Goal: Information Seeking & Learning: Check status

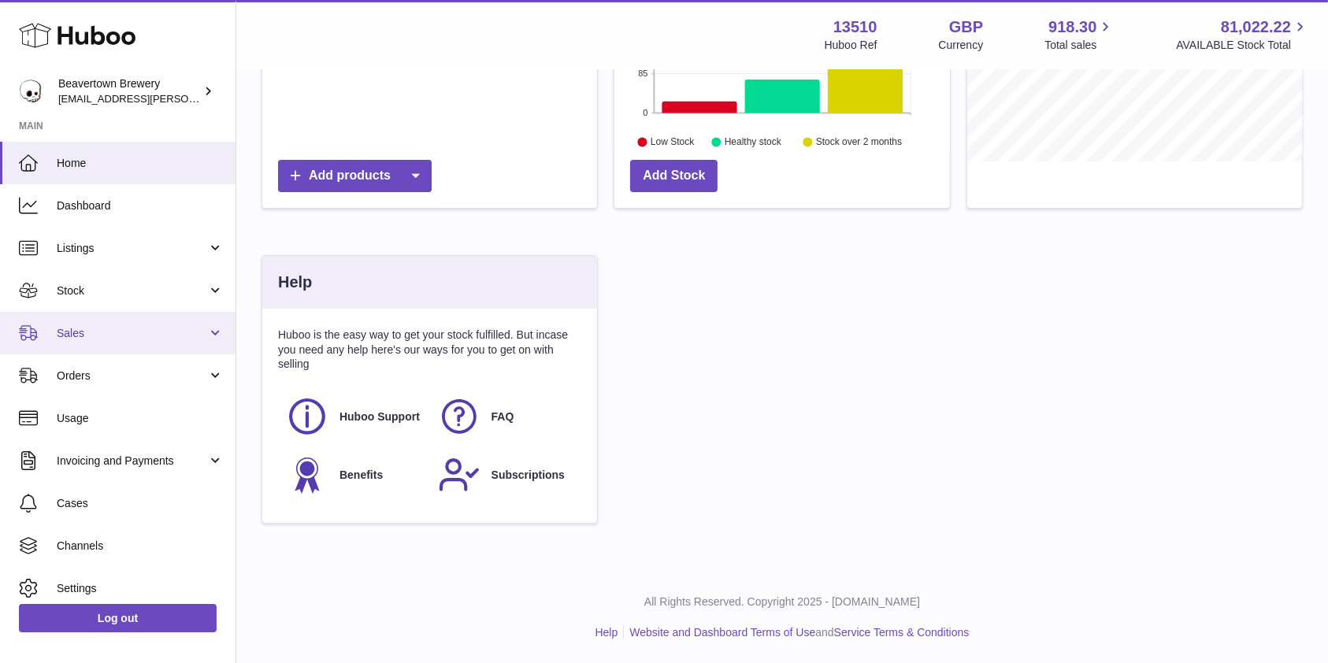
scroll to position [246, 335]
click at [64, 339] on span "Sales" at bounding box center [132, 333] width 150 height 15
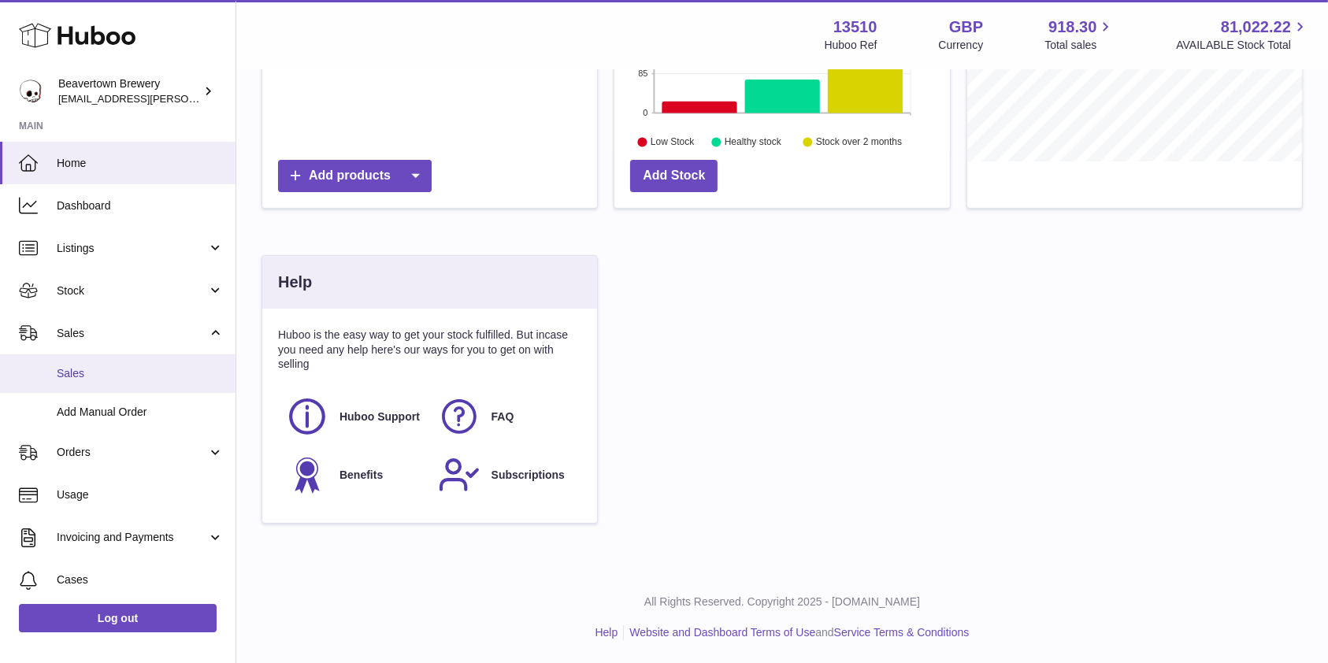
click at [88, 381] on link "Sales" at bounding box center [117, 373] width 235 height 39
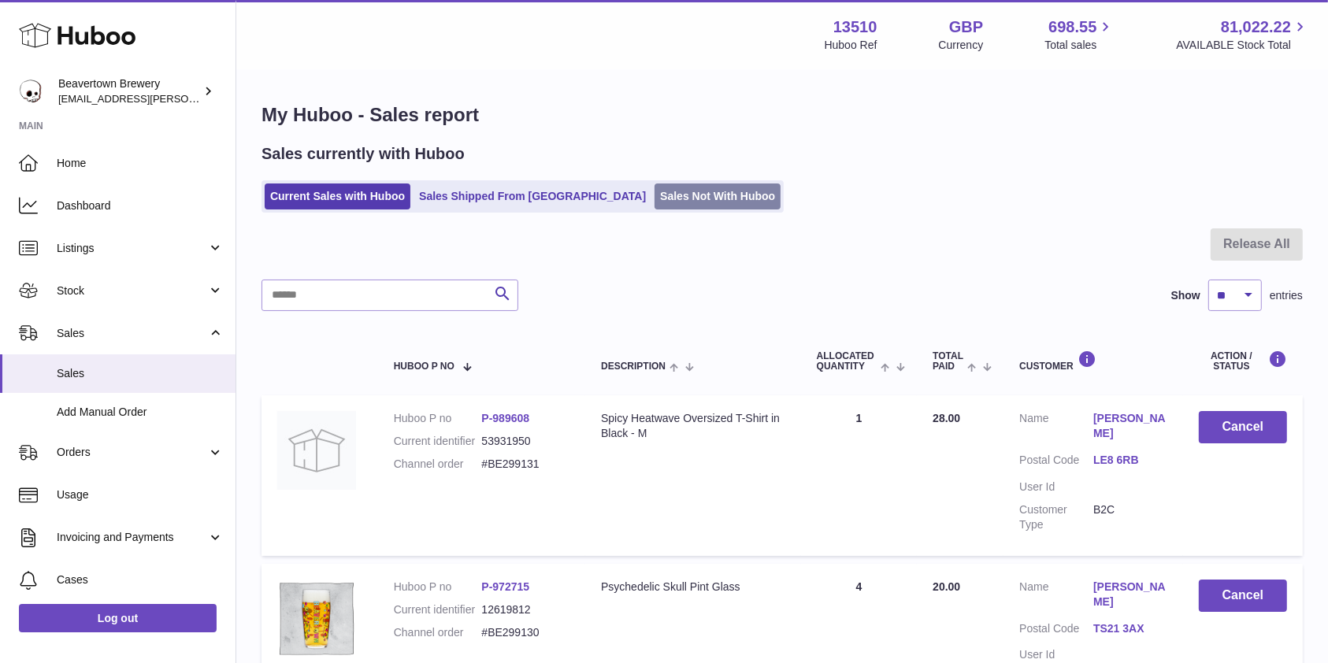
click at [654, 205] on link "Sales Not With Huboo" at bounding box center [717, 197] width 126 height 26
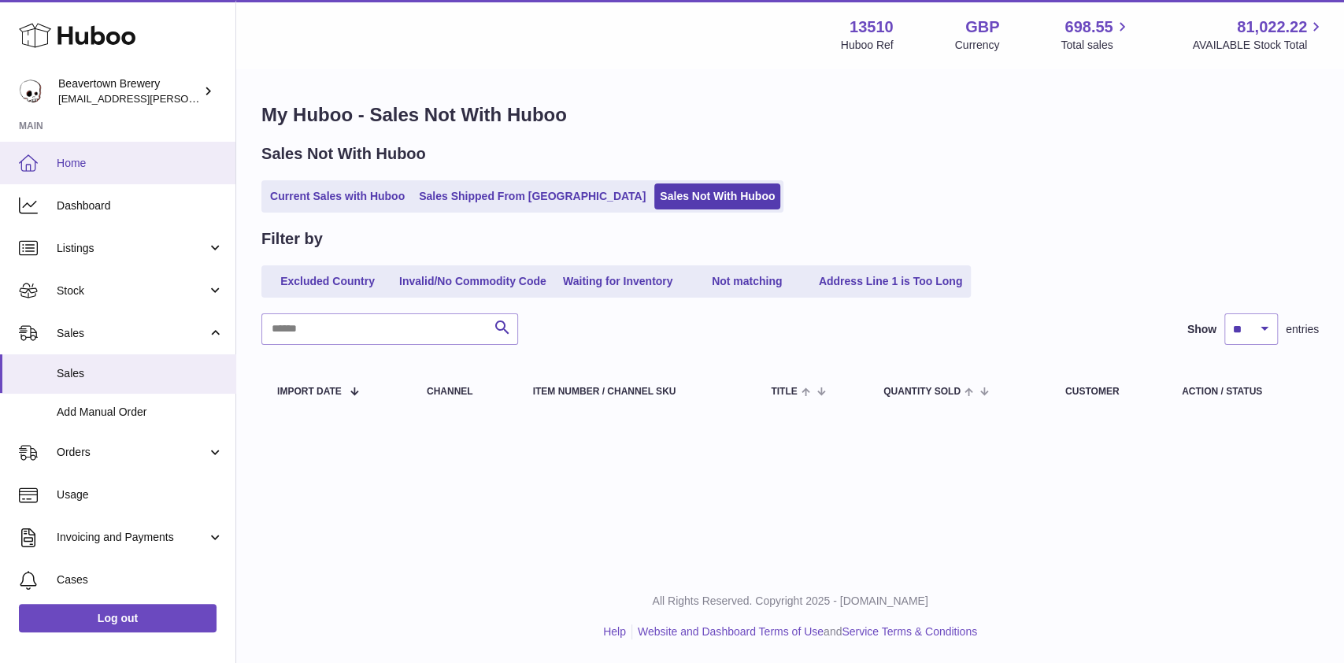
click at [102, 165] on span "Home" at bounding box center [140, 163] width 167 height 15
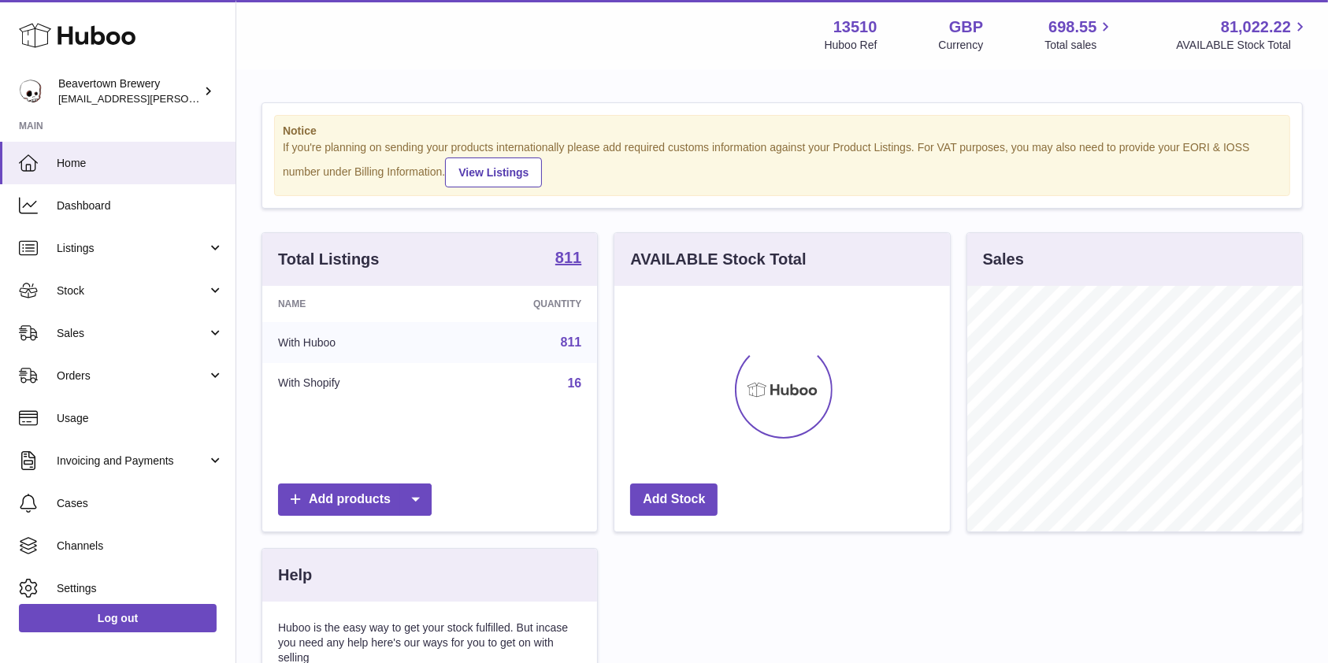
scroll to position [246, 335]
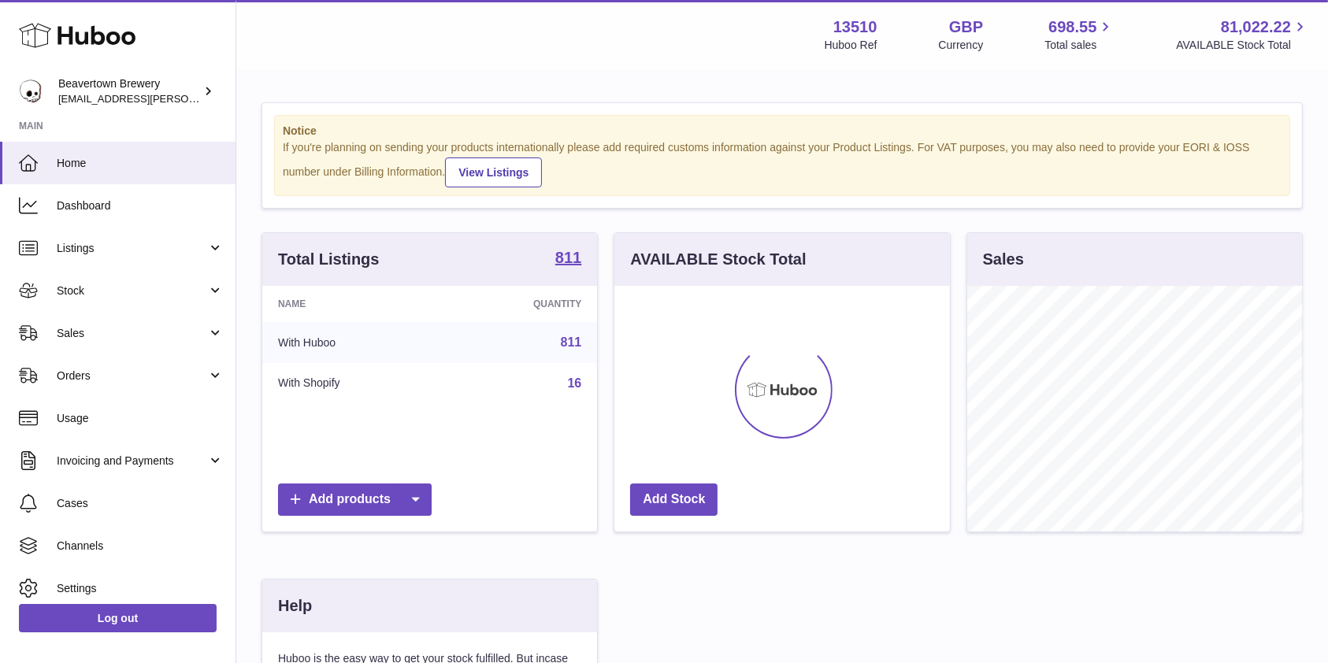
click at [1300, 621] on div "Total Listings 811 Name Quantity With Huboo 811 With Shopify 16 Add products AV…" at bounding box center [782, 548] width 1057 height 632
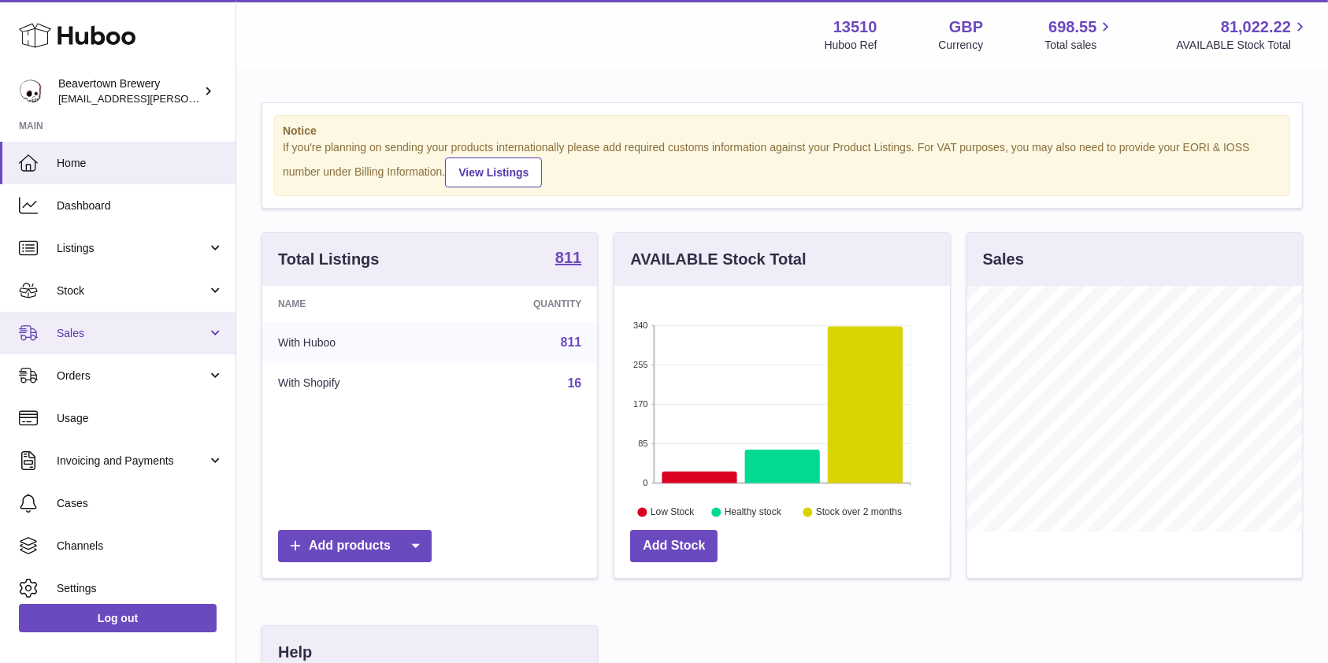
click at [50, 324] on link "Sales" at bounding box center [117, 333] width 235 height 43
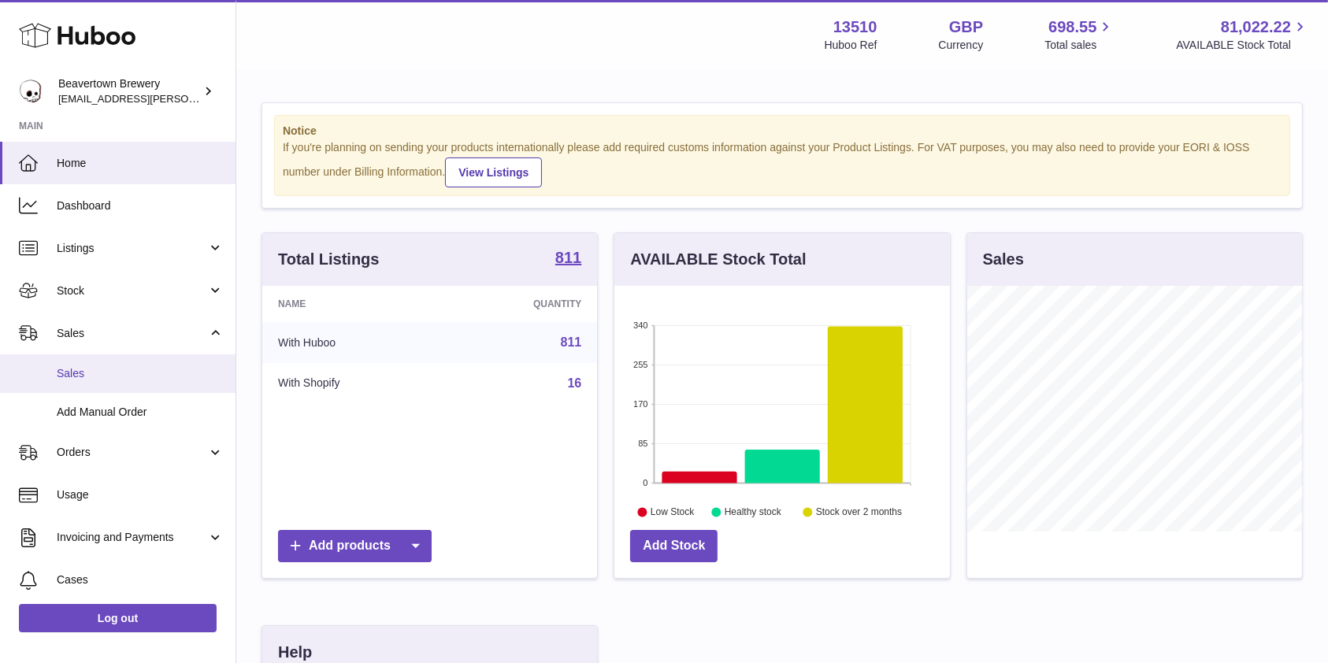
click at [75, 372] on span "Sales" at bounding box center [140, 373] width 167 height 15
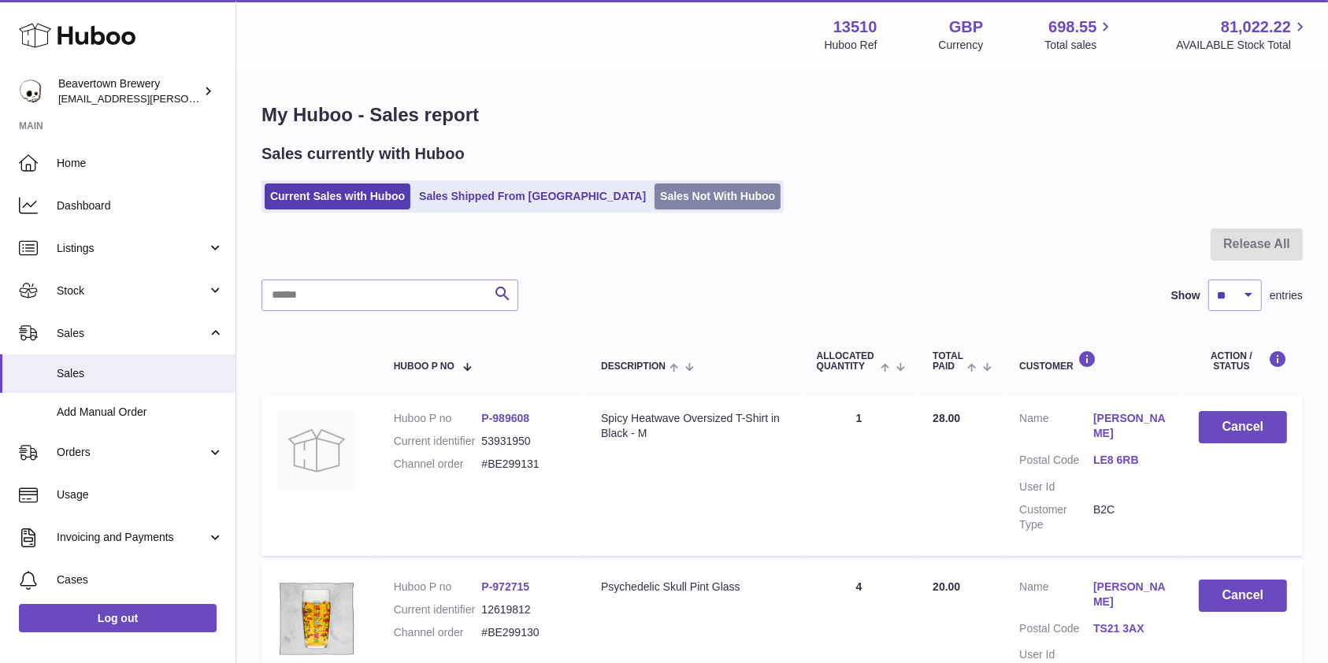
click at [654, 203] on link "Sales Not With Huboo" at bounding box center [717, 197] width 126 height 26
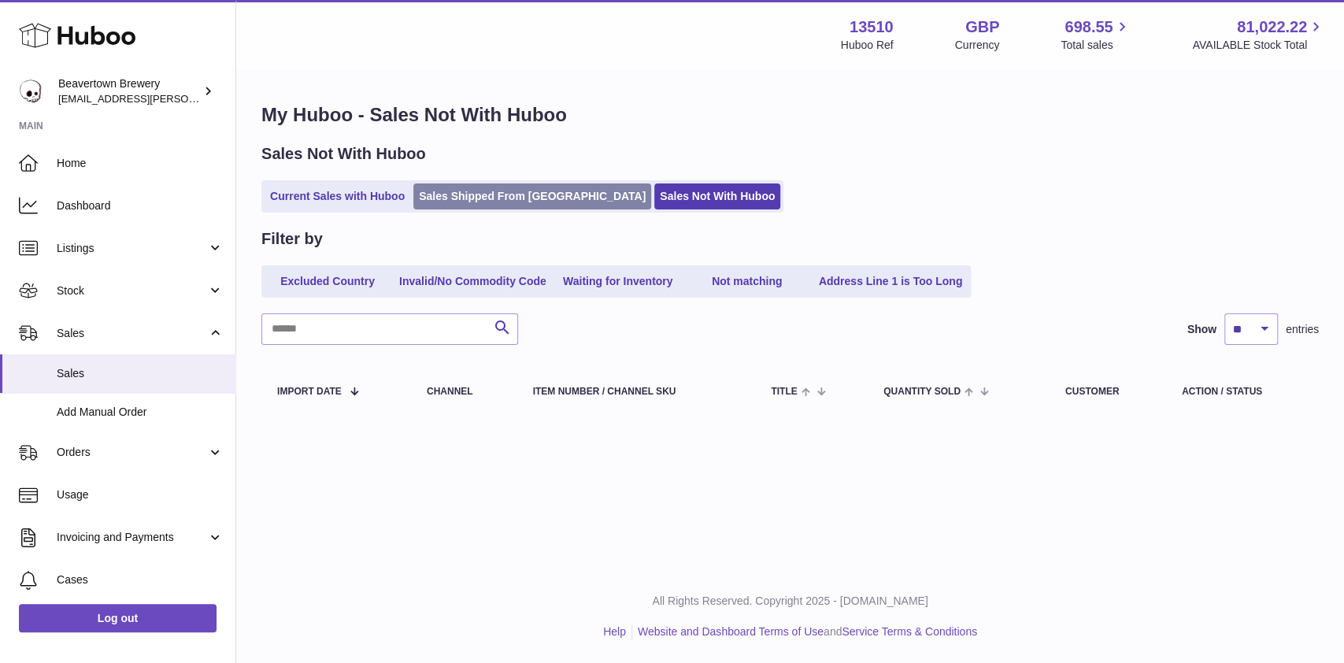
click at [498, 185] on link "Sales Shipped From [GEOGRAPHIC_DATA]" at bounding box center [532, 197] width 238 height 26
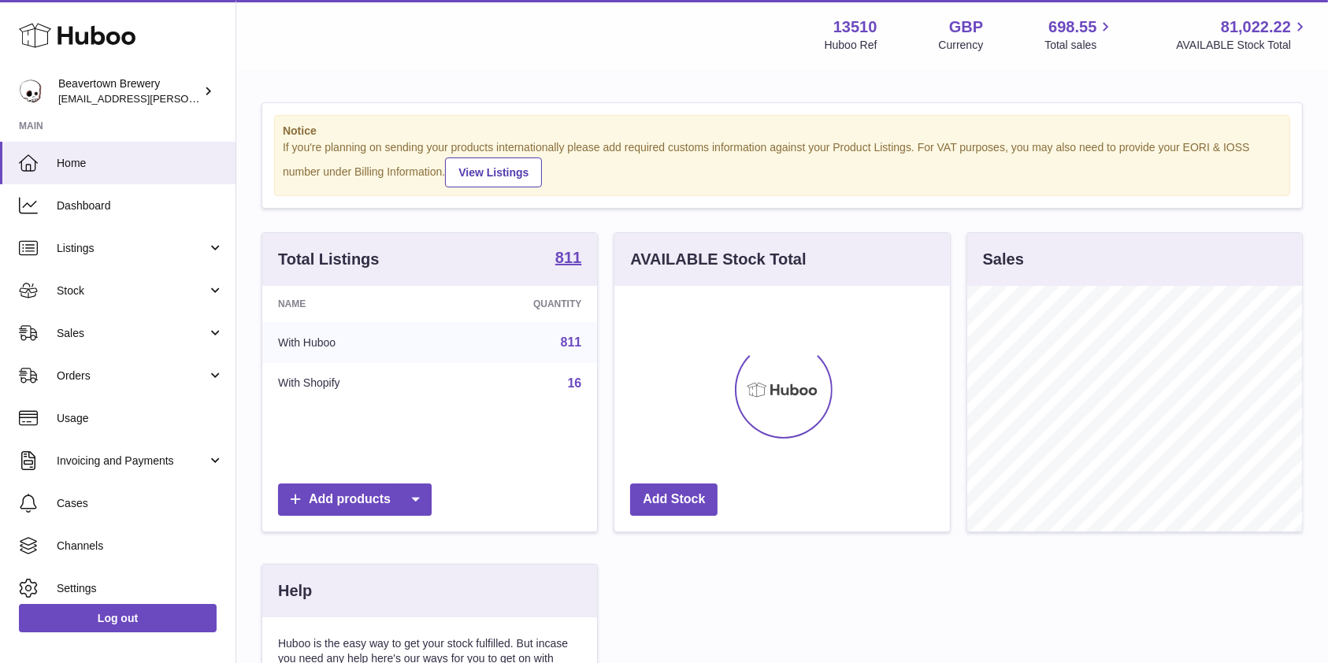
scroll to position [246, 335]
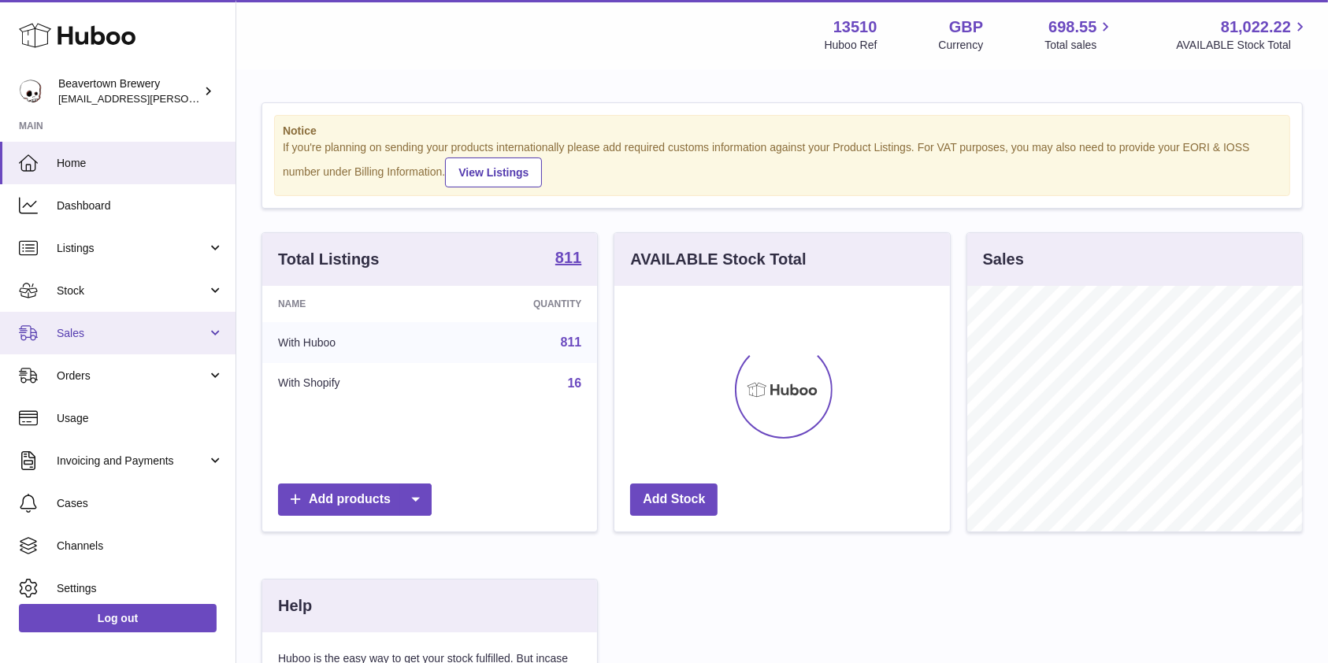
click at [117, 339] on span "Sales" at bounding box center [132, 333] width 150 height 15
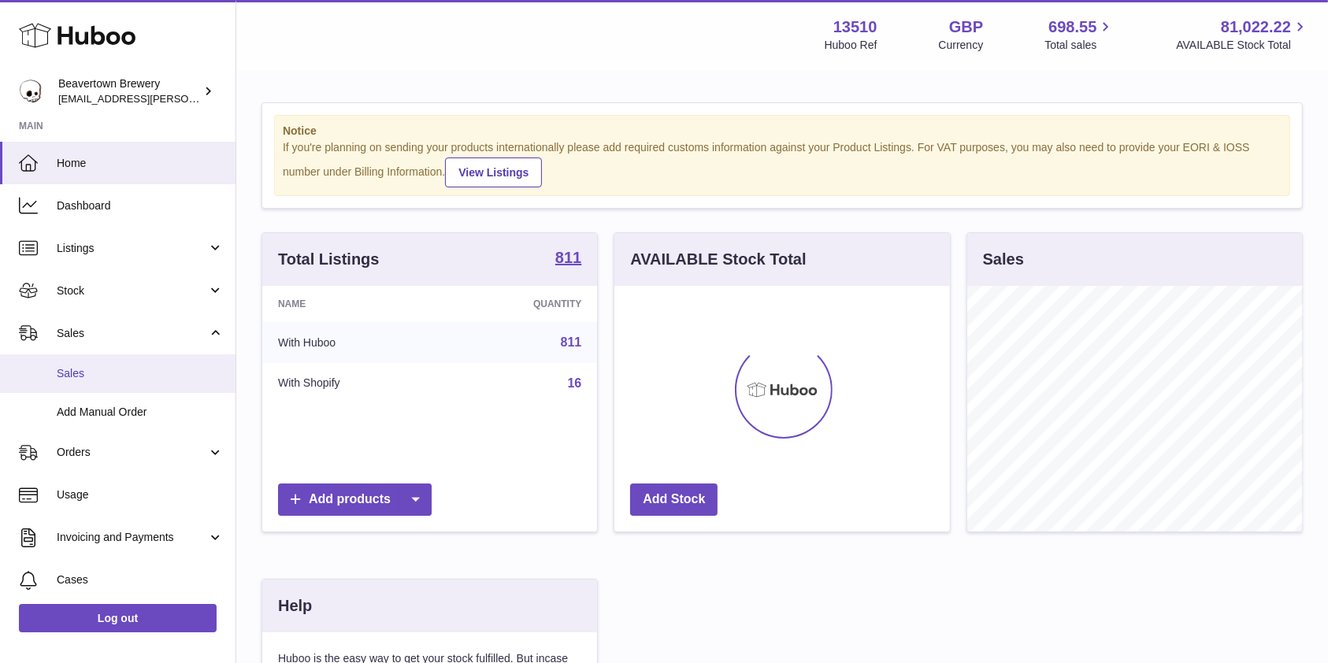
click at [121, 377] on span "Sales" at bounding box center [140, 373] width 167 height 15
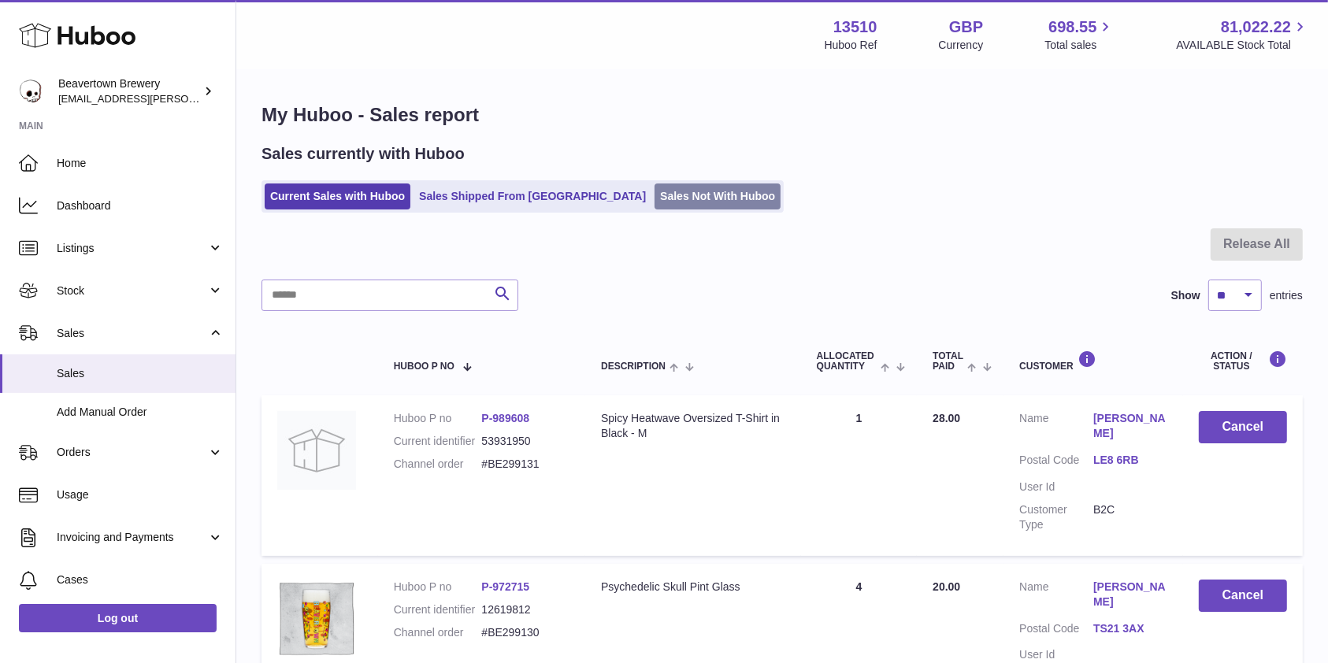
click at [677, 187] on link "Sales Not With Huboo" at bounding box center [717, 197] width 126 height 26
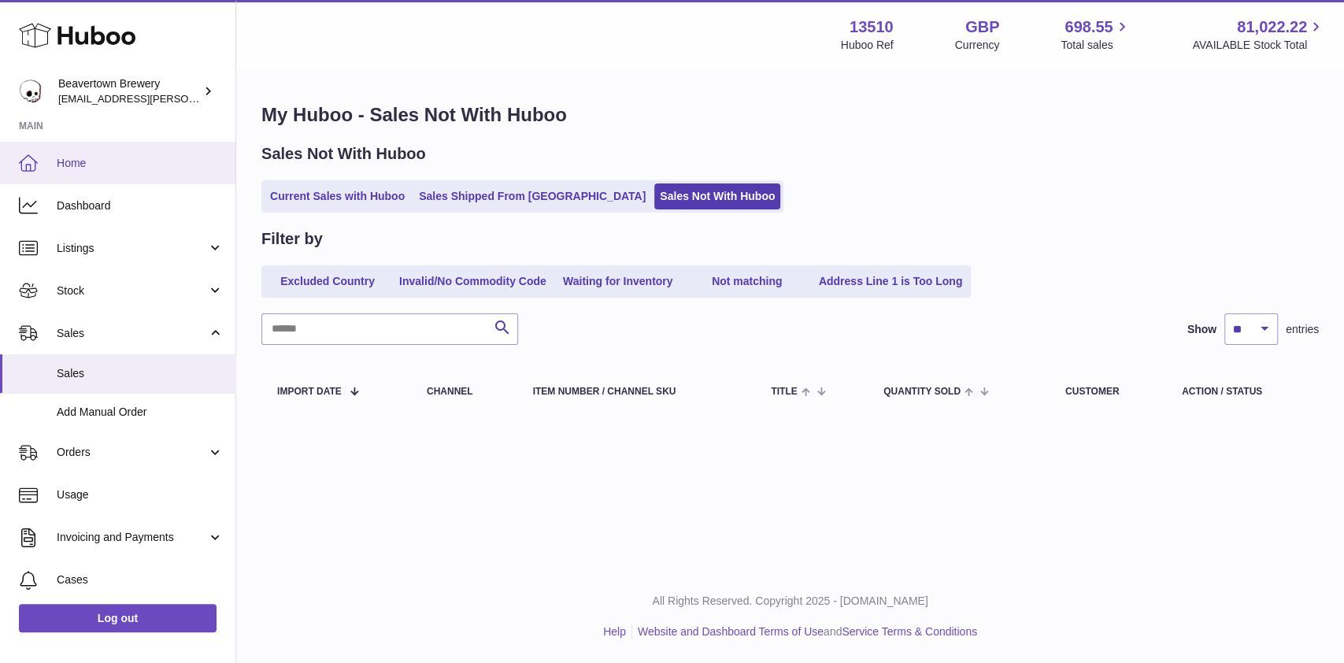
click at [75, 167] on span "Home" at bounding box center [140, 163] width 167 height 15
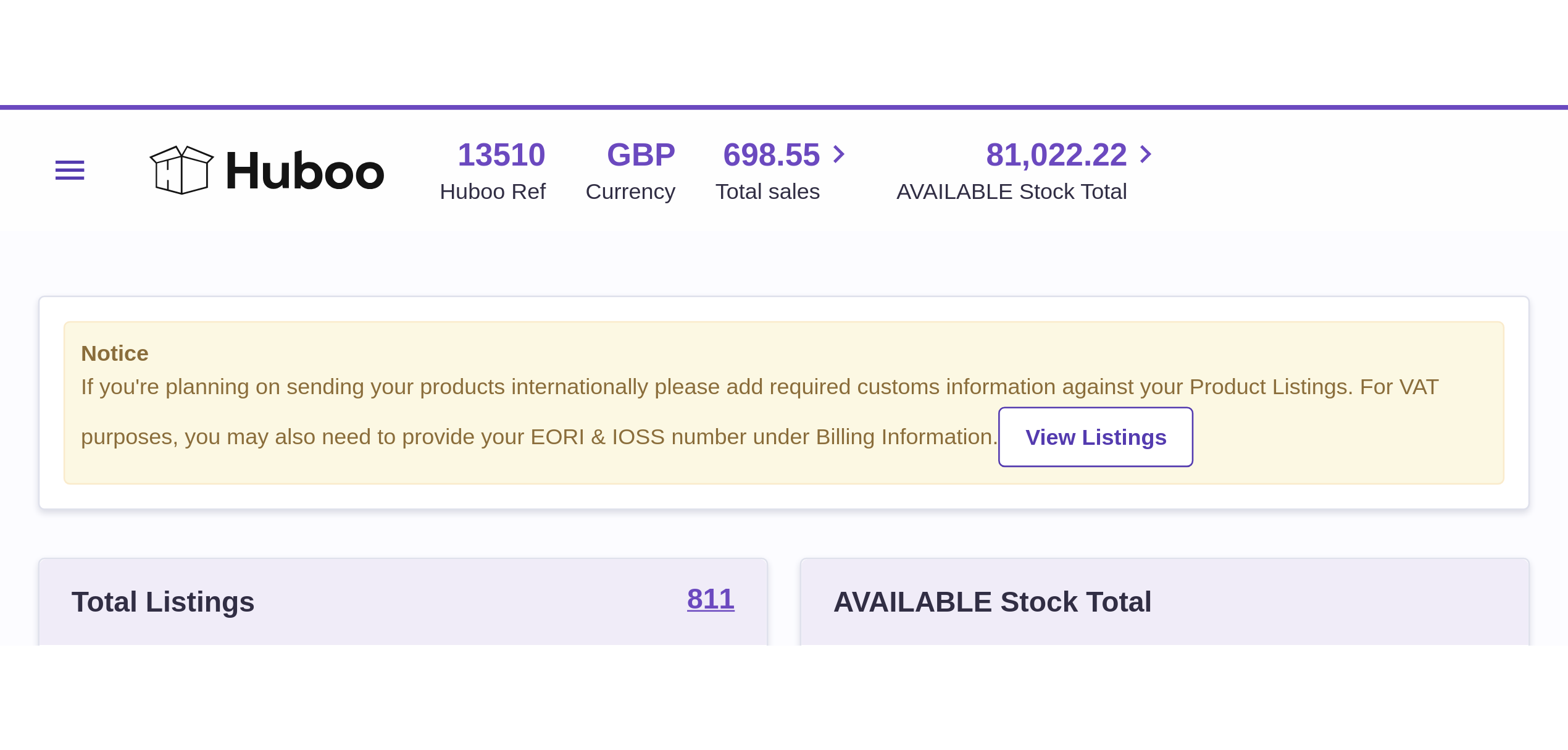
scroll to position [193, 437]
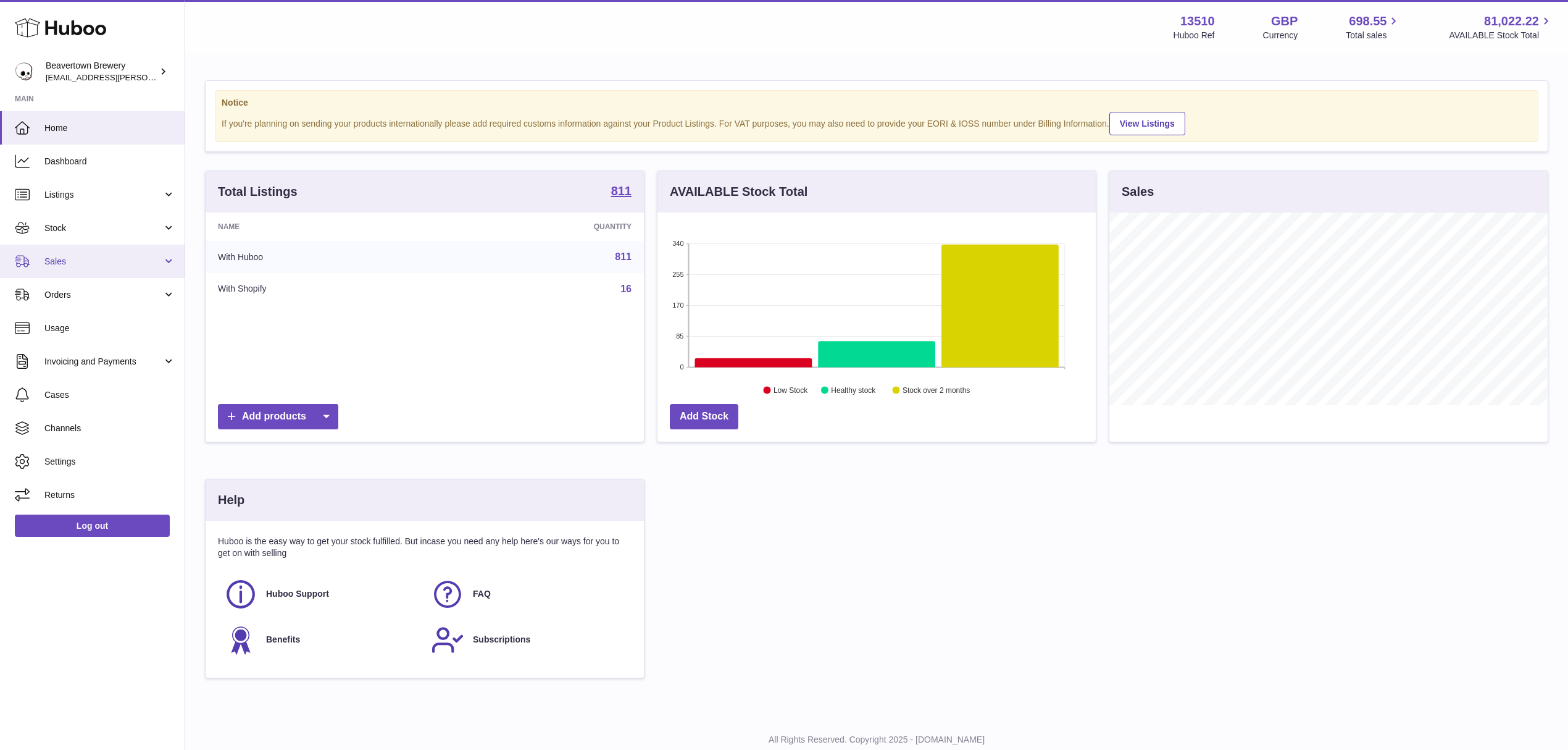
click at [80, 253] on link "Sales" at bounding box center [92, 261] width 184 height 34
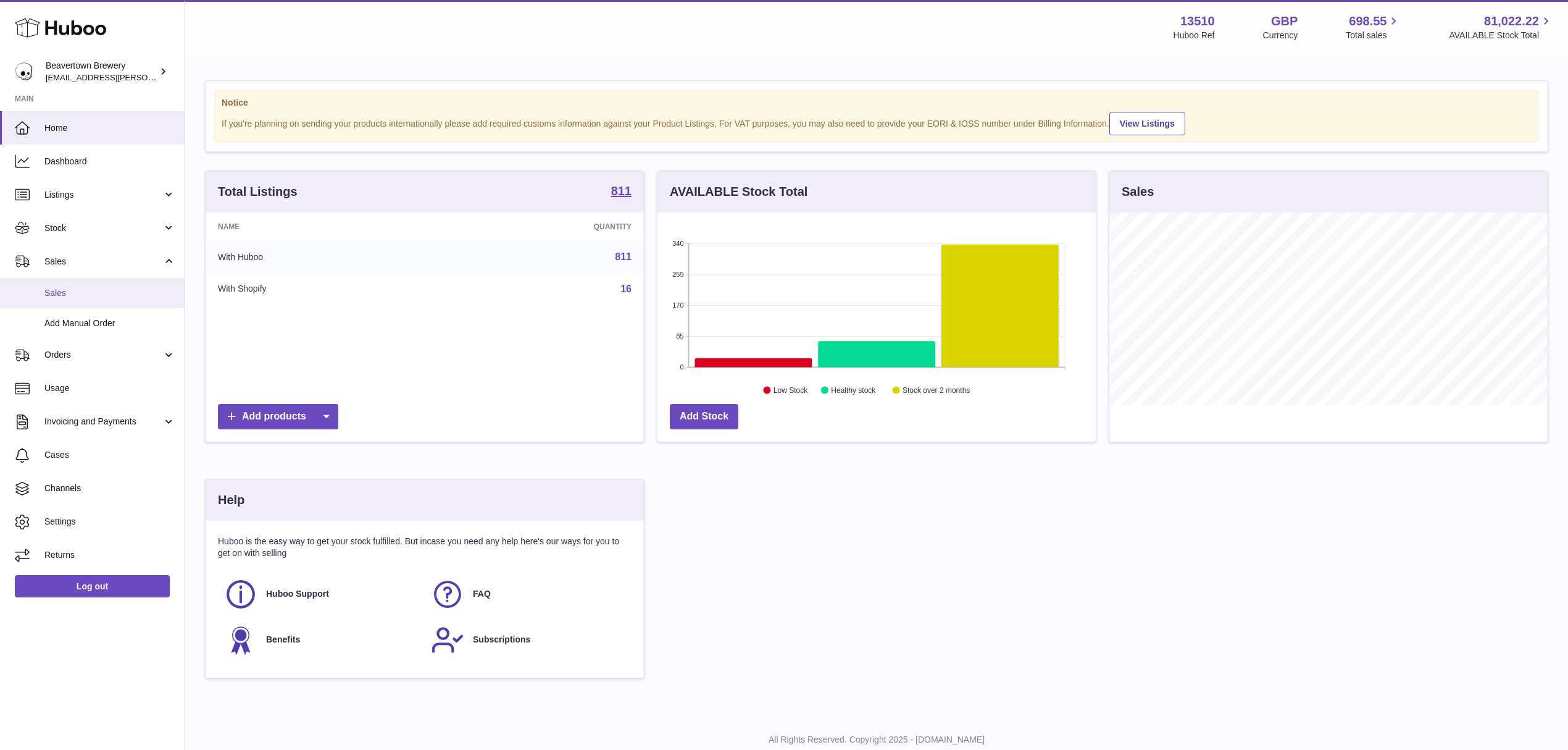
click at [74, 282] on link "Sales" at bounding box center [92, 293] width 184 height 31
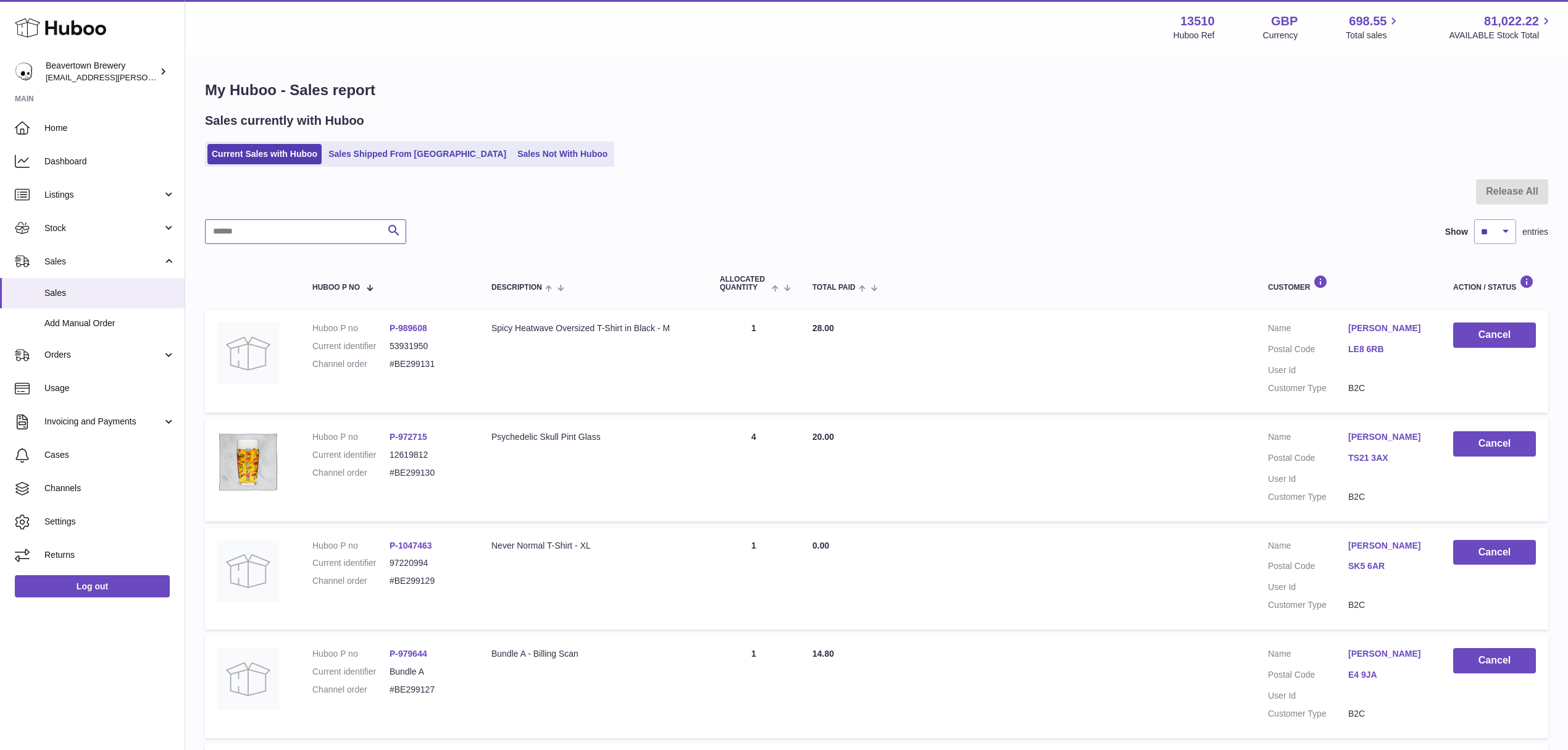
click at [212, 225] on input "text" at bounding box center [305, 232] width 201 height 25
paste input "********"
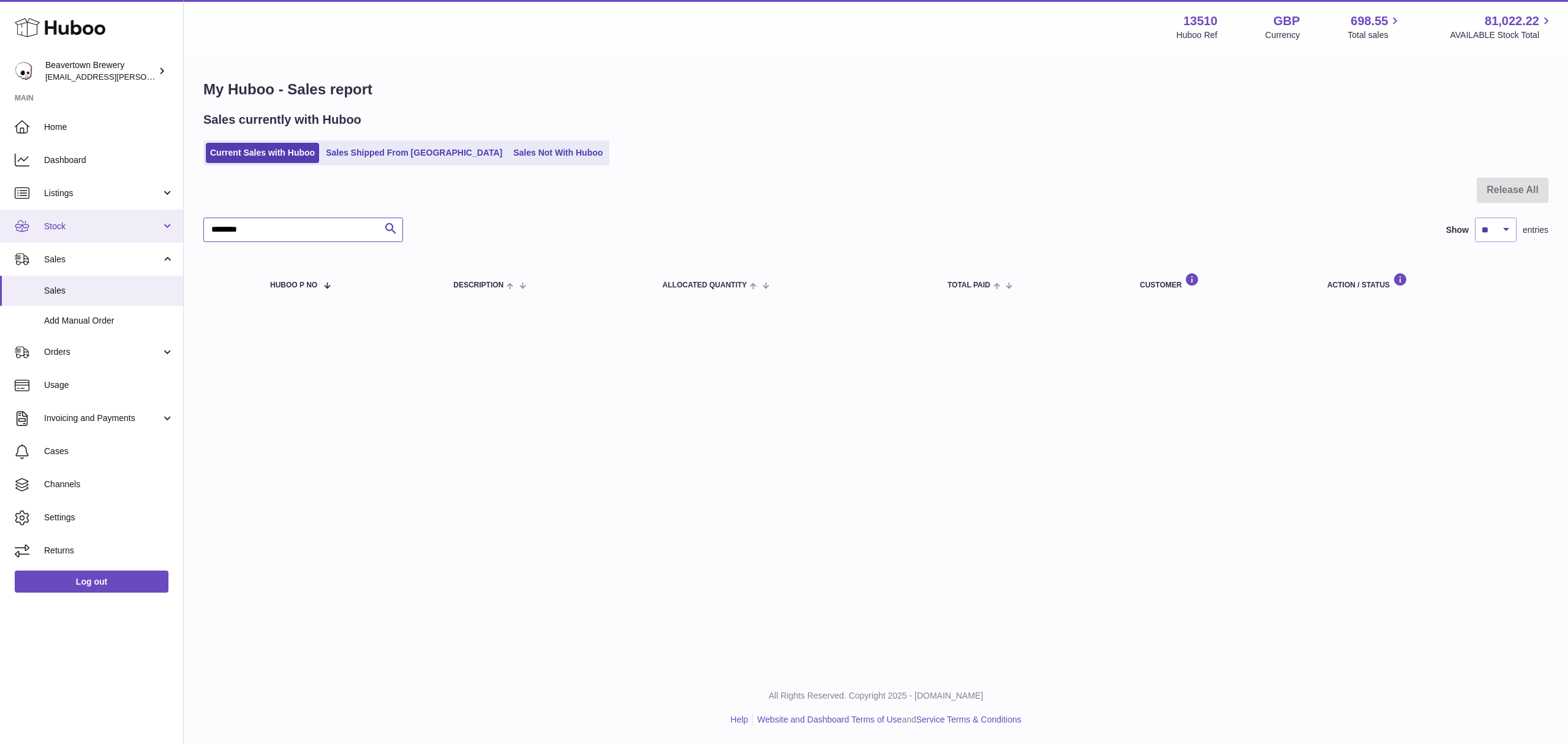
type input "********"
click at [81, 238] on link "Stock" at bounding box center [91, 226] width 183 height 33
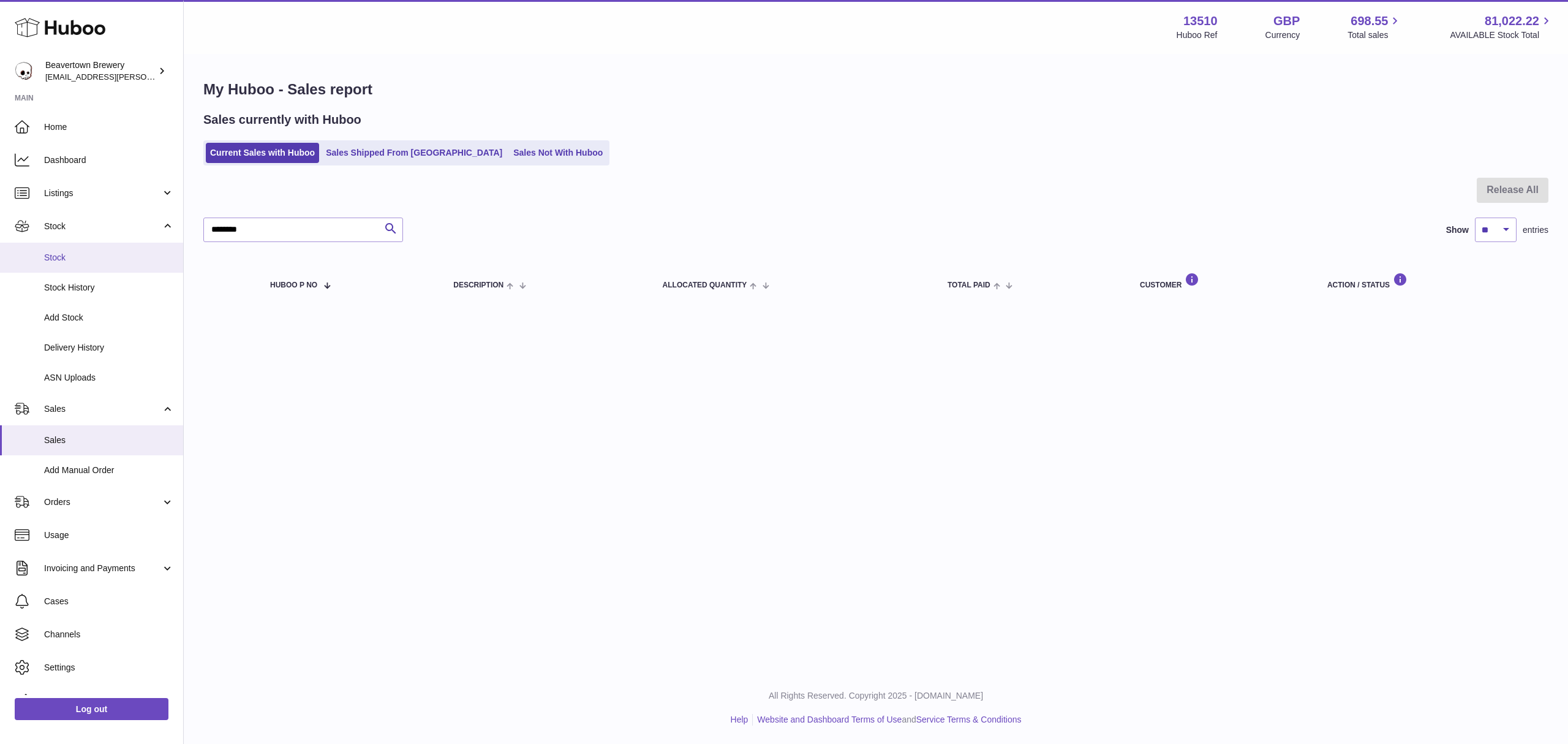
click at [68, 252] on span "Stock" at bounding box center [109, 258] width 130 height 12
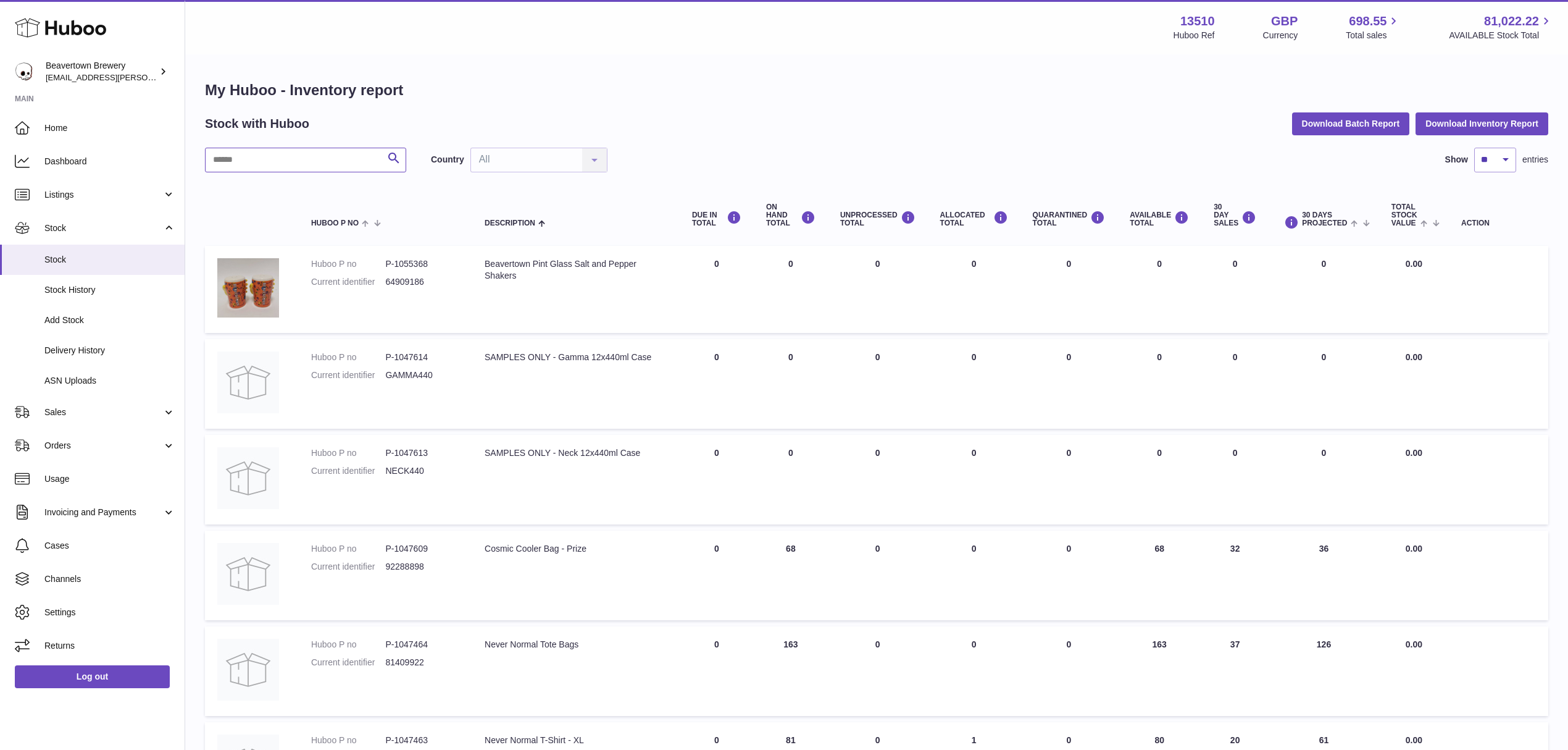
click at [256, 166] on input "text" at bounding box center [305, 160] width 201 height 25
paste input "********"
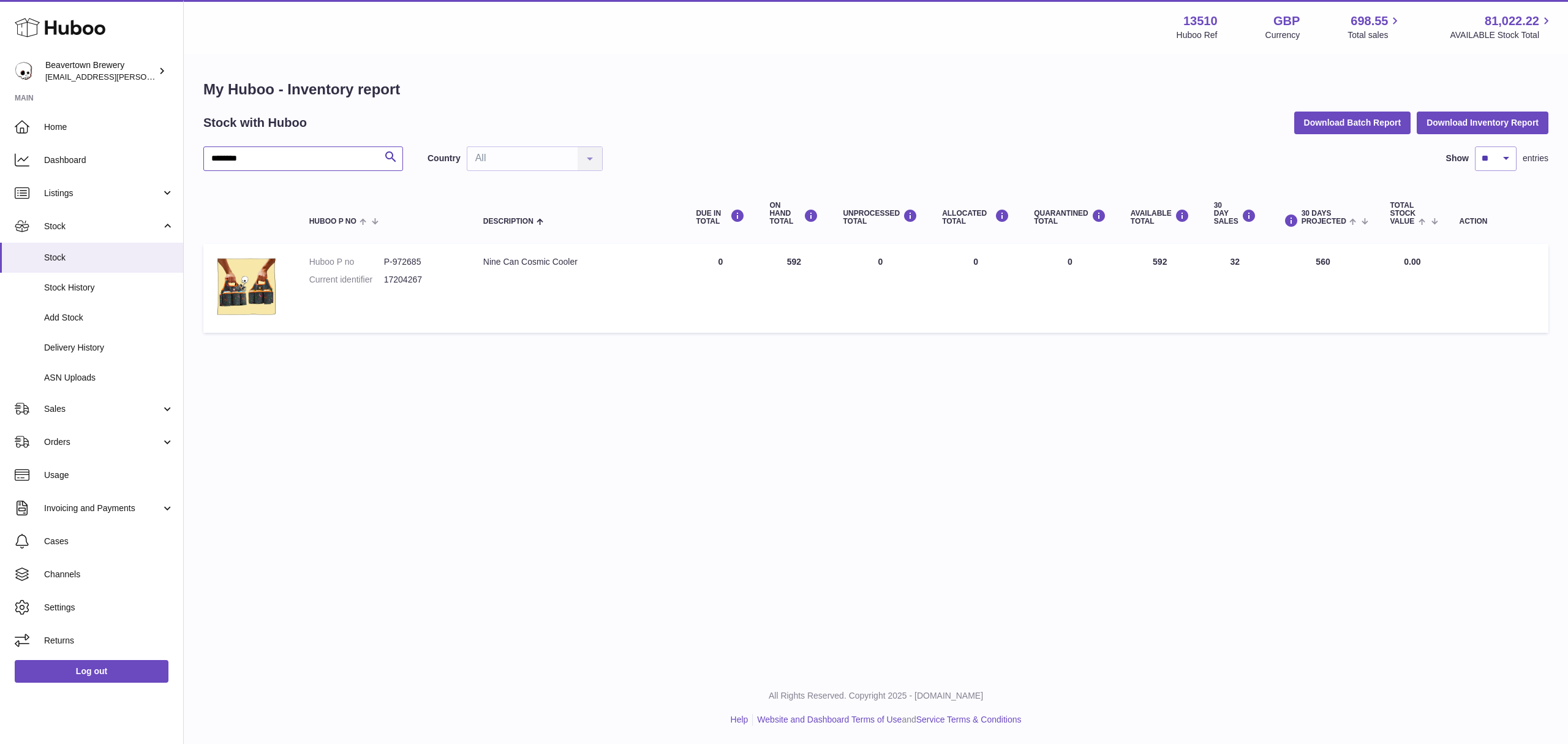
click at [334, 160] on input "********" at bounding box center [303, 159] width 200 height 25
paste input "text"
click at [296, 153] on input "********" at bounding box center [303, 159] width 200 height 25
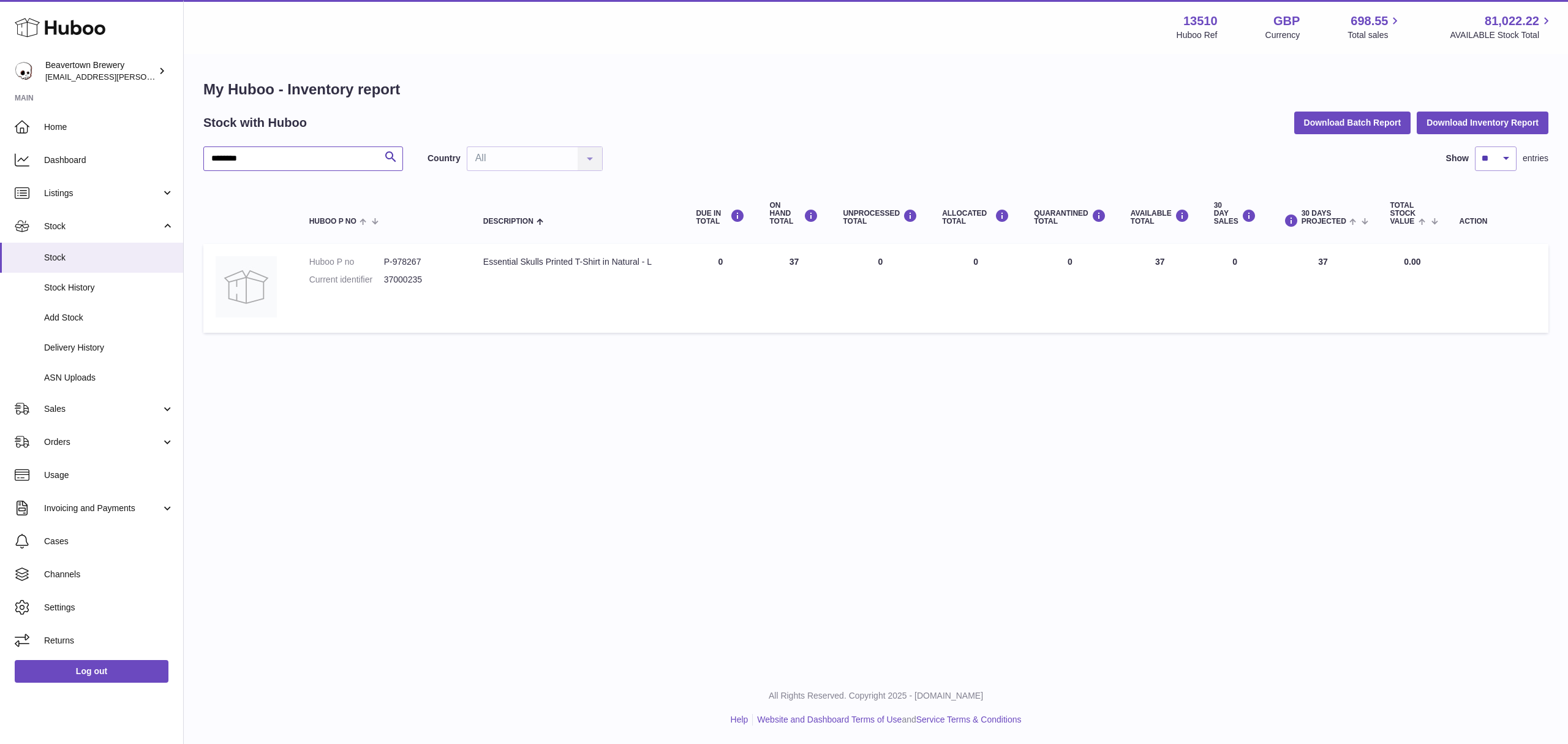
paste input "text"
click at [428, 248] on td "Huboo P no P-978266 Current identifier 36967467" at bounding box center [384, 288] width 174 height 89
drag, startPoint x: 296, startPoint y: 148, endPoint x: 98, endPoint y: 156, distance: 198.2
click at [98, 156] on div "Huboo Beavertown Brewery kit.lowe@beavertownbrewery.co.uk Main Home Dashboard L…" at bounding box center [784, 372] width 1568 height 744
paste input "text"
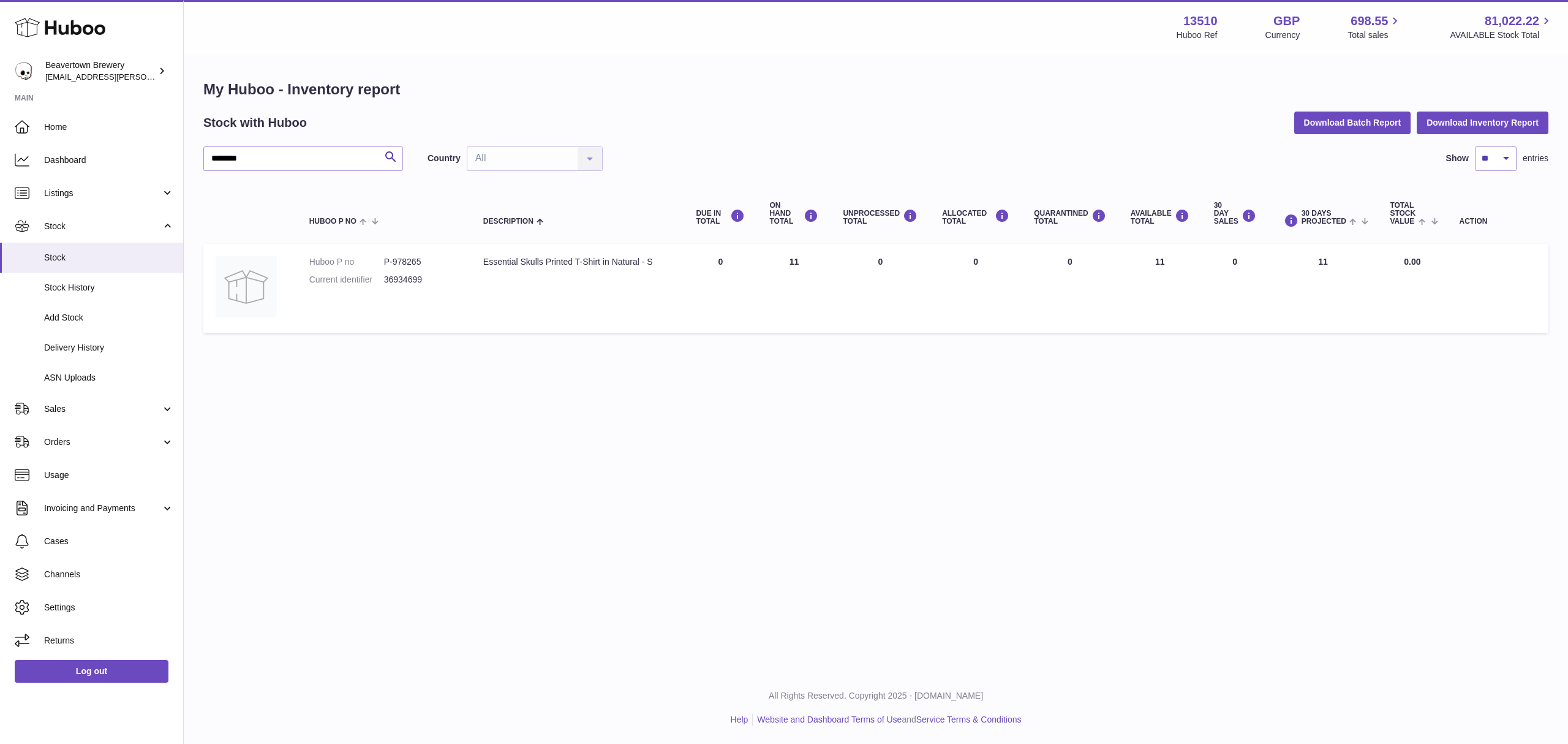
click at [376, 247] on td "Huboo P no P-978265 Current identifier 36934699" at bounding box center [384, 288] width 174 height 89
click at [324, 164] on input "********" at bounding box center [303, 159] width 200 height 25
click at [322, 164] on input "********" at bounding box center [303, 159] width 200 height 25
paste input "text"
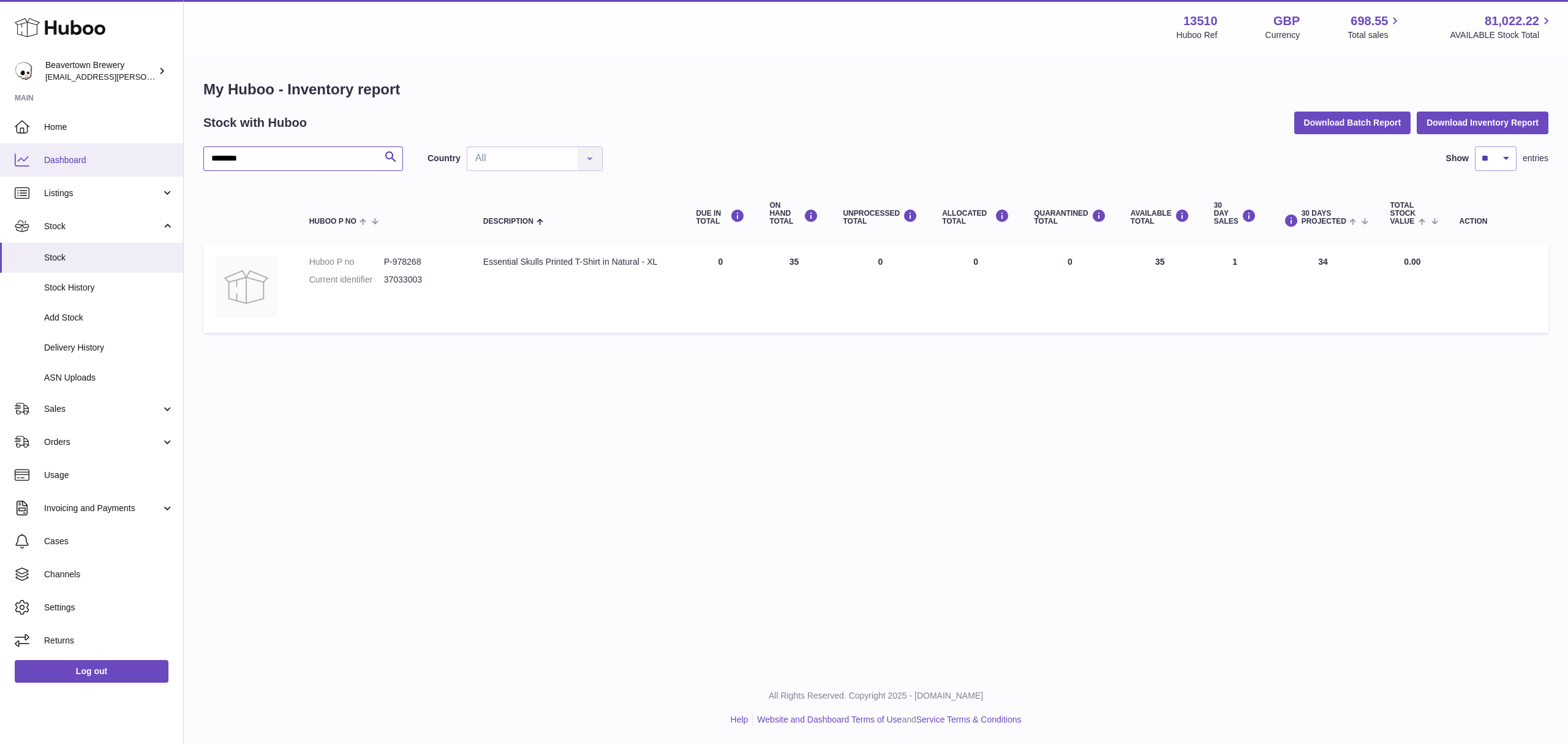
drag, startPoint x: 324, startPoint y: 163, endPoint x: 30, endPoint y: 170, distance: 294.1
click at [30, 170] on div "Huboo Beavertown Brewery kit.lowe@beavertownbrewery.co.uk Main Home Dashboard L…" at bounding box center [784, 372] width 1568 height 744
paste input "text"
click at [672, 264] on div "Essential Skulls Printed T-Shirt in Natural - XS" at bounding box center [577, 261] width 189 height 12
click at [303, 160] on input "********" at bounding box center [303, 159] width 200 height 25
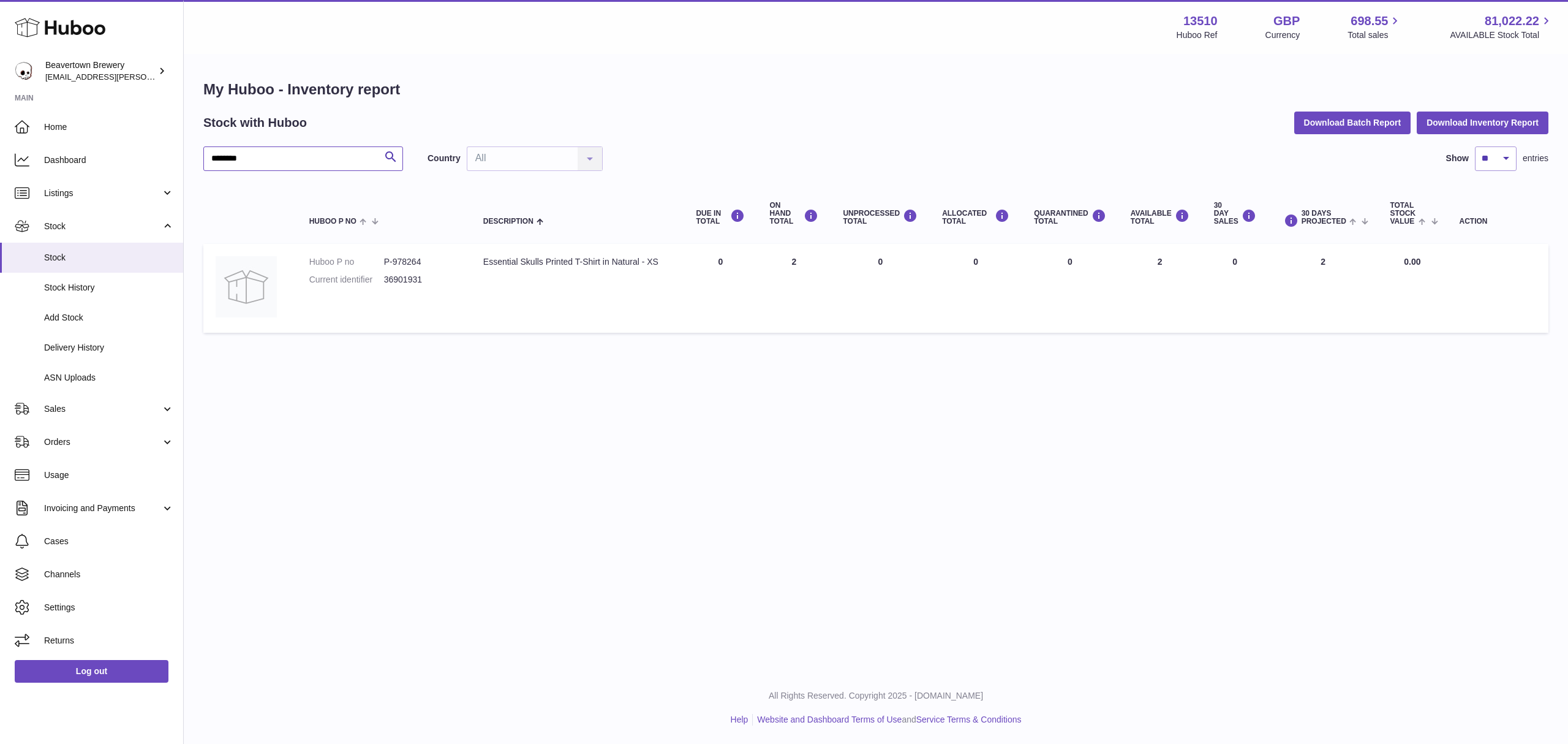
click at [303, 160] on input "********" at bounding box center [303, 159] width 200 height 25
paste input "text"
drag, startPoint x: 378, startPoint y: 318, endPoint x: 339, endPoint y: 250, distance: 78.4
click at [378, 318] on td "Huboo P no P-972409 Current identifier 10792484" at bounding box center [384, 286] width 174 height 86
drag, startPoint x: 285, startPoint y: 158, endPoint x: 10, endPoint y: 157, distance: 275.0
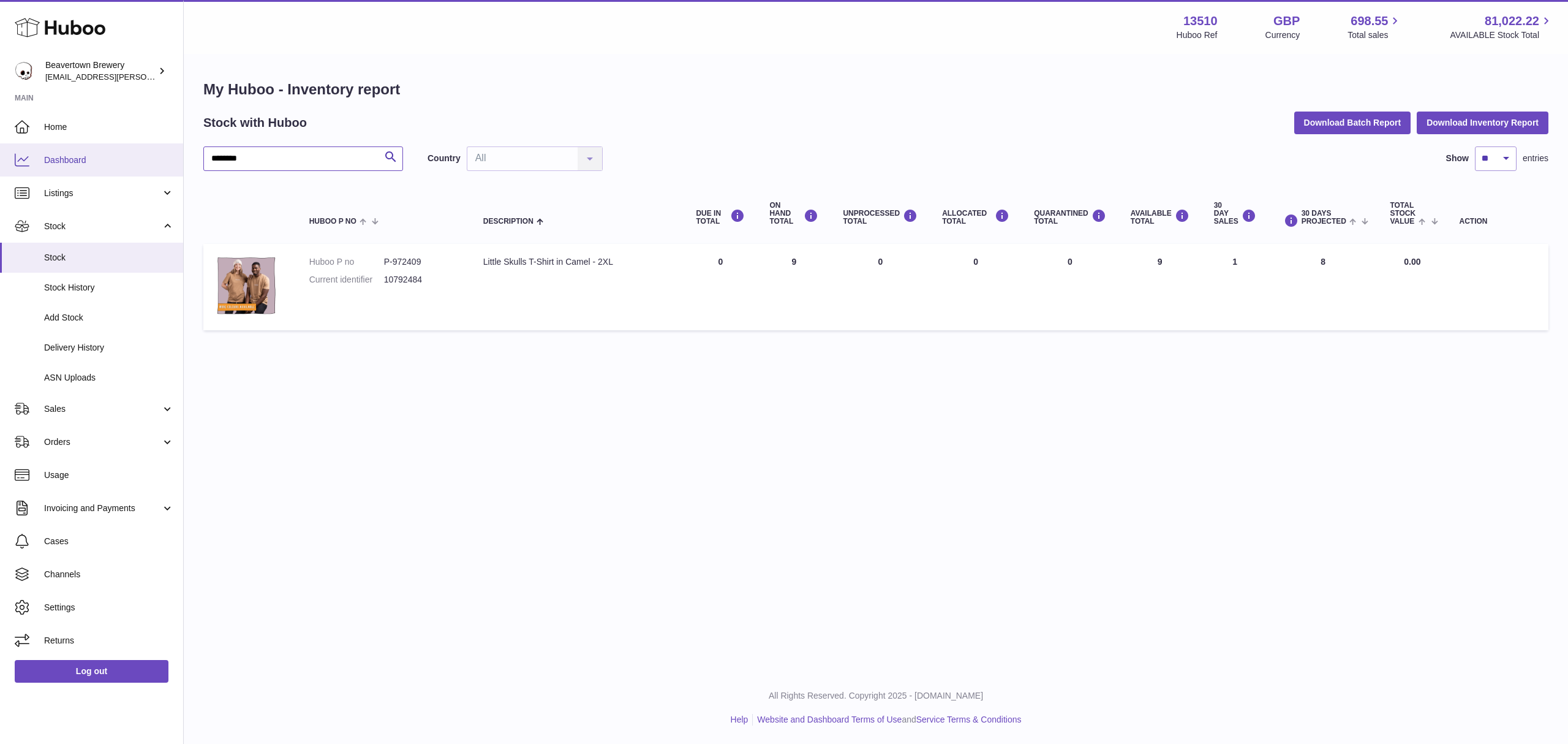
click at [10, 157] on div "Huboo Beavertown Brewery kit.lowe@beavertownbrewery.co.uk Main Home Dashboard L…" at bounding box center [784, 372] width 1568 height 744
paste input "text"
click at [234, 154] on input "********" at bounding box center [303, 159] width 200 height 25
click at [234, 153] on input "********" at bounding box center [303, 159] width 200 height 25
paste input "text"
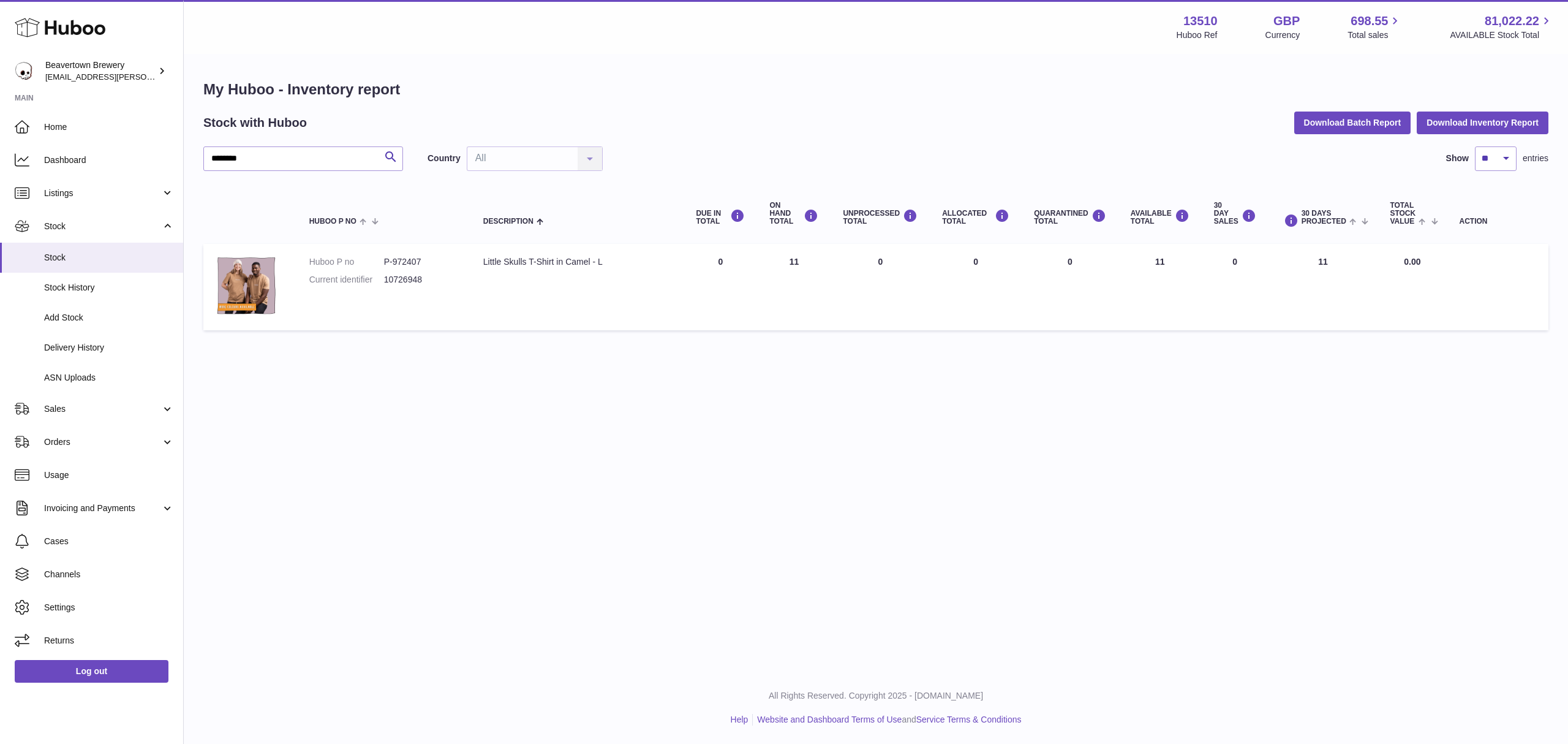
drag, startPoint x: 503, startPoint y: 354, endPoint x: 488, endPoint y: 351, distance: 15.3
click at [503, 354] on div "My Huboo - Inventory report Stock with Huboo Download Batch Report Download Inv…" at bounding box center [876, 208] width 1384 height 306
drag, startPoint x: 272, startPoint y: 156, endPoint x: 54, endPoint y: 151, distance: 218.1
click at [54, 151] on div "Huboo Beavertown Brewery kit.lowe@beavertownbrewery.co.uk Main Home Dashboard L…" at bounding box center [784, 372] width 1568 height 744
paste input "text"
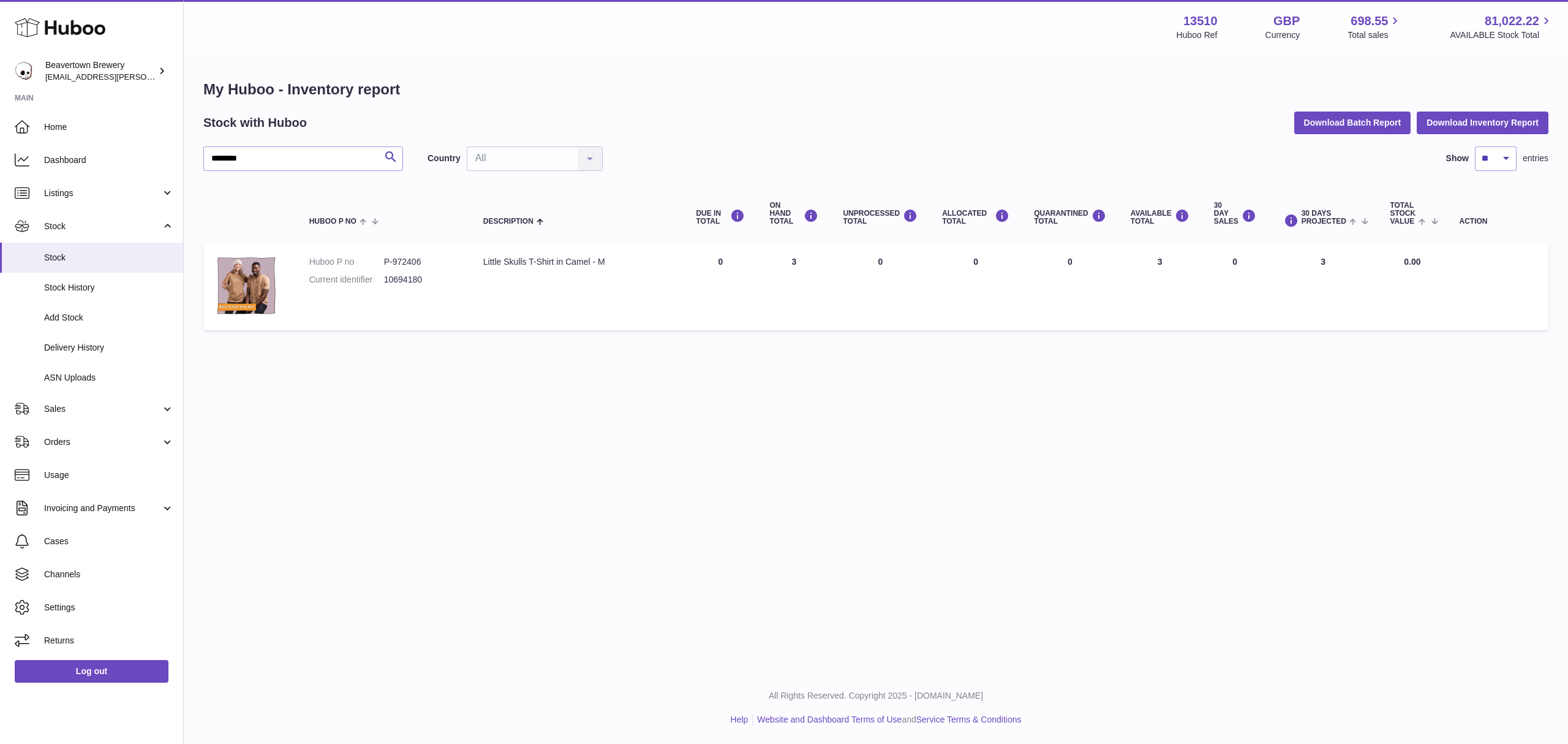
drag, startPoint x: 451, startPoint y: 270, endPoint x: 444, endPoint y: 267, distance: 7.6
click at [451, 270] on dl "Huboo P no P-972406 Current identifier 10694180" at bounding box center [384, 274] width 149 height 36
click at [260, 147] on input "********" at bounding box center [303, 159] width 200 height 25
paste input "text"
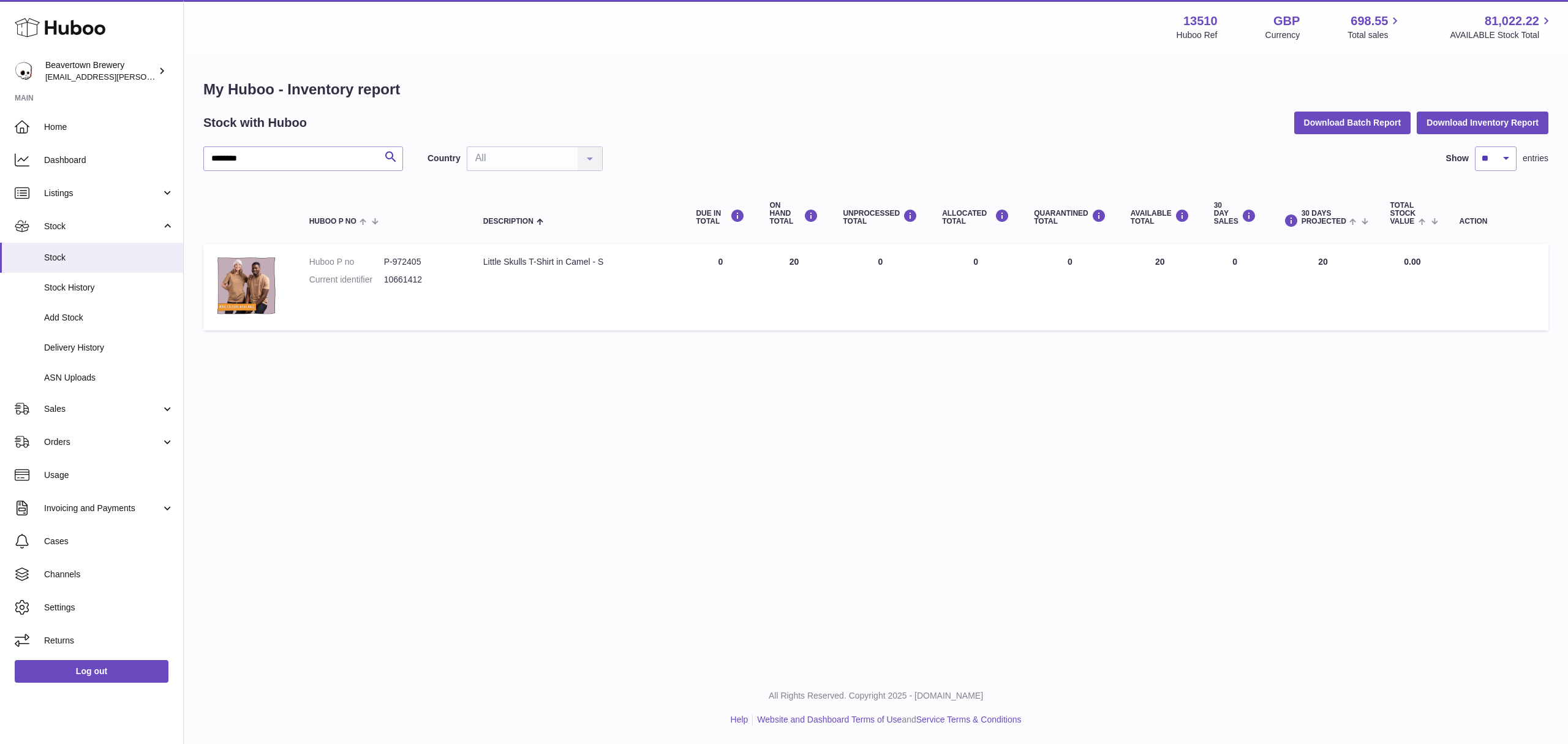
drag, startPoint x: 557, startPoint y: 346, endPoint x: 555, endPoint y: 329, distance: 17.1
click at [556, 336] on div "My Huboo - Inventory report Stock with Huboo Download Batch Report Download Inv…" at bounding box center [876, 208] width 1384 height 306
click at [757, 305] on td "DUE IN Total 0" at bounding box center [720, 286] width 74 height 86
drag, startPoint x: 301, startPoint y: 162, endPoint x: 143, endPoint y: 160, distance: 158.0
click at [143, 160] on div "Huboo Beavertown Brewery kit.lowe@beavertownbrewery.co.uk Main Home Dashboard L…" at bounding box center [784, 372] width 1568 height 744
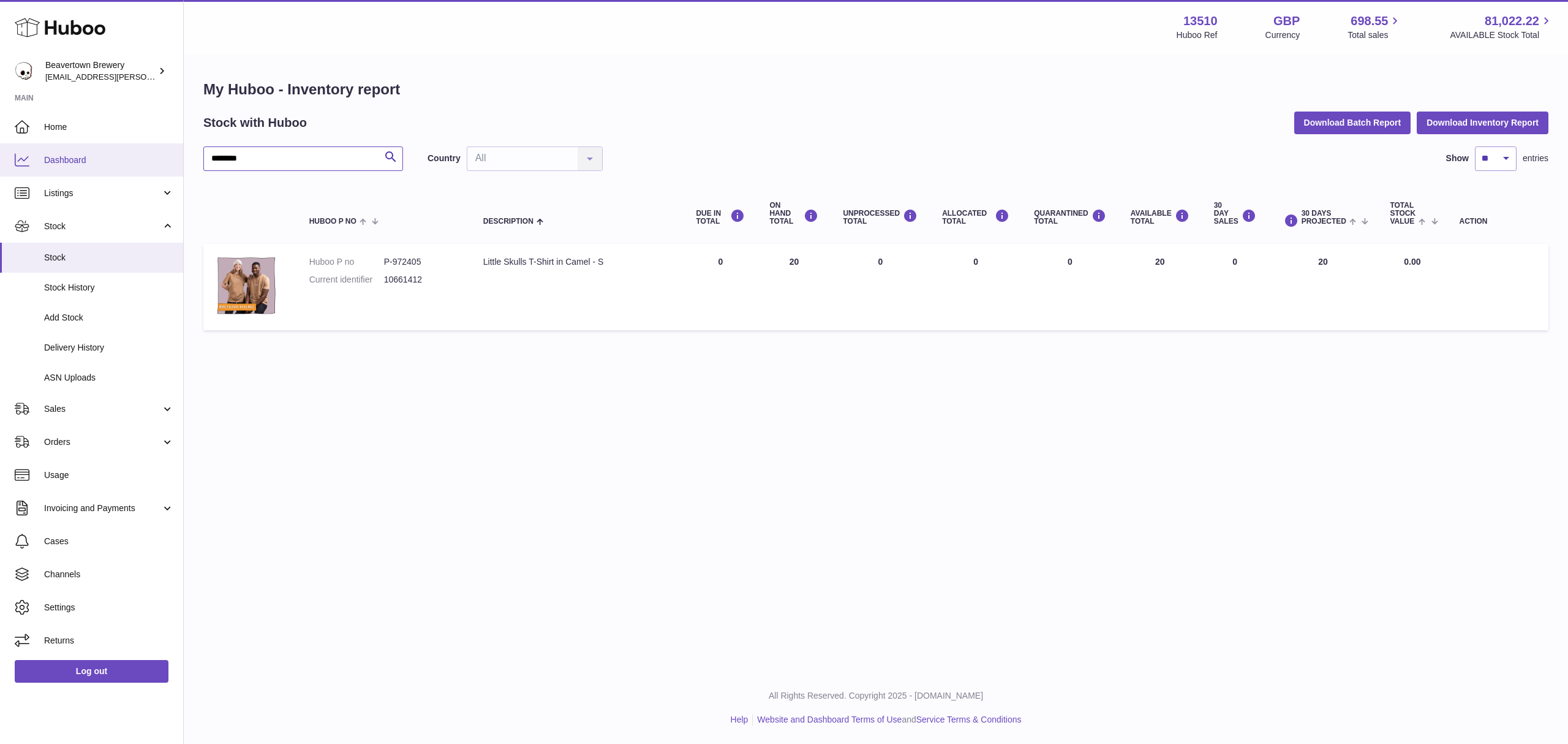
paste input "text"
drag, startPoint x: 763, startPoint y: 410, endPoint x: 746, endPoint y: 405, distance: 17.7
click at [762, 410] on div "Menu Huboo 13510 Huboo Ref GBP Currency 698.55 Total sales 81,022.22 AVAILABLE …" at bounding box center [876, 335] width 1384 height 672
drag, startPoint x: 285, startPoint y: 155, endPoint x: 69, endPoint y: 147, distance: 216.1
click at [69, 147] on div "Huboo Beavertown Brewery kit.lowe@beavertownbrewery.co.uk Main Home Dashboard L…" at bounding box center [784, 372] width 1568 height 744
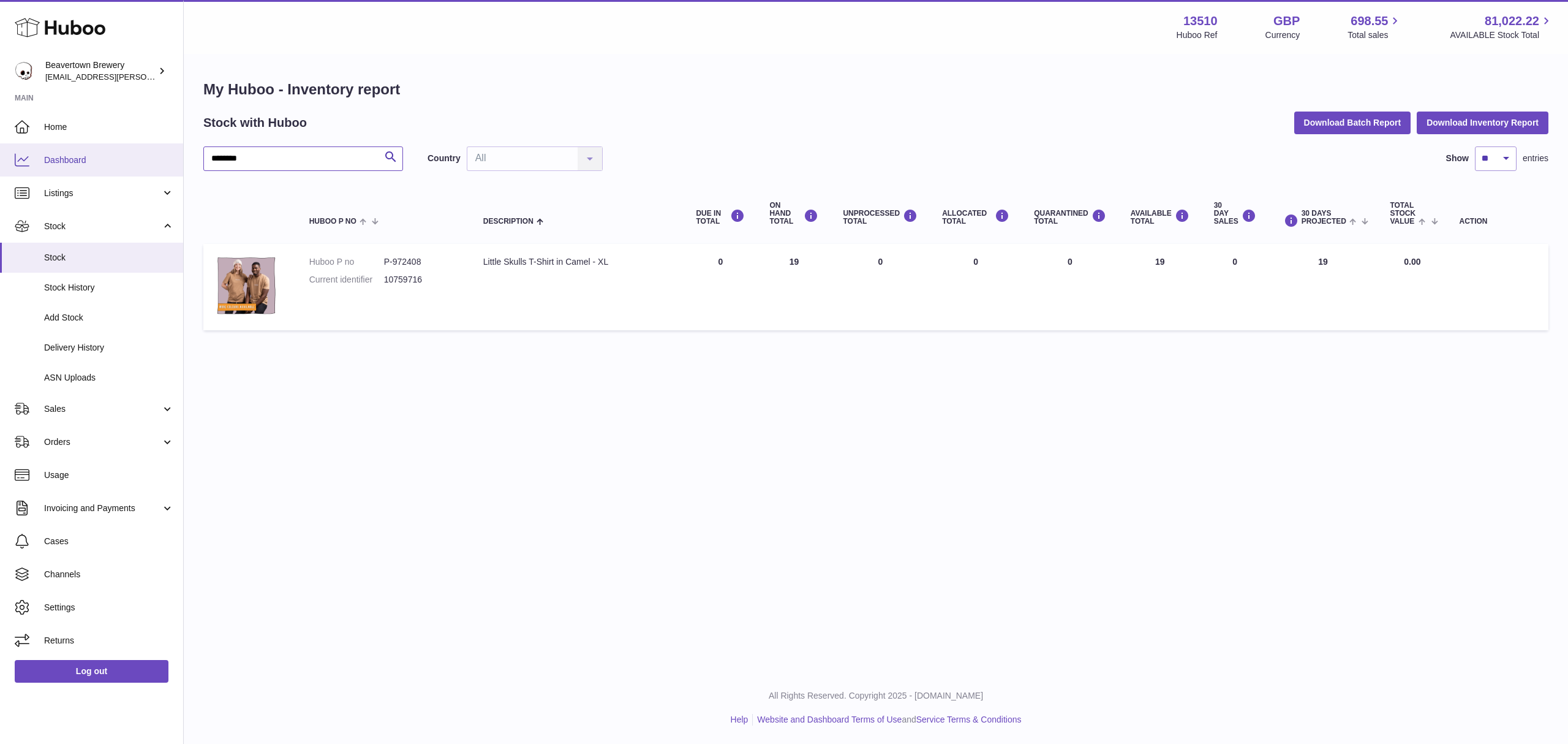
paste input "text"
drag, startPoint x: 541, startPoint y: 409, endPoint x: 359, endPoint y: 312, distance: 206.2
click at [541, 409] on div "Menu Huboo 13510 Huboo Ref GBP Currency 698.55 Total sales 81,022.22 AVAILABLE …" at bounding box center [876, 335] width 1384 height 672
drag, startPoint x: 266, startPoint y: 154, endPoint x: 52, endPoint y: 147, distance: 214.1
click at [52, 147] on div "Huboo Beavertown Brewery kit.lowe@beavertownbrewery.co.uk Main Home Dashboard L…" at bounding box center [784, 372] width 1568 height 744
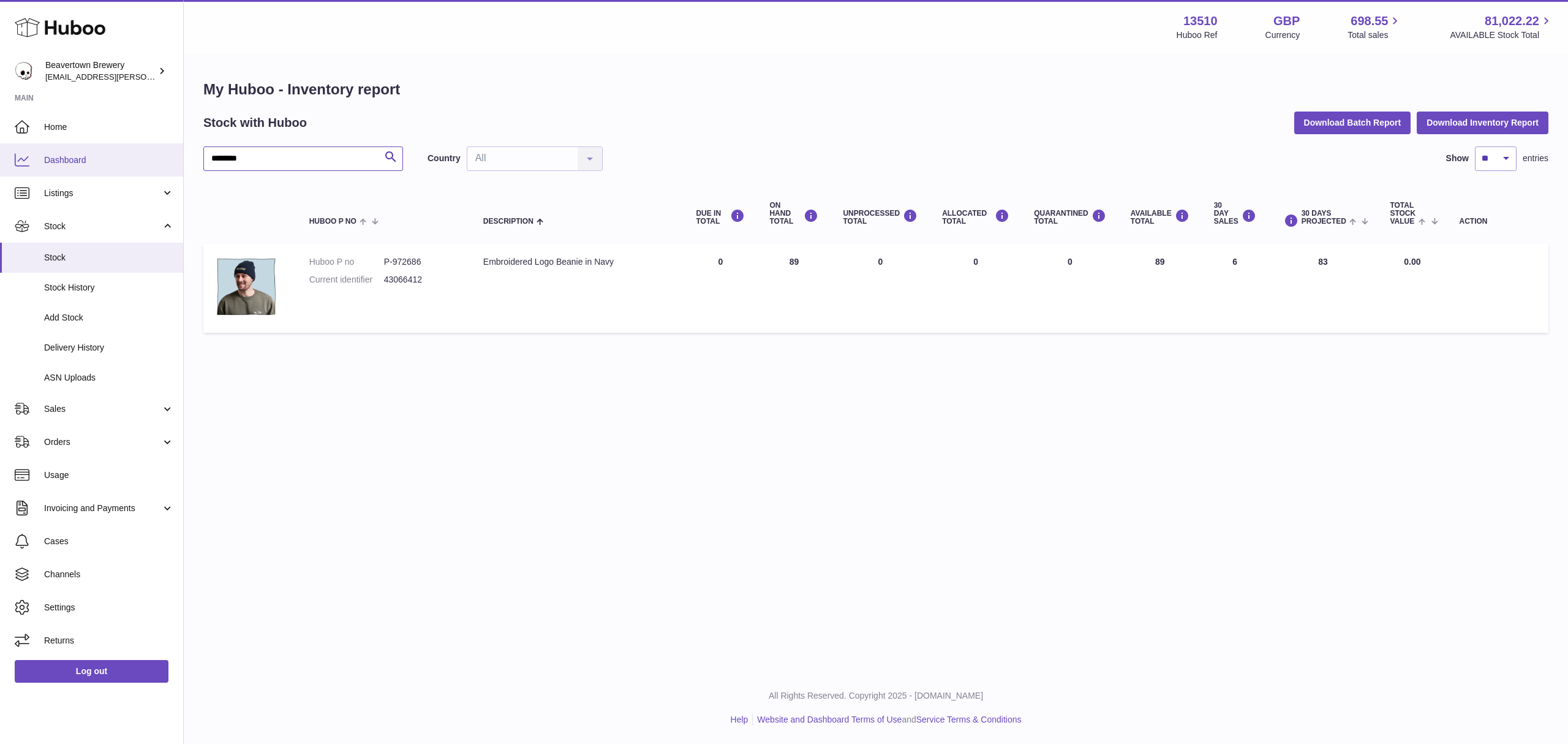
paste input "text"
drag, startPoint x: 344, startPoint y: 160, endPoint x: 86, endPoint y: 147, distance: 258.3
click at [86, 147] on div "Huboo Beavertown Brewery kit.lowe@beavertownbrewery.co.uk Main Home Dashboard L…" at bounding box center [784, 372] width 1568 height 744
paste input "text"
click at [701, 403] on div "Menu Huboo 13510 Huboo Ref GBP Currency 698.55 Total sales 81,022.22 AVAILABLE …" at bounding box center [876, 335] width 1384 height 672
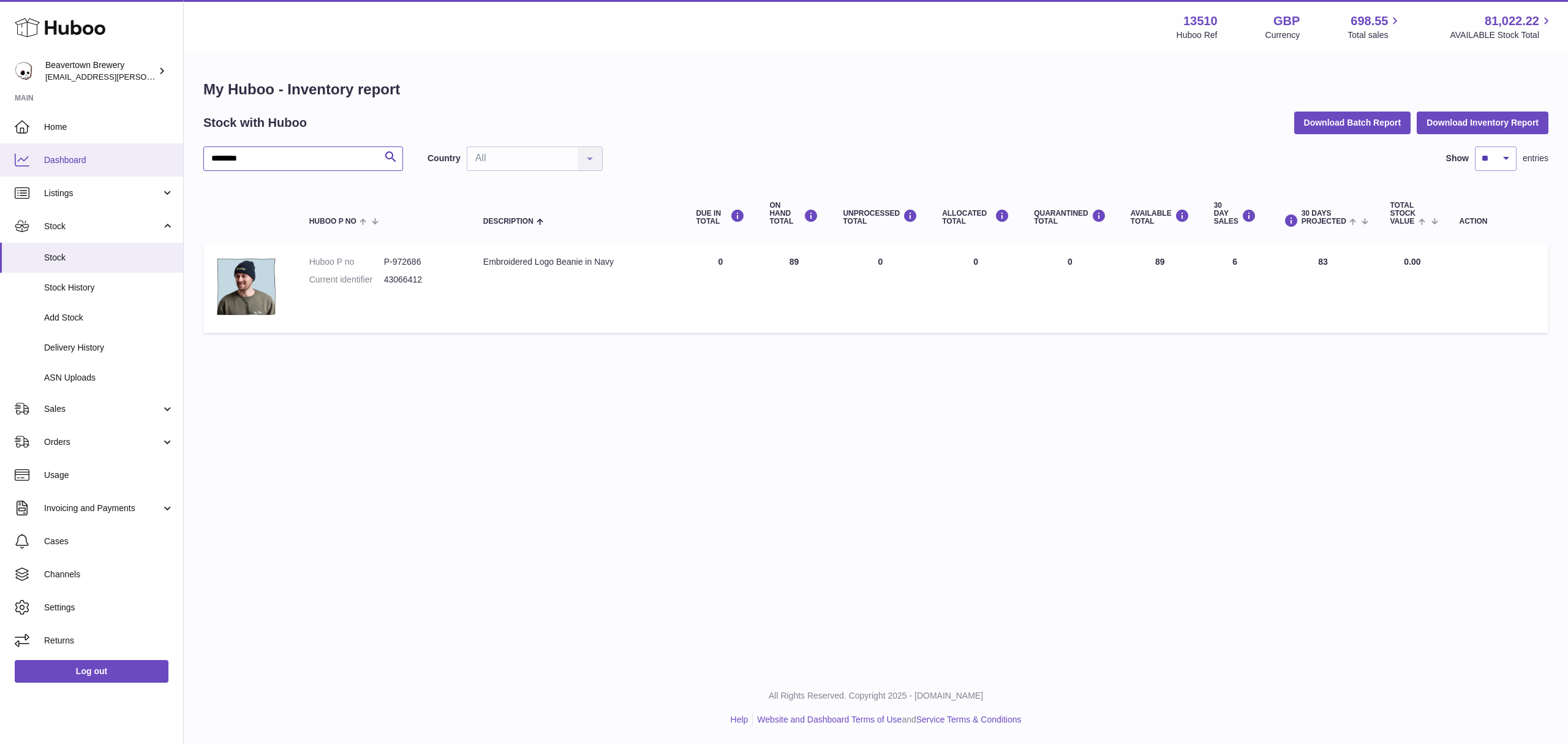
drag, startPoint x: 300, startPoint y: 157, endPoint x: 81, endPoint y: 145, distance: 219.3
click at [81, 145] on div "Huboo Beavertown Brewery kit.lowe@beavertownbrewery.co.uk Main Home Dashboard L…" at bounding box center [784, 372] width 1568 height 744
paste input "text"
drag, startPoint x: 520, startPoint y: 359, endPoint x: 523, endPoint y: 351, distance: 8.5
click at [520, 359] on div "My Huboo - Inventory report Stock with Huboo Download Batch Report Download Inv…" at bounding box center [876, 209] width 1384 height 308
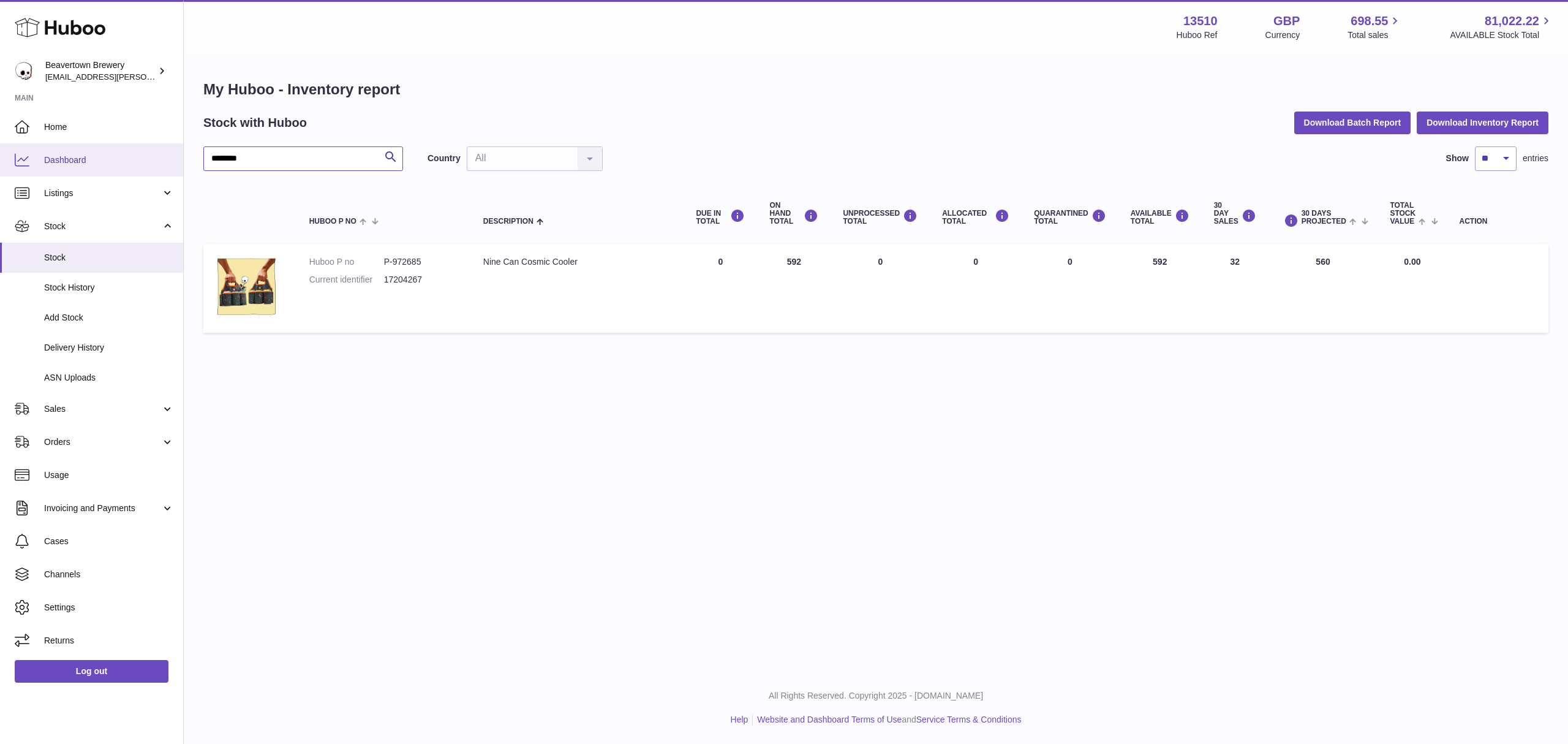
drag, startPoint x: 319, startPoint y: 155, endPoint x: 37, endPoint y: 145, distance: 282.2
click at [37, 145] on div "Huboo Beavertown Brewery kit.lowe@beavertownbrewery.co.uk Main Home Dashboard L…" at bounding box center [784, 372] width 1568 height 744
paste input "text"
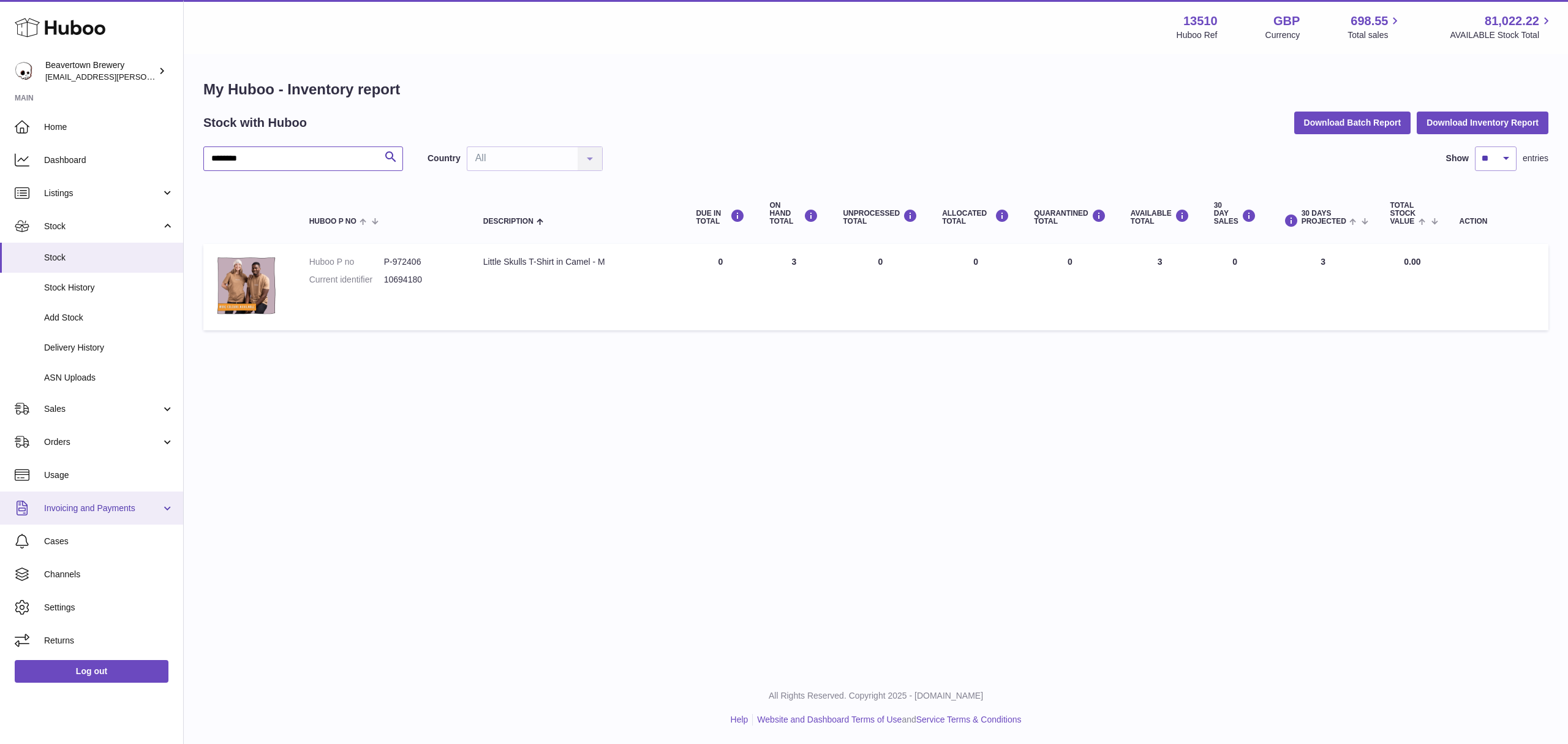
type input "********"
drag, startPoint x: 82, startPoint y: 395, endPoint x: 76, endPoint y: 414, distance: 19.9
click at [82, 395] on link "Sales" at bounding box center [91, 409] width 183 height 33
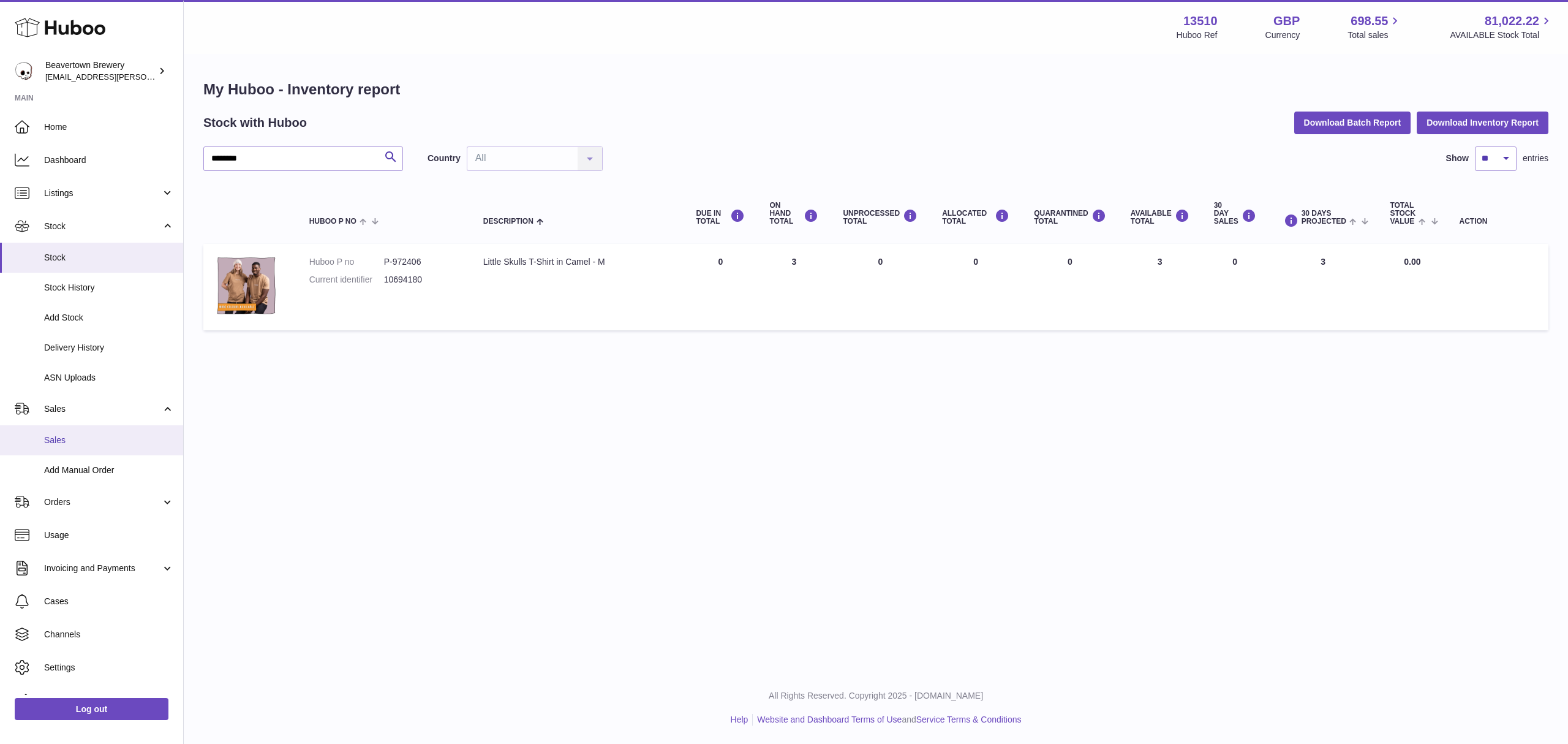
click at [76, 439] on span "Sales" at bounding box center [109, 440] width 130 height 12
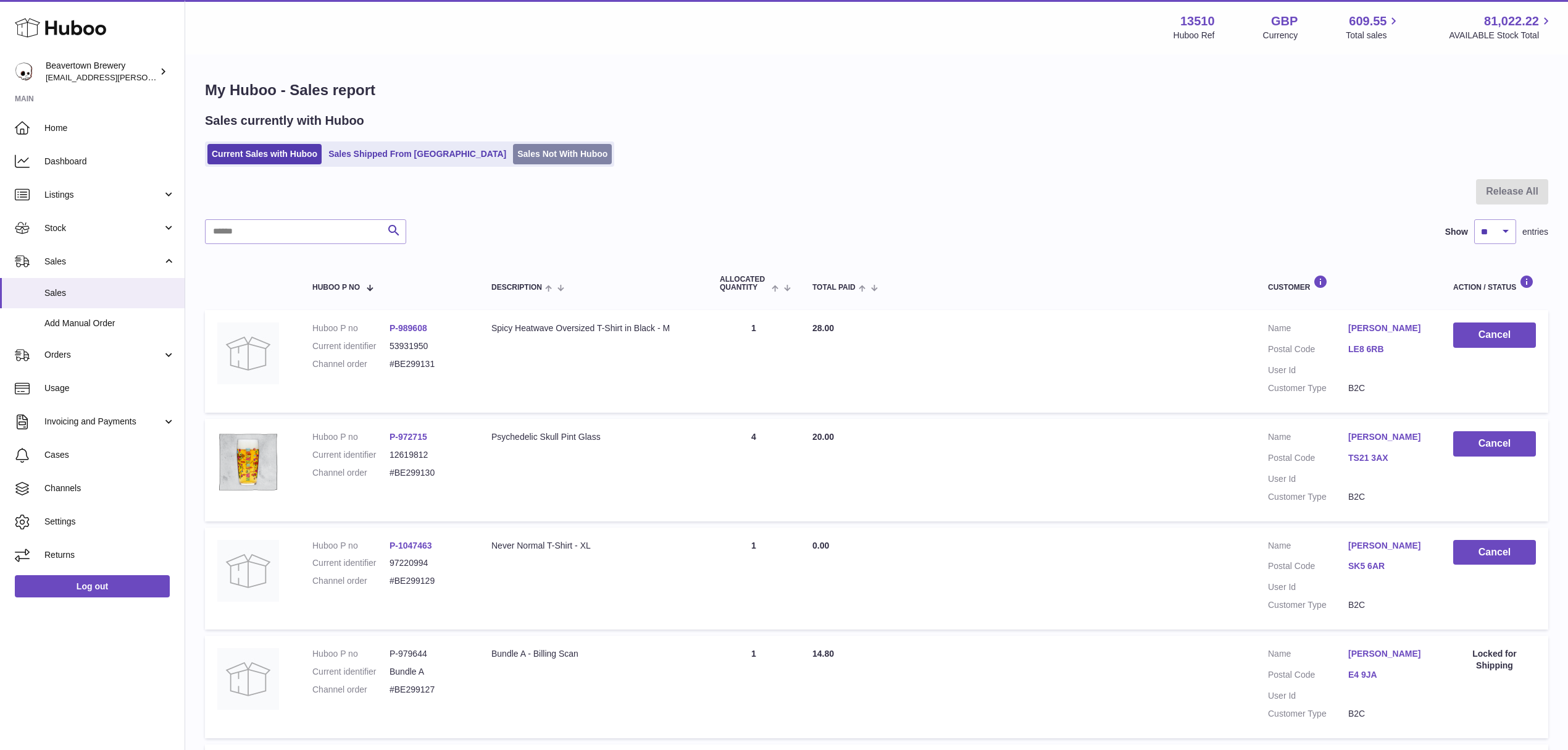
click at [513, 144] on link "Sales Not With Huboo" at bounding box center [562, 155] width 99 height 20
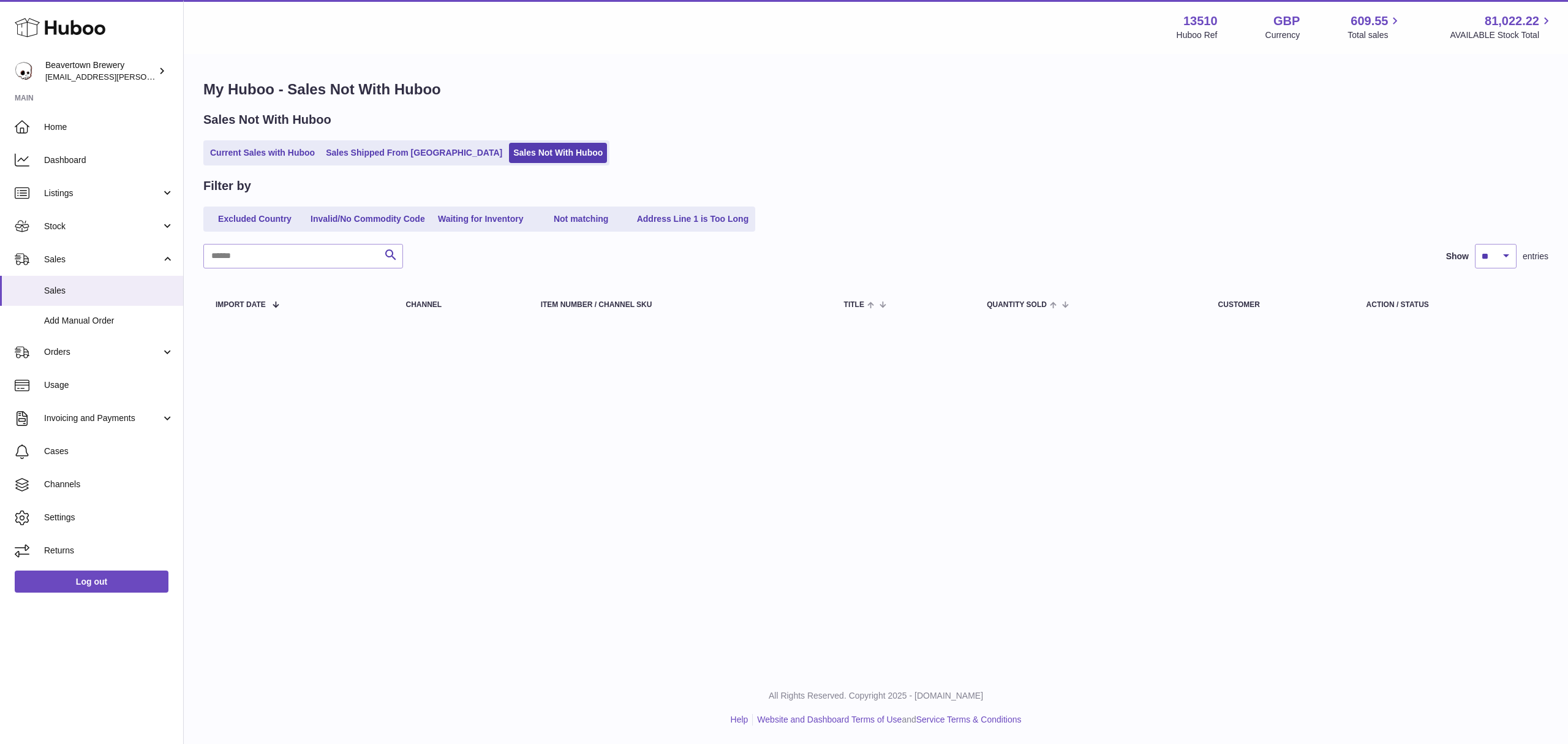
click at [87, 108] on strong "Main" at bounding box center [91, 102] width 183 height 17
click at [96, 114] on link "Home" at bounding box center [91, 127] width 183 height 33
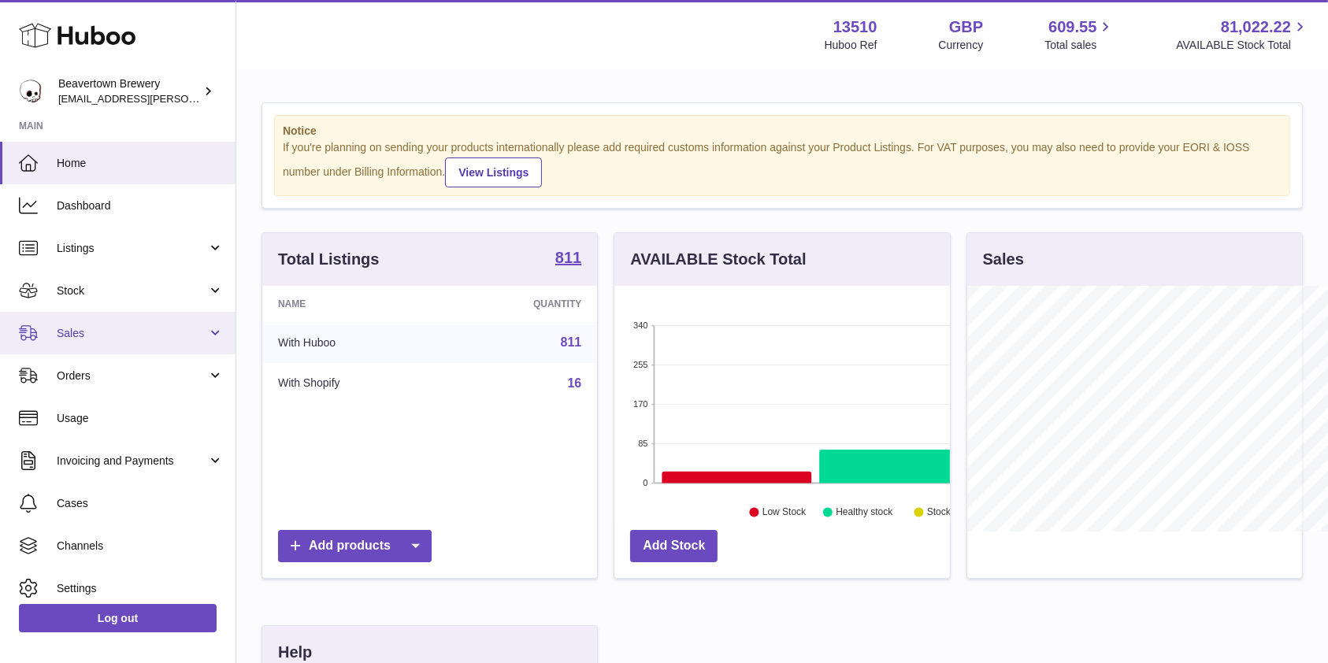
scroll to position [787343, 787253]
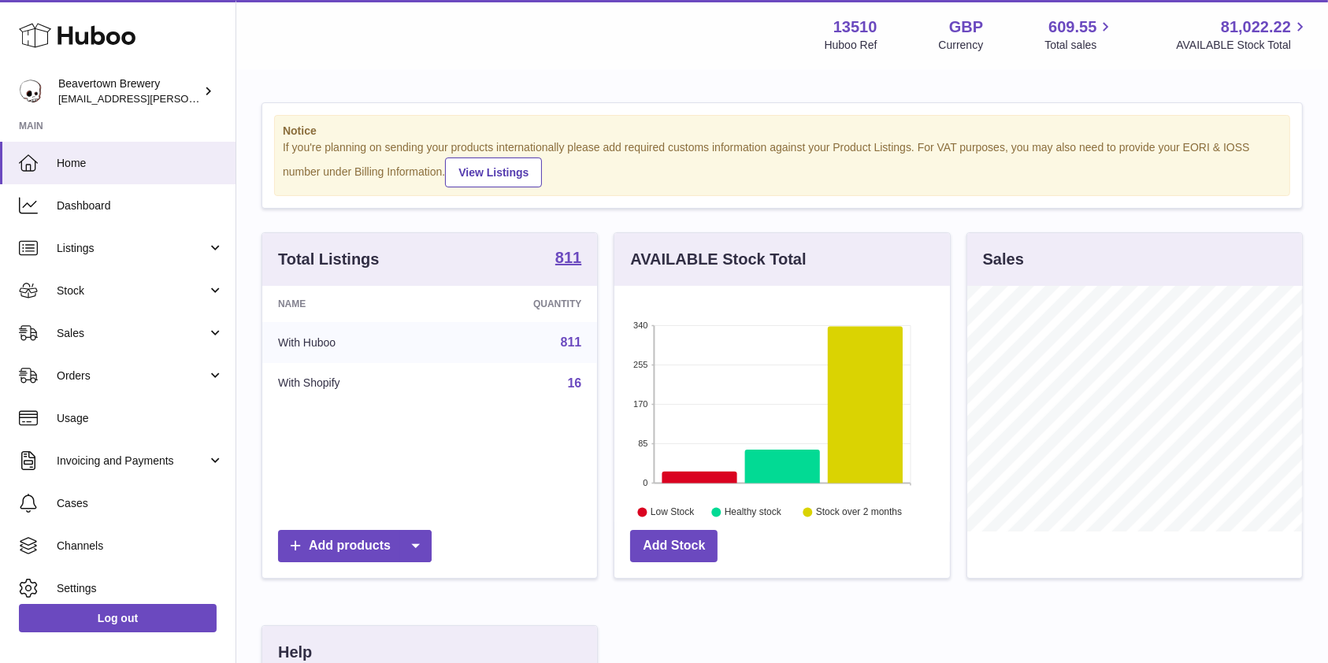
drag, startPoint x: 94, startPoint y: 335, endPoint x: 80, endPoint y: 360, distance: 28.9
click at [94, 335] on span "Sales" at bounding box center [132, 333] width 150 height 15
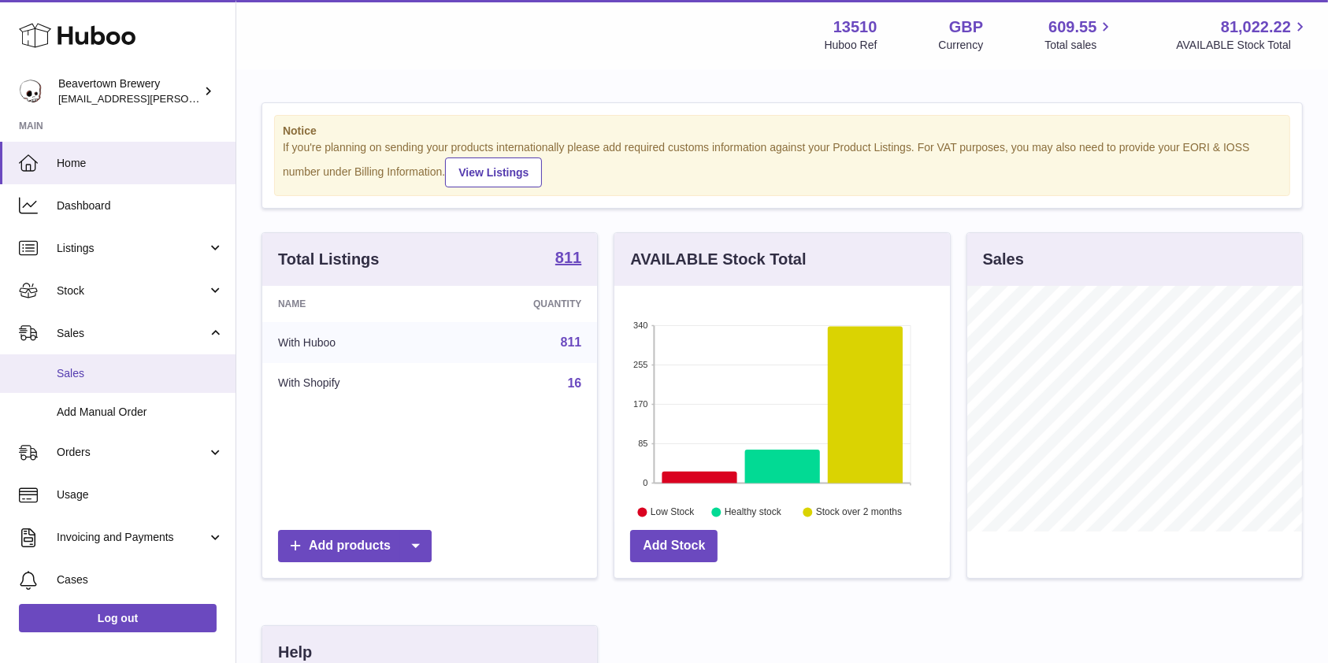
click at [69, 374] on span "Sales" at bounding box center [140, 373] width 167 height 15
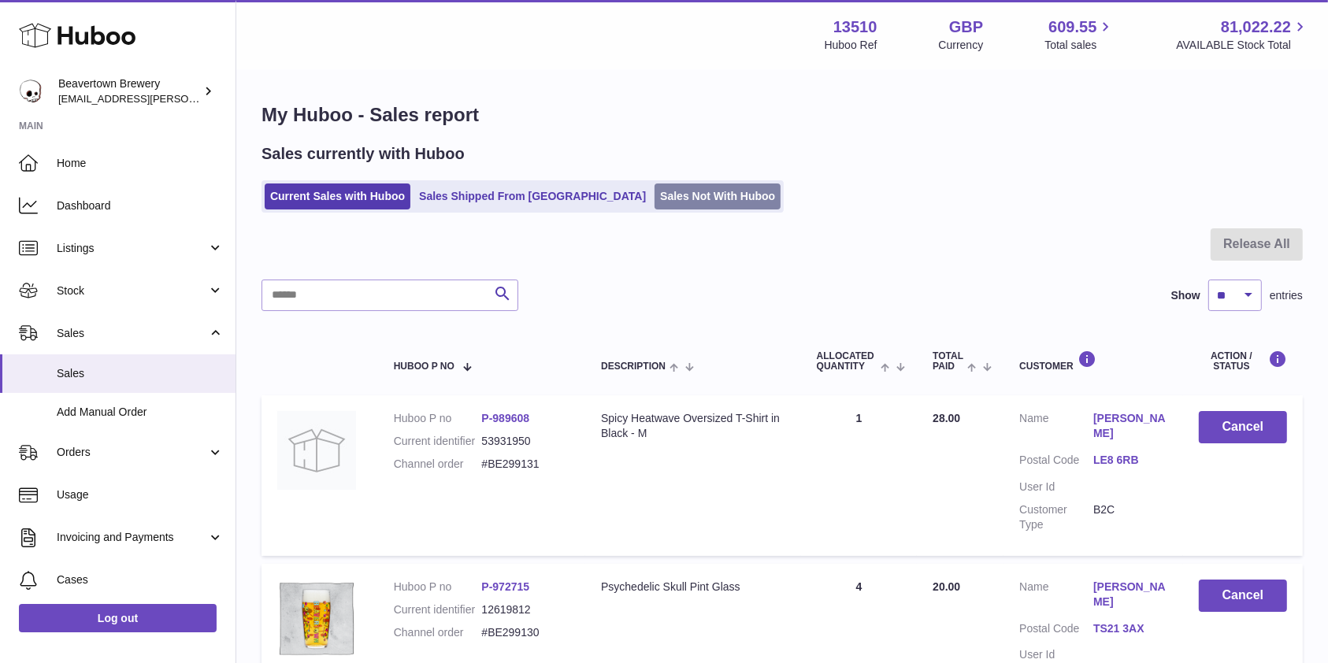
click at [654, 194] on link "Sales Not With Huboo" at bounding box center [717, 197] width 126 height 26
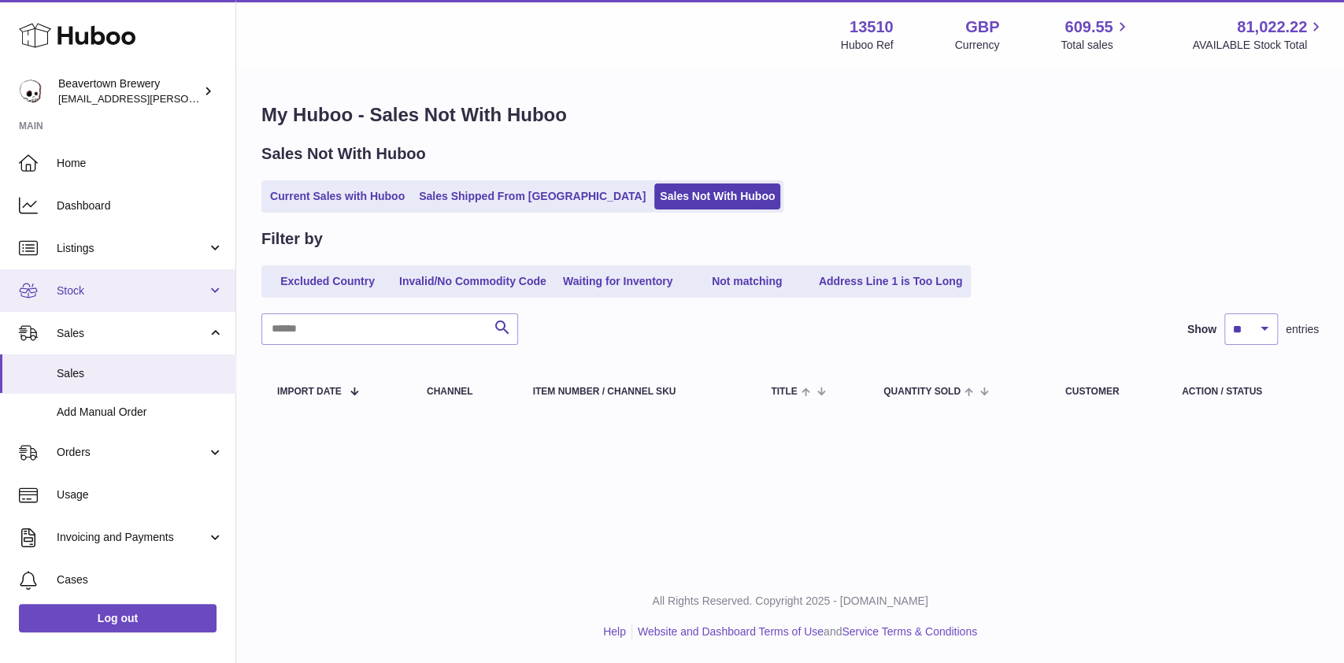
click at [95, 287] on span "Stock" at bounding box center [132, 291] width 150 height 15
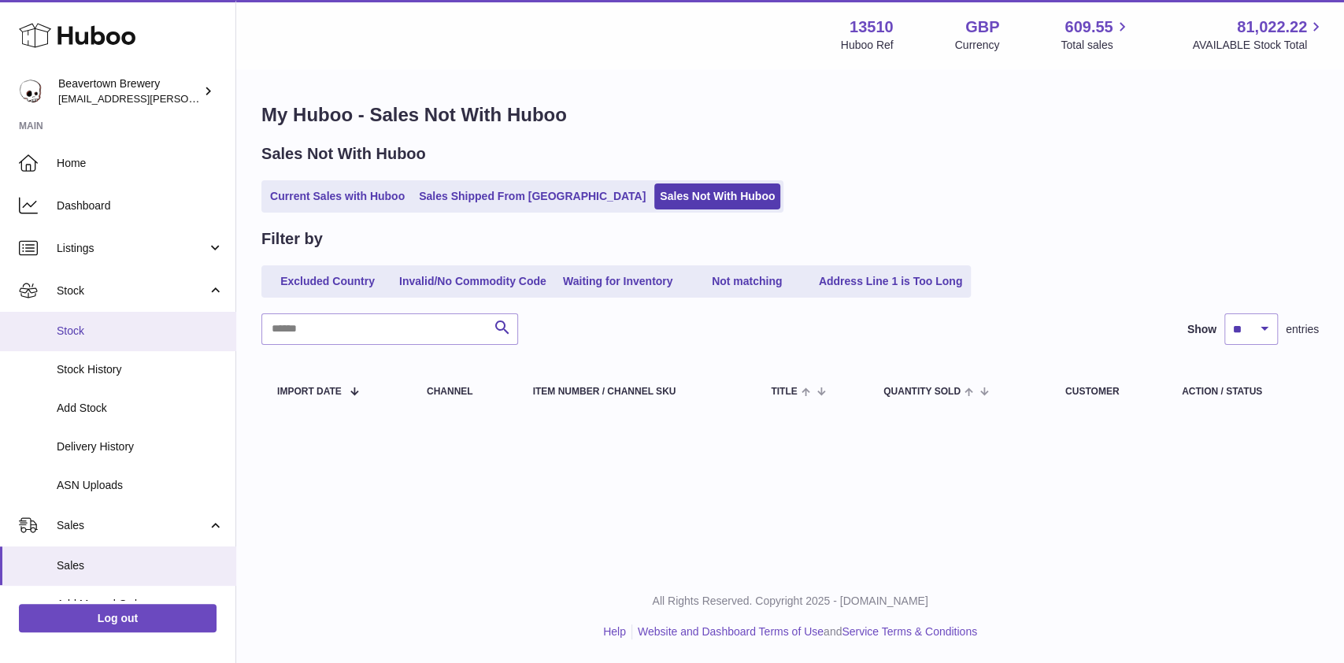
click at [89, 320] on link "Stock" at bounding box center [117, 331] width 235 height 39
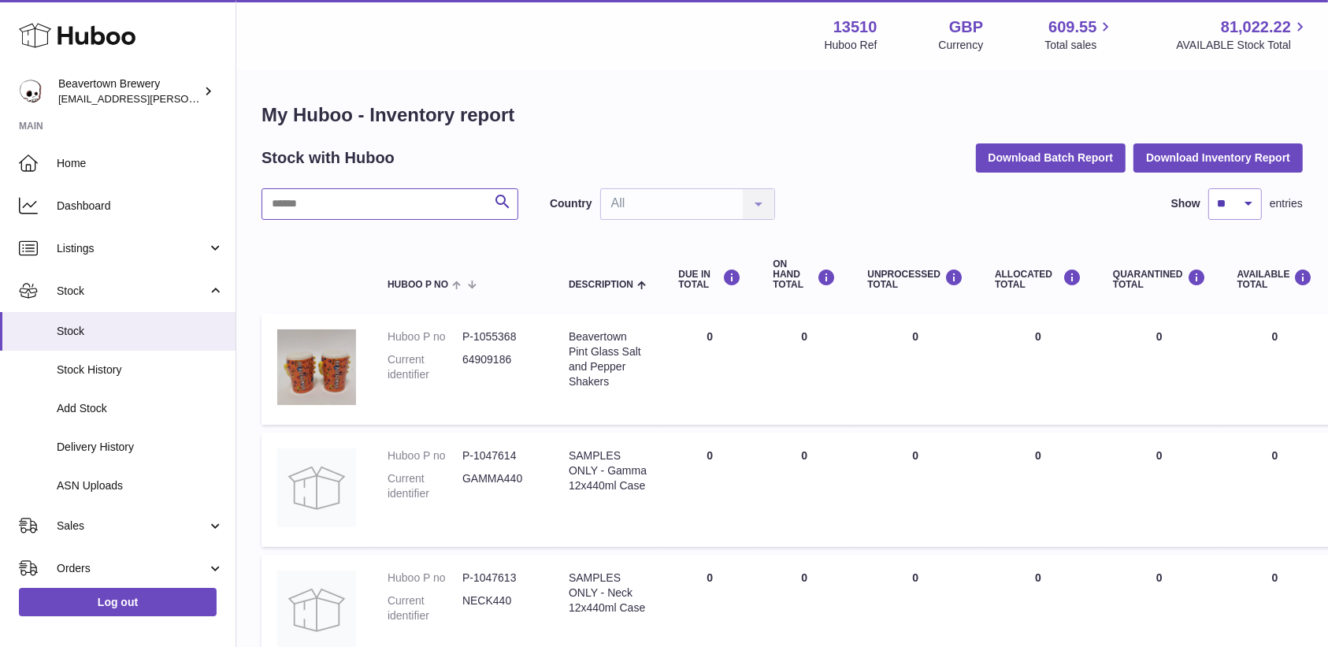
click at [355, 188] on input "text" at bounding box center [389, 204] width 257 height 32
type input "********"
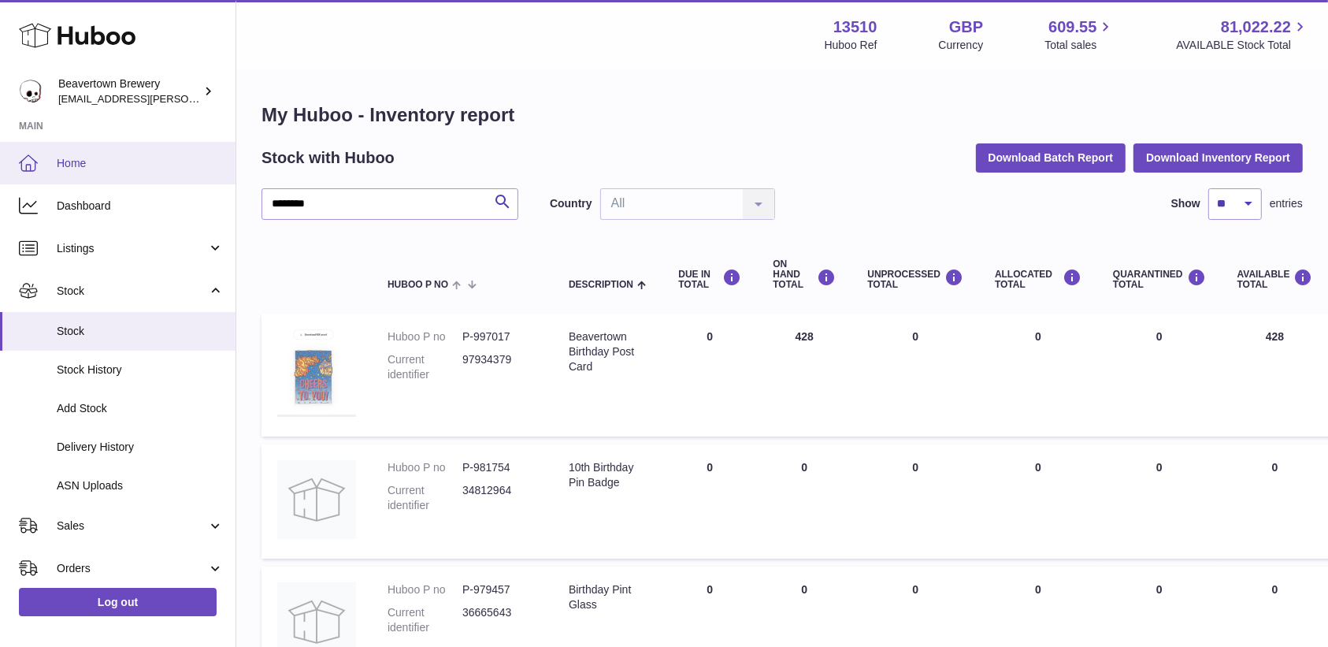
click at [150, 165] on span "Home" at bounding box center [140, 163] width 167 height 15
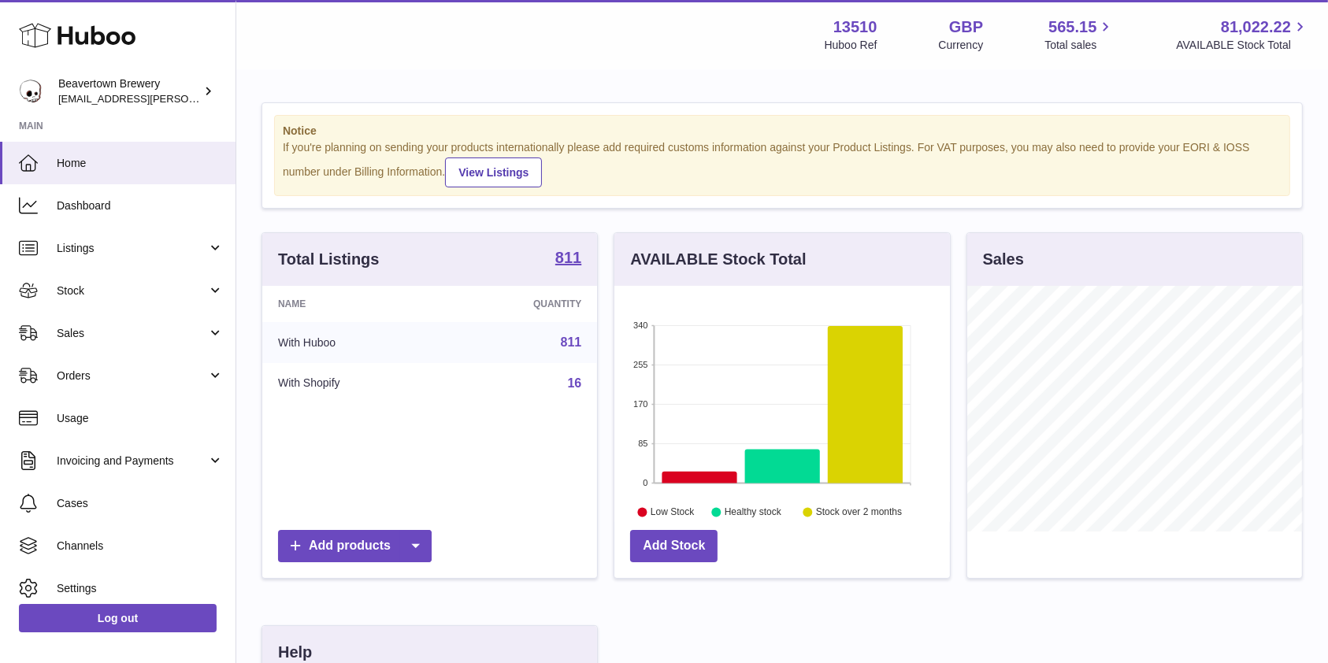
scroll to position [246, 335]
click at [110, 310] on link "Stock" at bounding box center [117, 290] width 235 height 43
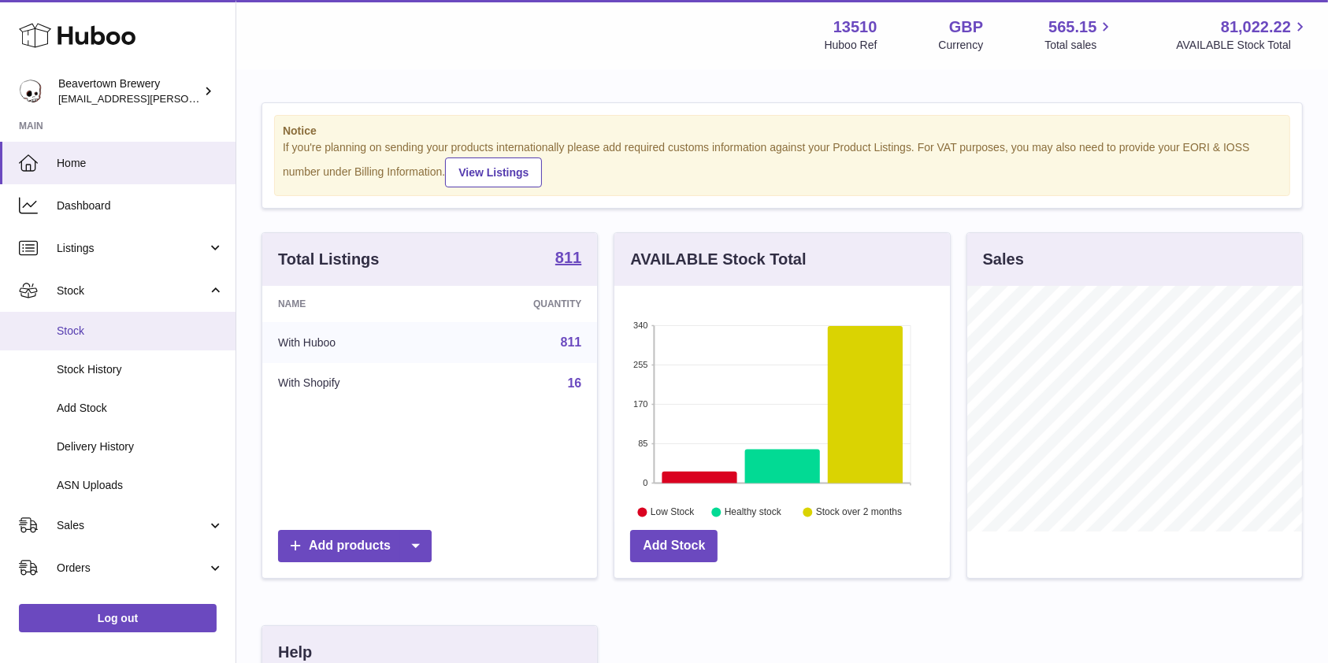
click at [102, 328] on span "Stock" at bounding box center [140, 331] width 167 height 15
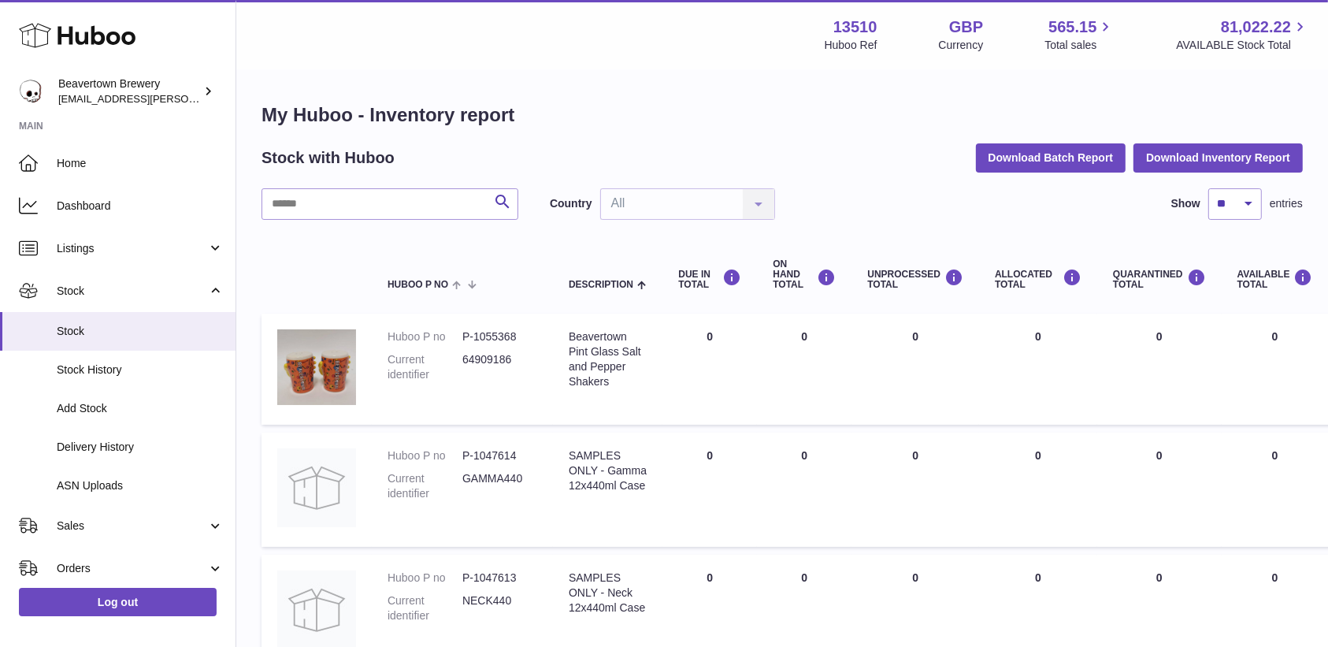
click at [398, 193] on input "text" at bounding box center [389, 204] width 257 height 32
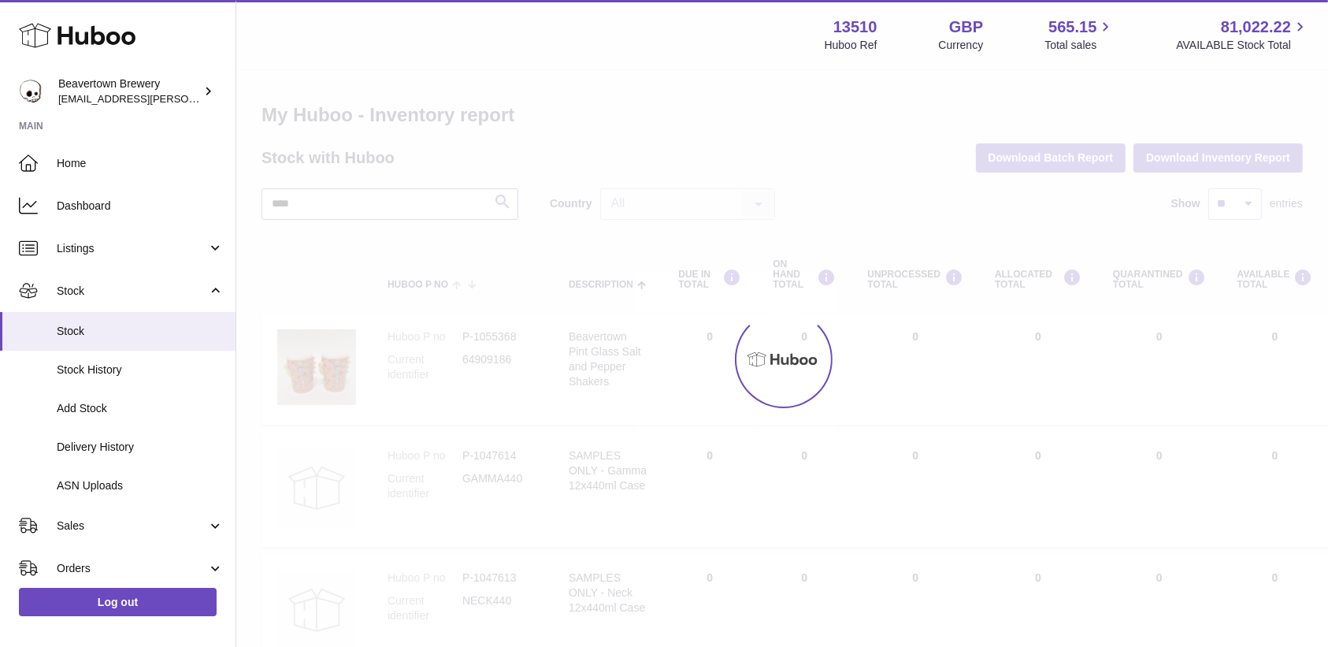
type input "****"
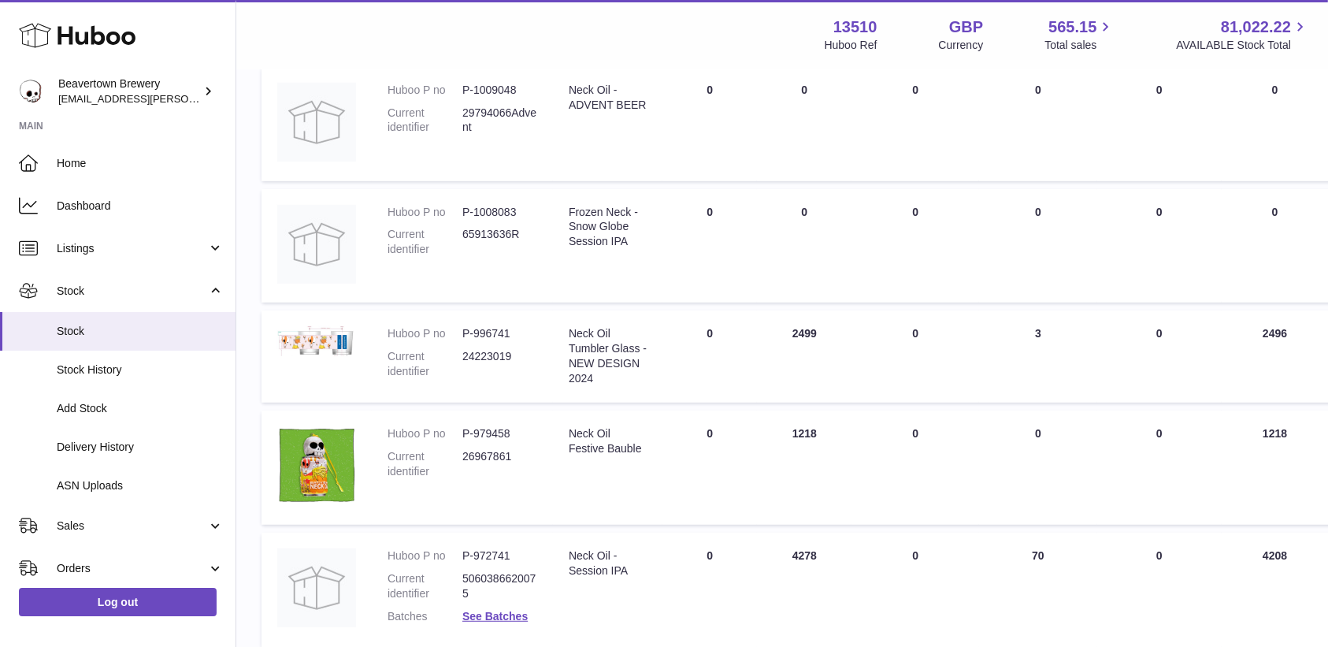
scroll to position [945, 0]
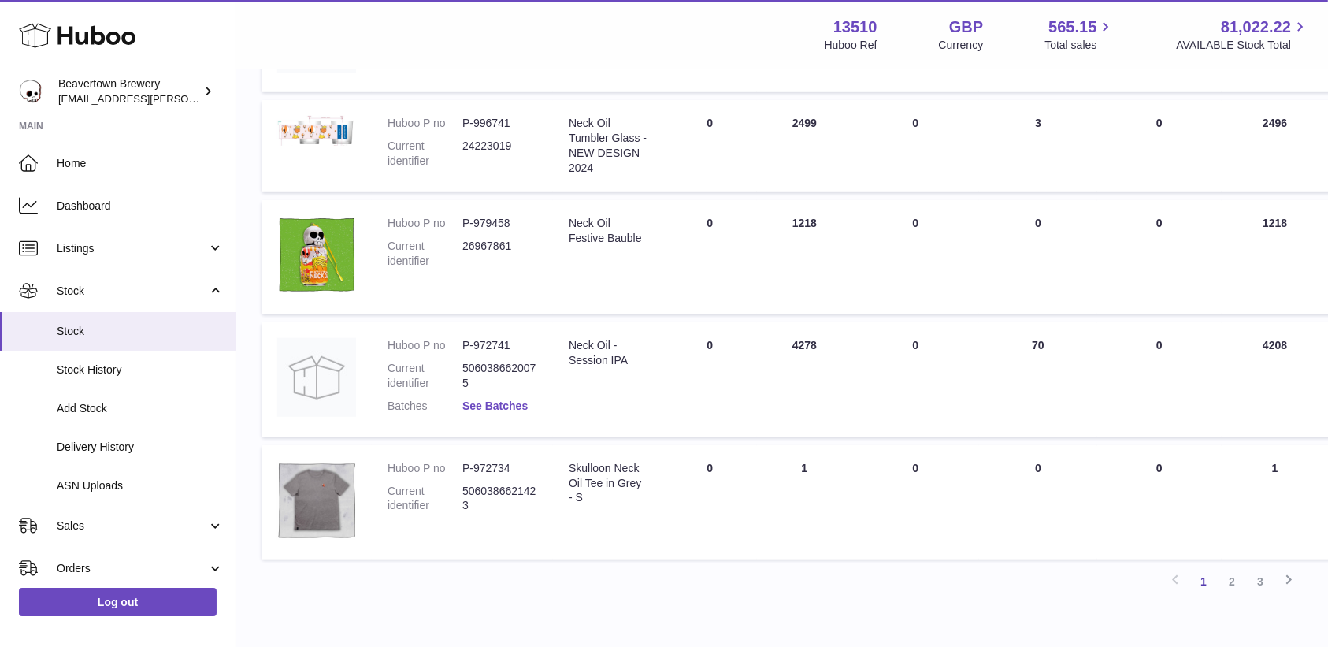
click at [499, 400] on link "See Batches" at bounding box center [494, 405] width 65 height 13
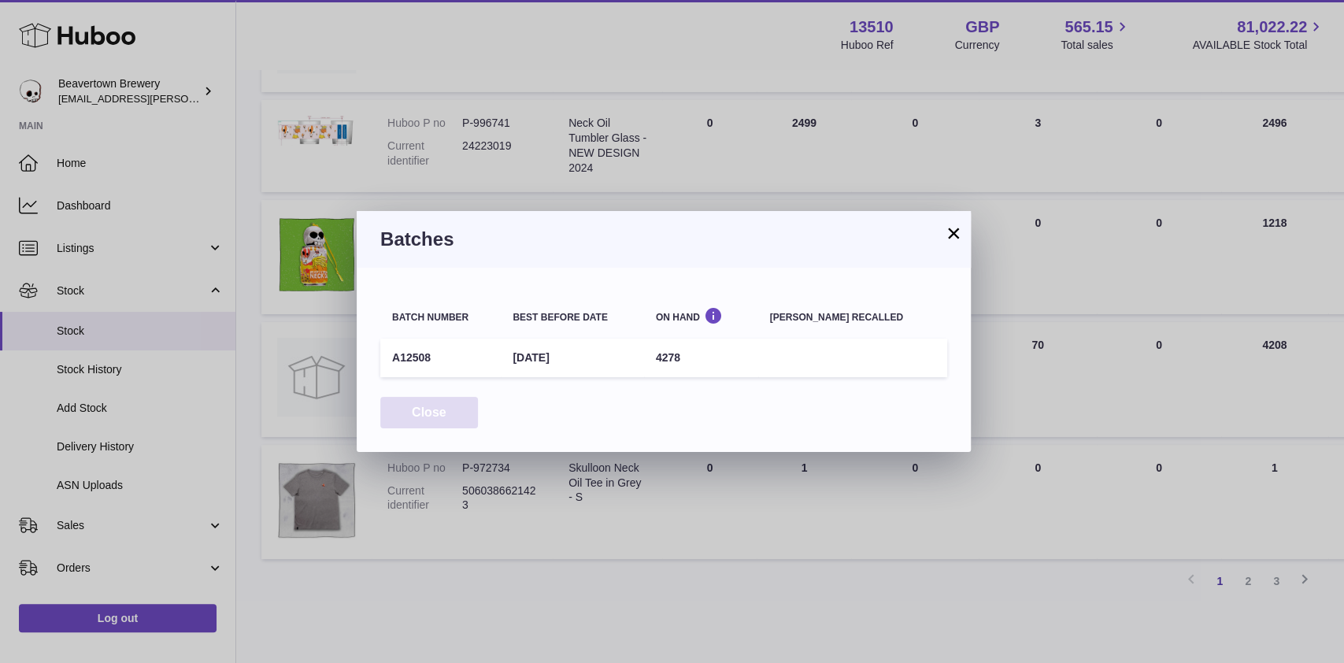
click at [419, 416] on button "Close" at bounding box center [429, 413] width 98 height 32
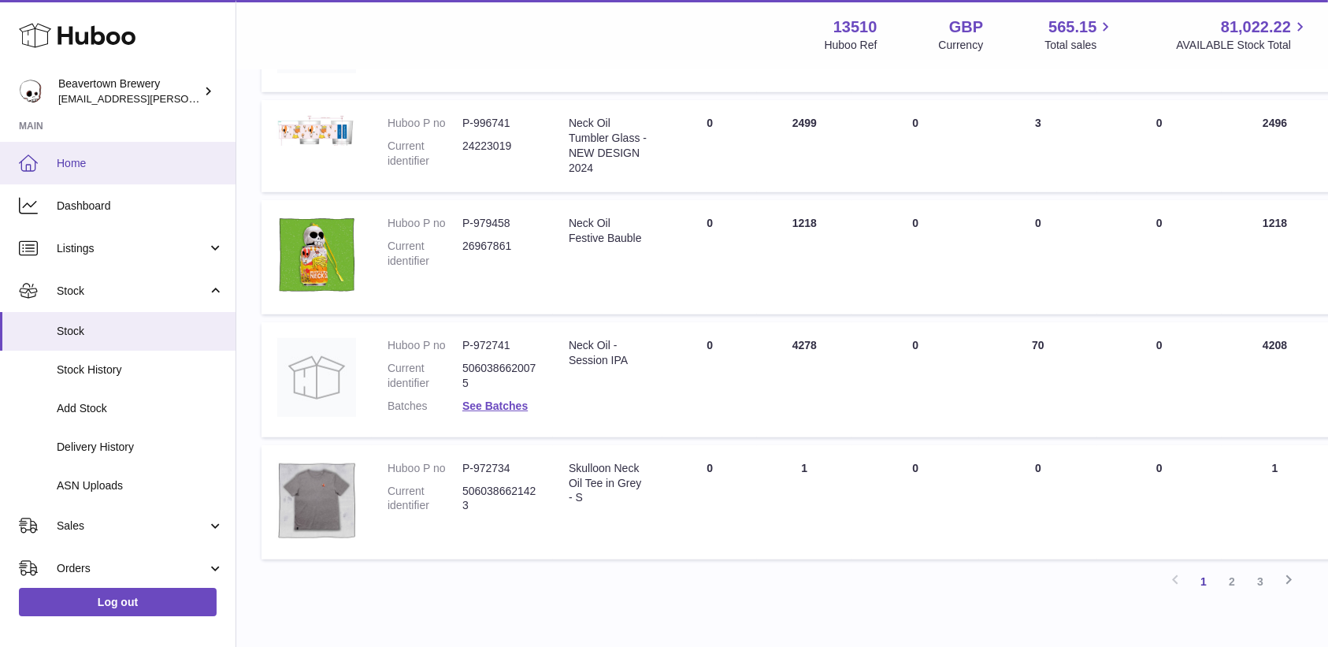
click at [126, 162] on span "Home" at bounding box center [140, 163] width 167 height 15
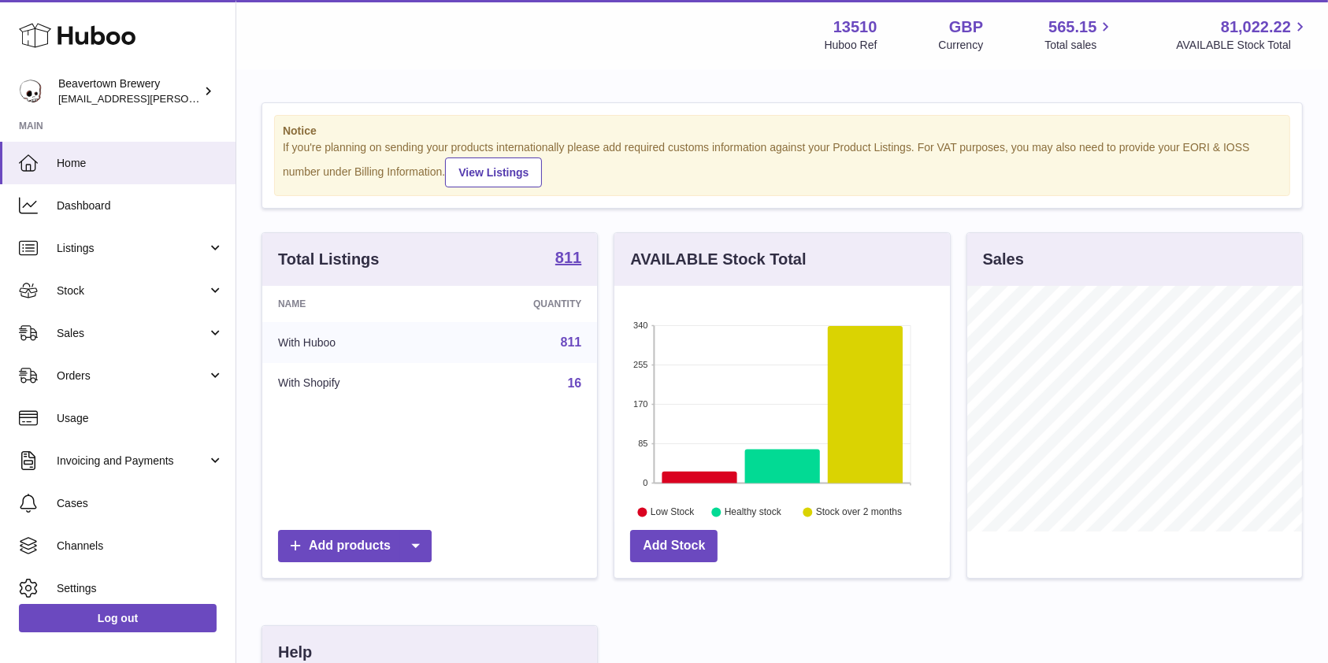
scroll to position [246, 335]
click at [123, 324] on link "Sales" at bounding box center [117, 333] width 235 height 43
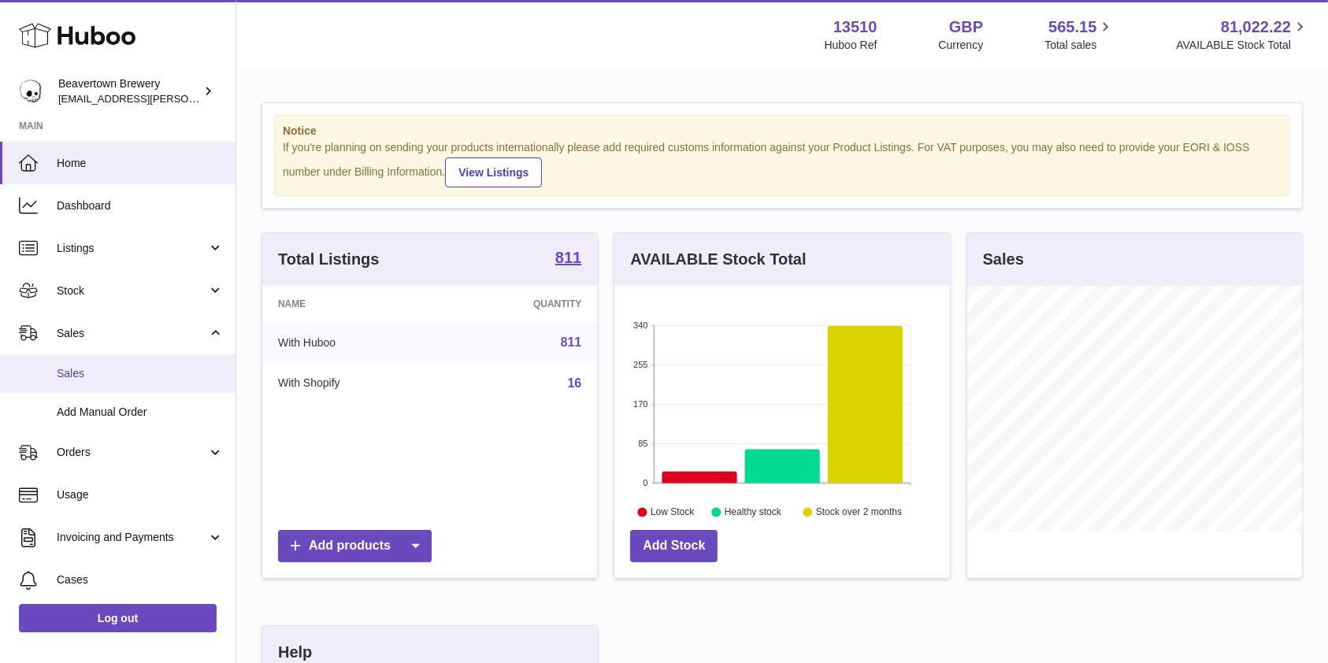
click at [105, 377] on span "Sales" at bounding box center [140, 373] width 167 height 15
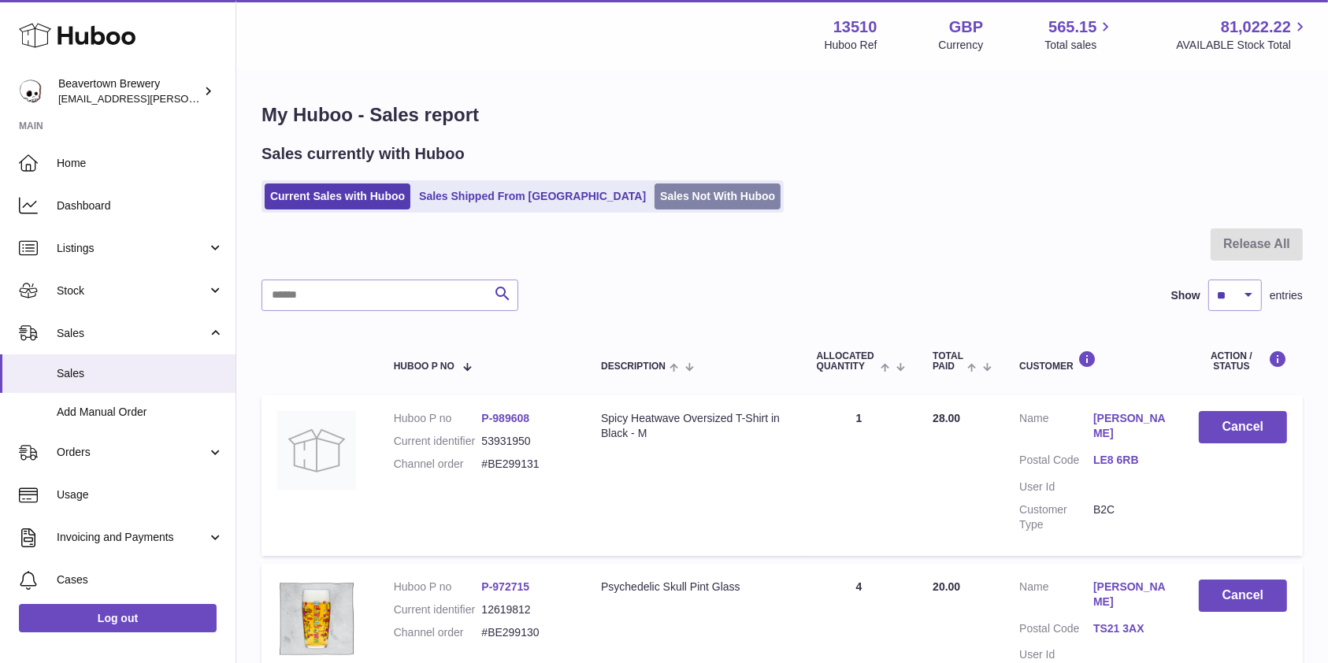
click at [654, 208] on link "Sales Not With Huboo" at bounding box center [717, 197] width 126 height 26
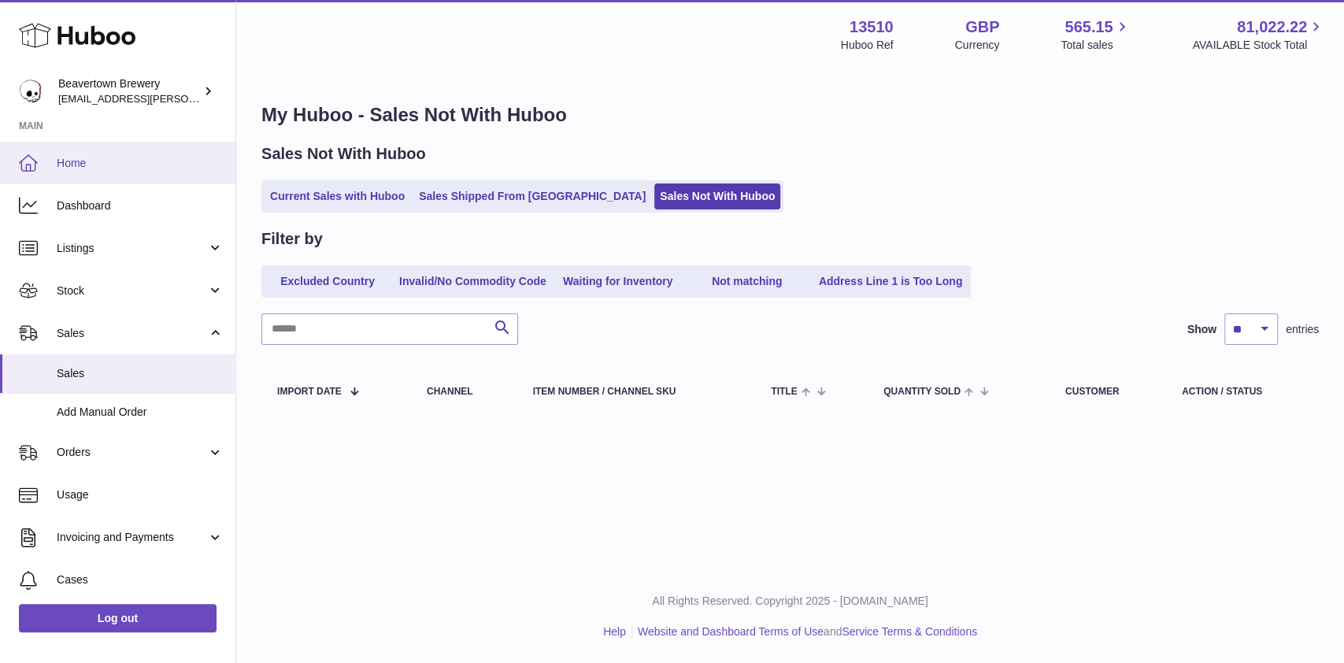
click at [175, 161] on span "Home" at bounding box center [140, 163] width 167 height 15
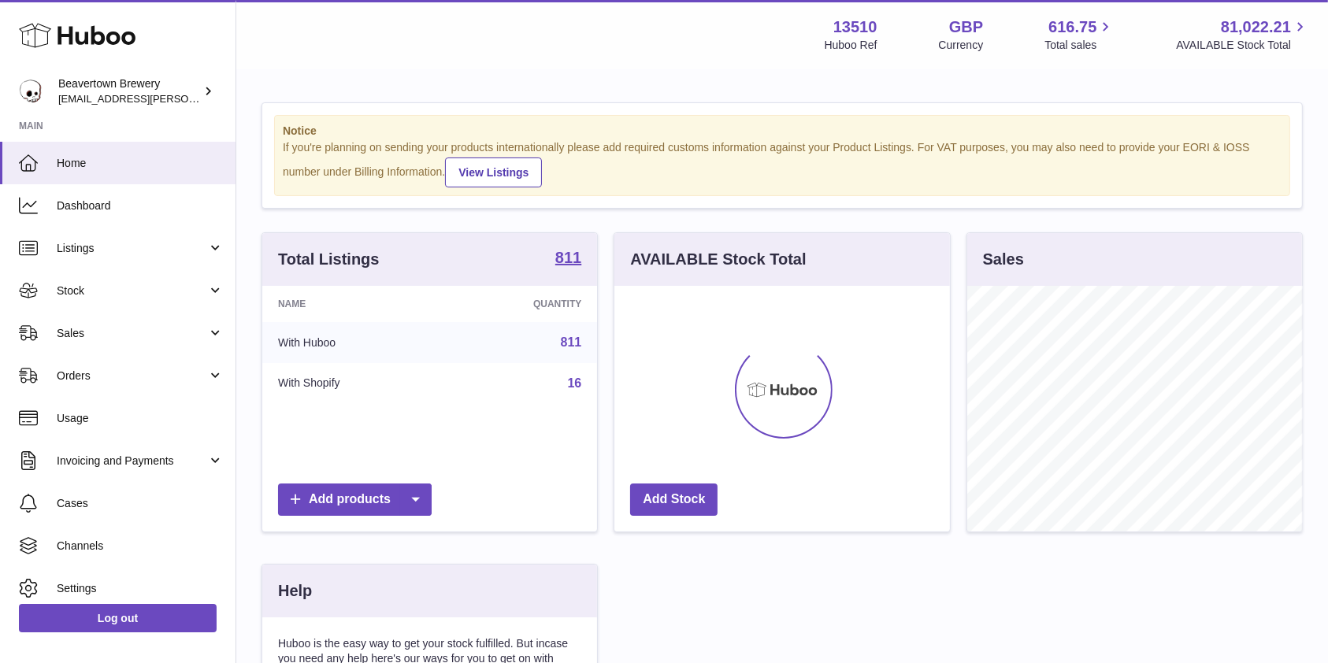
scroll to position [246, 335]
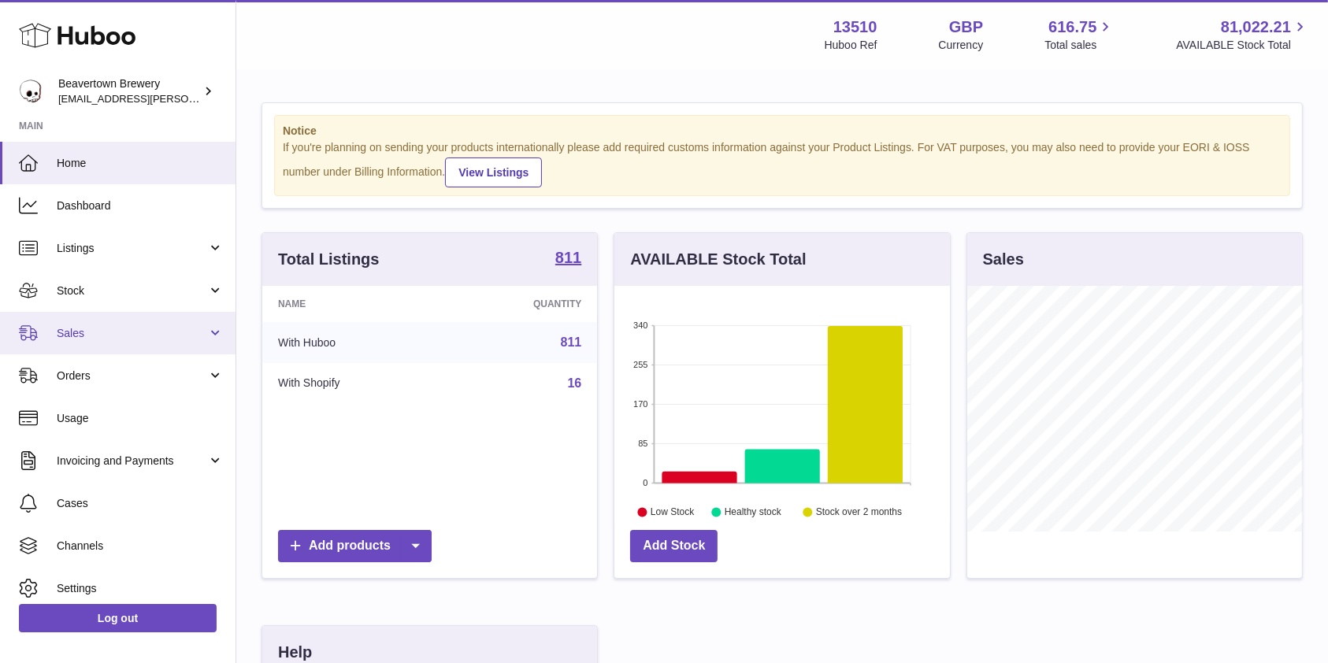
click at [107, 344] on link "Sales" at bounding box center [117, 333] width 235 height 43
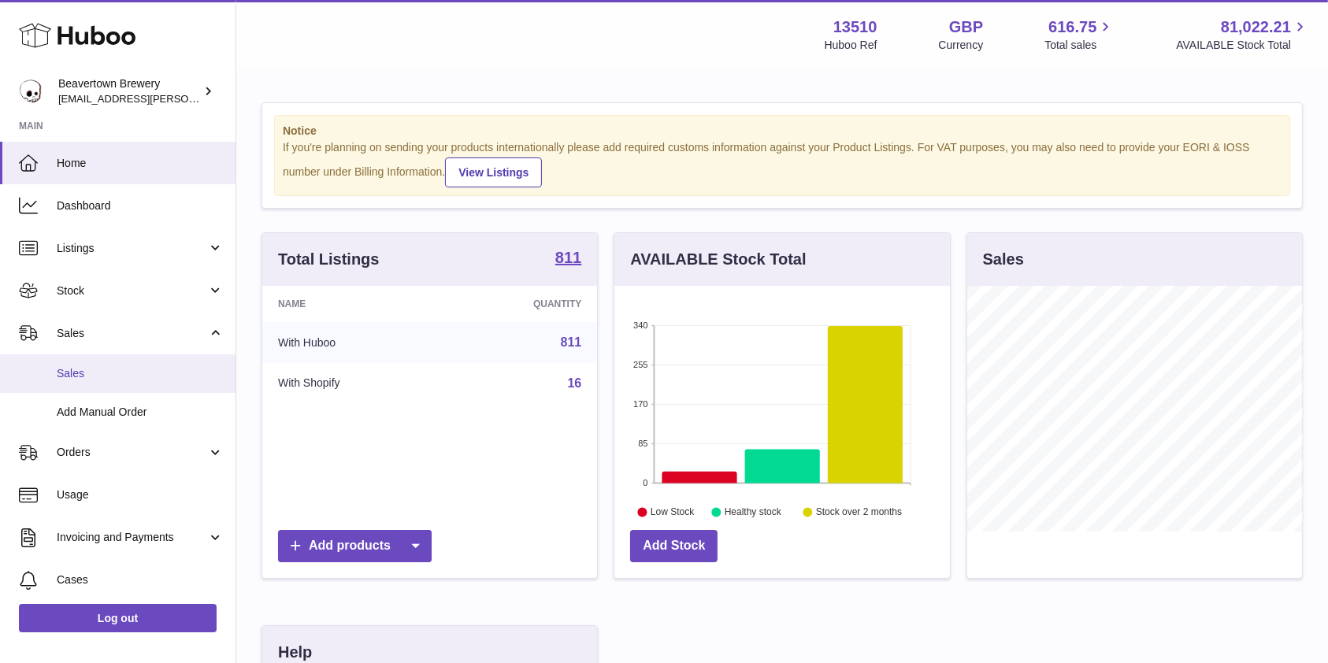
click at [98, 381] on link "Sales" at bounding box center [117, 373] width 235 height 39
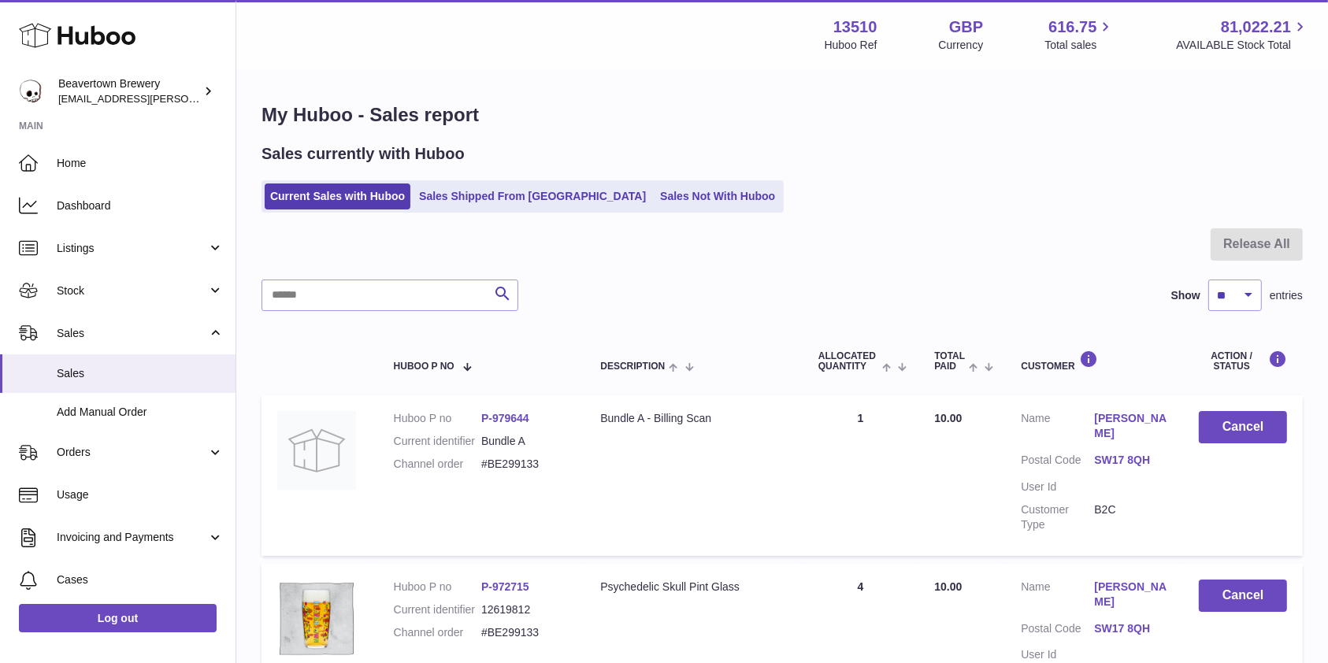
click at [682, 206] on link "Sales Not With Huboo" at bounding box center [717, 197] width 126 height 26
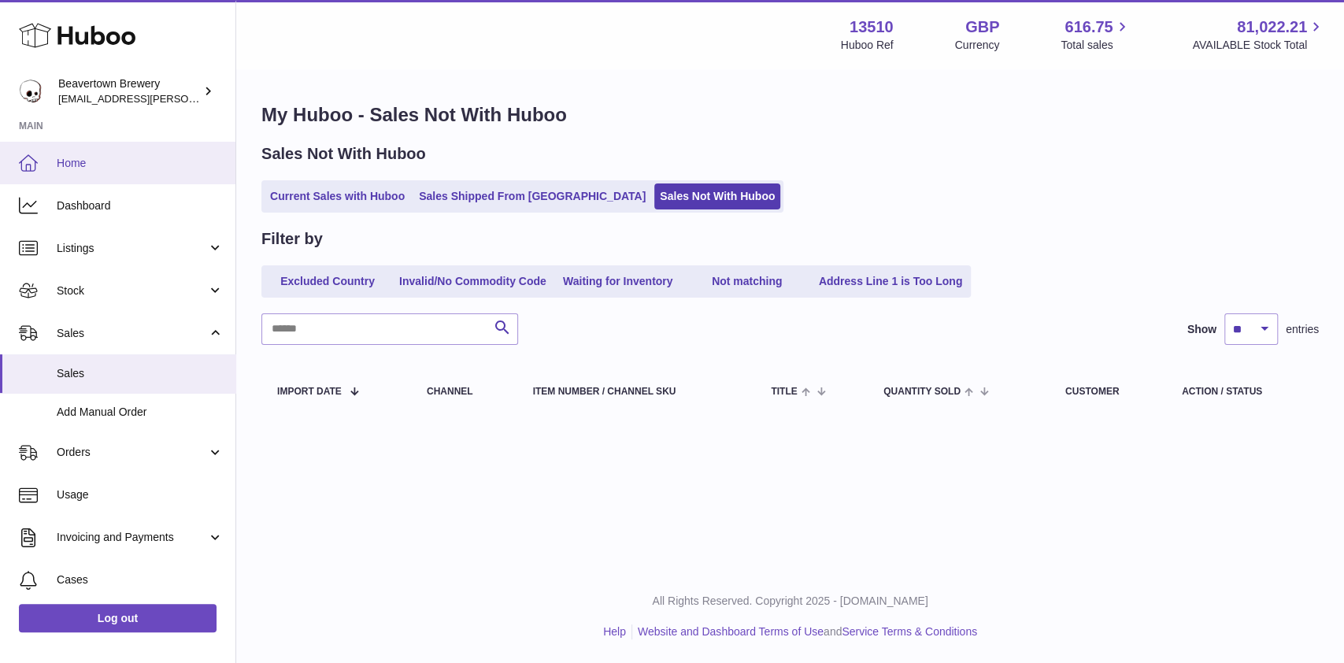
click at [121, 153] on link "Home" at bounding box center [117, 163] width 235 height 43
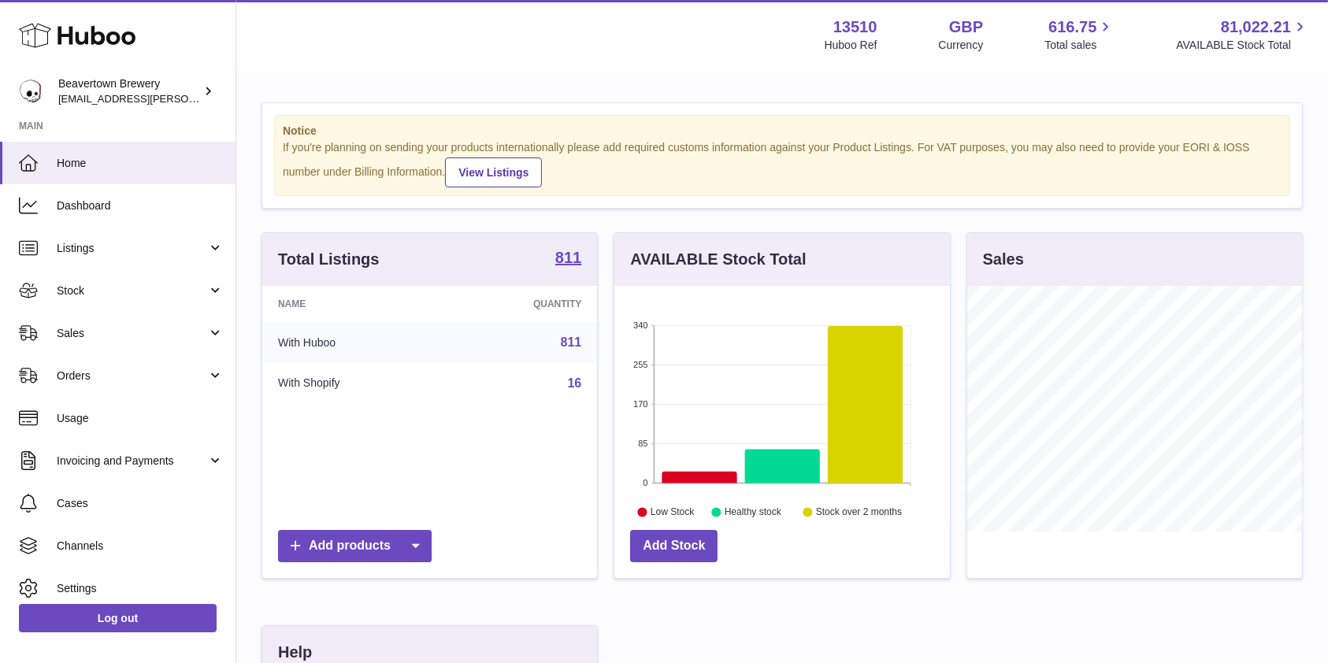
scroll to position [246, 335]
click at [70, 334] on span "Sales" at bounding box center [132, 333] width 150 height 15
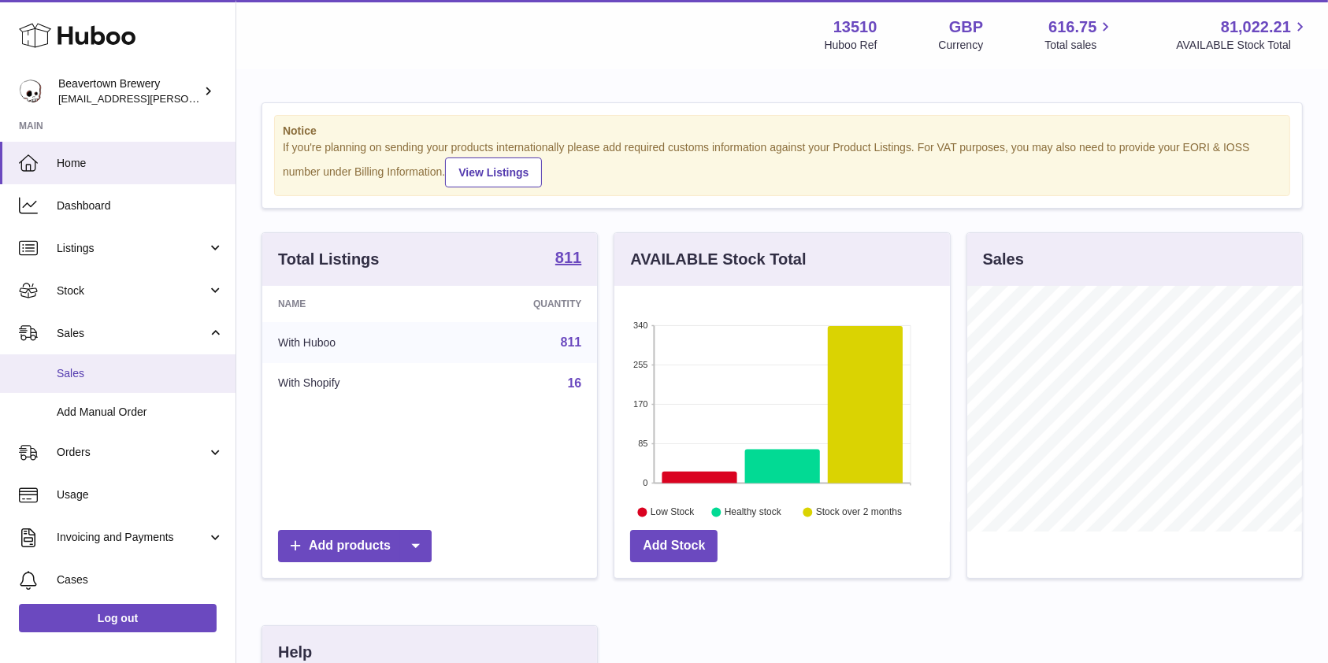
click at [74, 364] on link "Sales" at bounding box center [117, 373] width 235 height 39
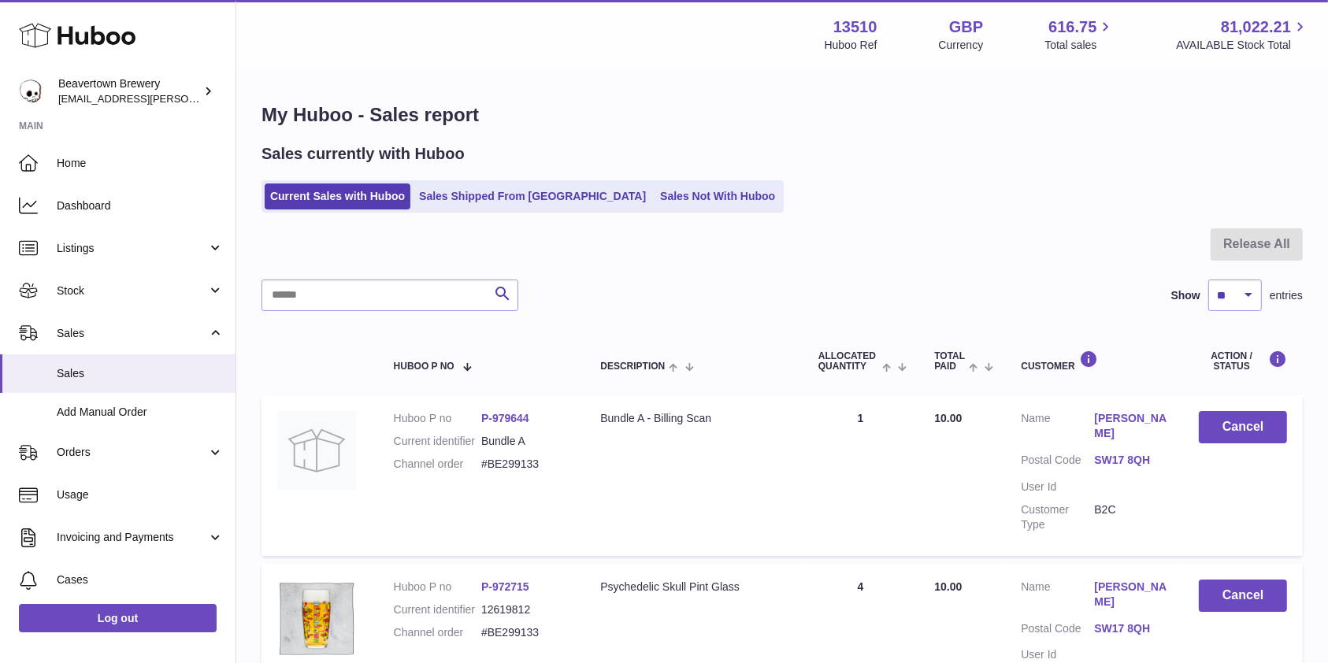
click at [649, 172] on div "Sales currently with Huboo Current Sales with Huboo Sales Shipped From Huboo Sa…" at bounding box center [781, 177] width 1041 height 69
click at [654, 186] on link "Sales Not With Huboo" at bounding box center [717, 197] width 126 height 26
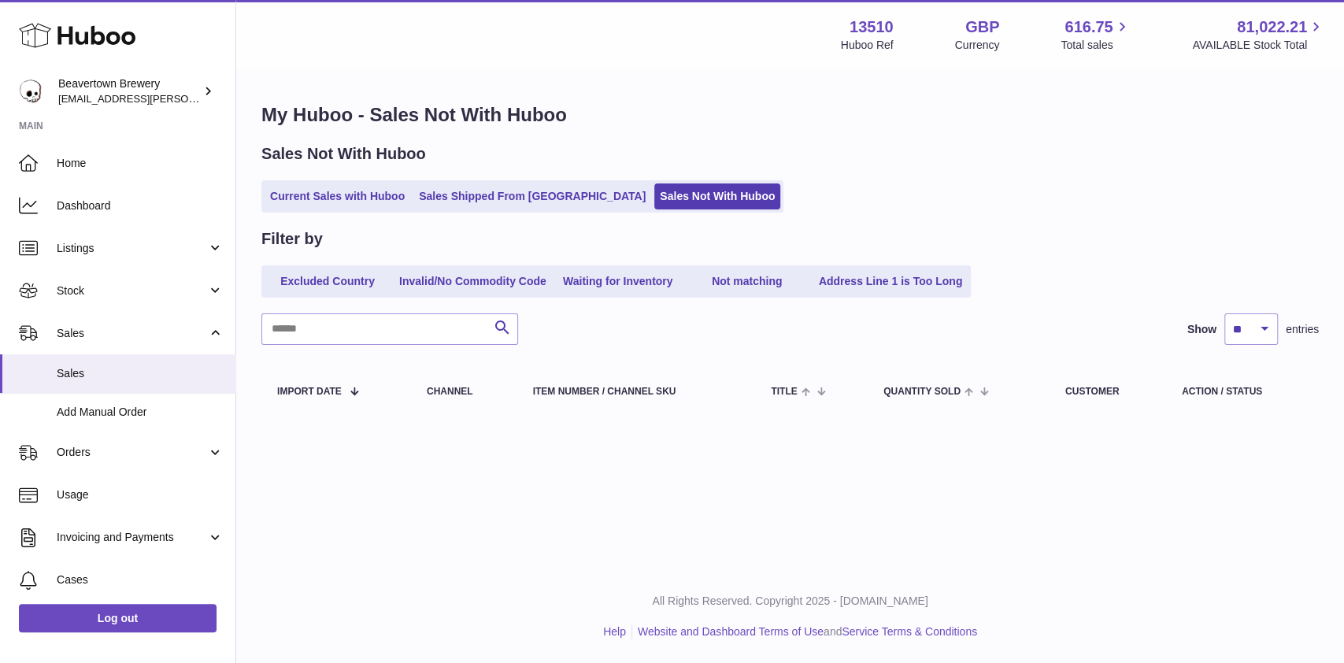
drag, startPoint x: 270, startPoint y: 182, endPoint x: 239, endPoint y: 163, distance: 36.1
click at [270, 183] on ul "Current Sales with Huboo Sales Shipped From Huboo Sales Not With Huboo" at bounding box center [522, 196] width 522 height 32
click at [276, 194] on link "Current Sales with Huboo" at bounding box center [338, 197] width 146 height 26
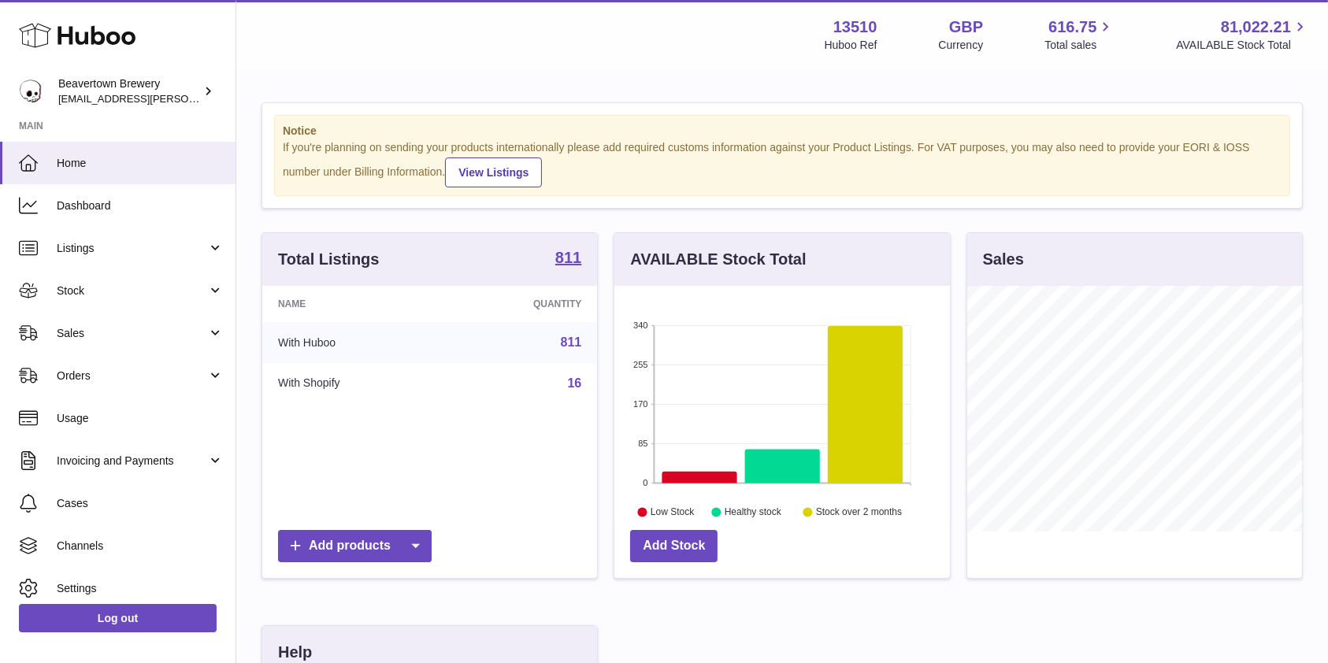
scroll to position [246, 335]
click at [117, 324] on link "Sales" at bounding box center [117, 333] width 235 height 43
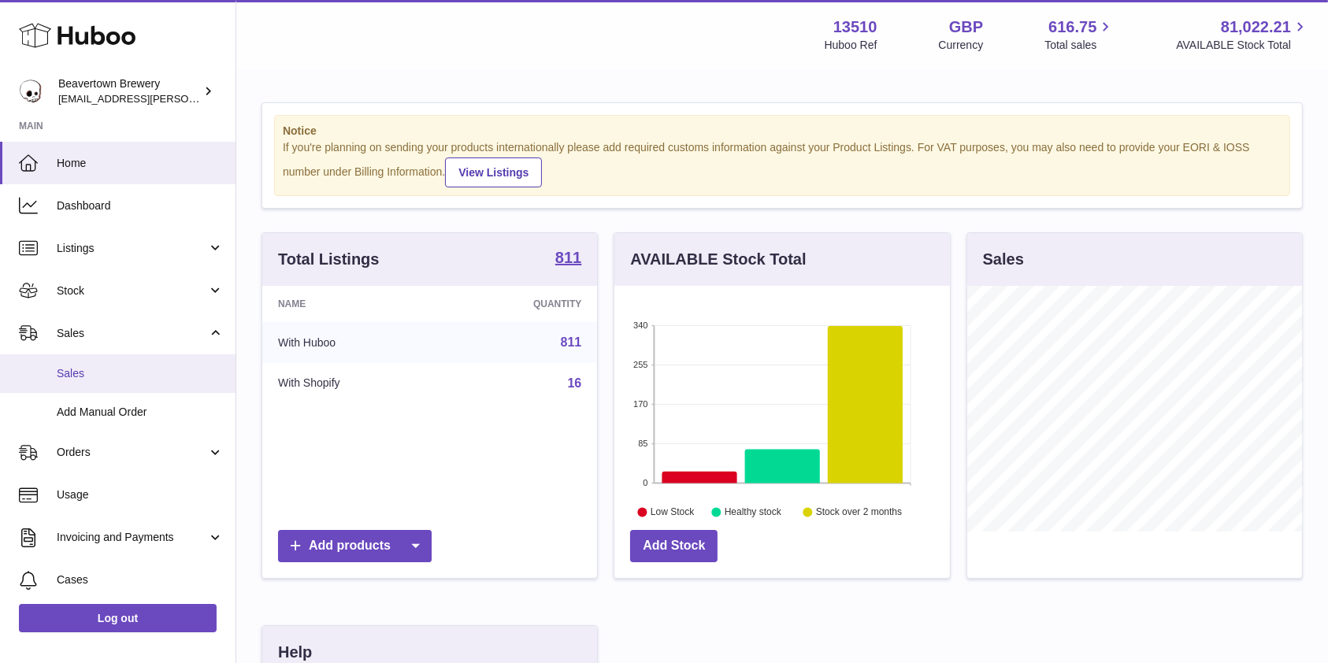
click at [100, 379] on span "Sales" at bounding box center [140, 373] width 167 height 15
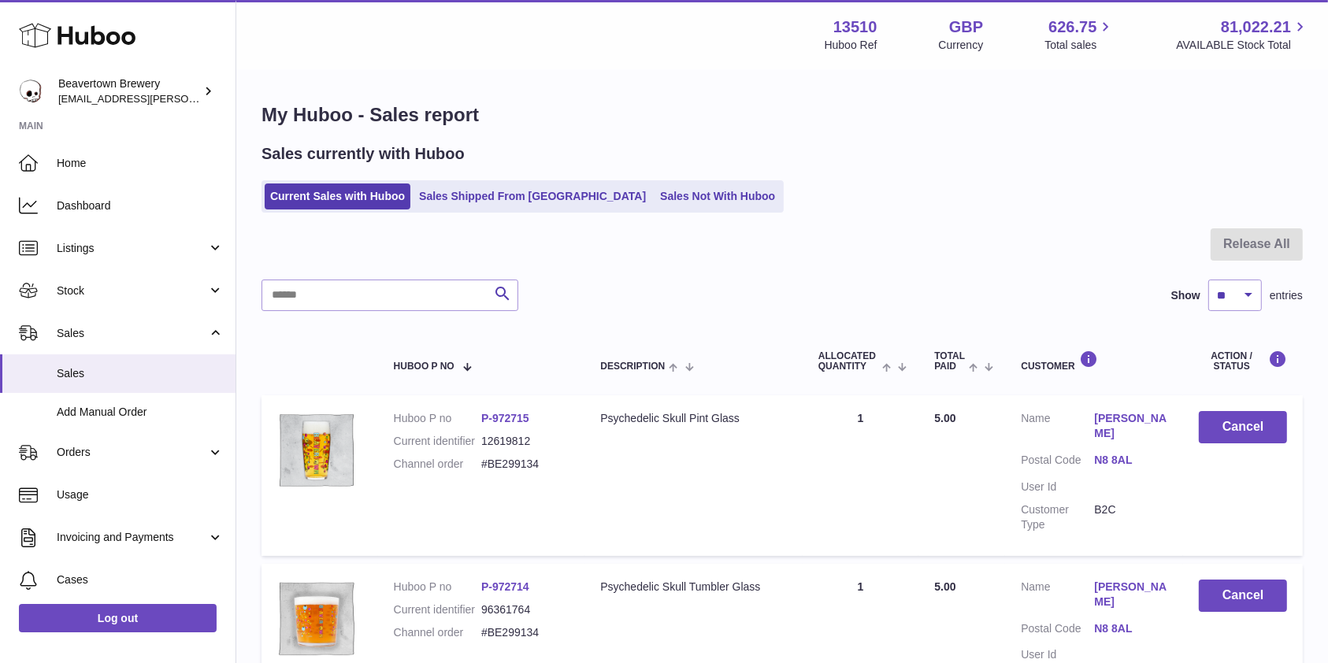
click at [616, 210] on ul "Current Sales with Huboo Sales Shipped From Huboo Sales Not With Huboo" at bounding box center [522, 196] width 522 height 32
click at [654, 198] on link "Sales Not With Huboo" at bounding box center [717, 197] width 126 height 26
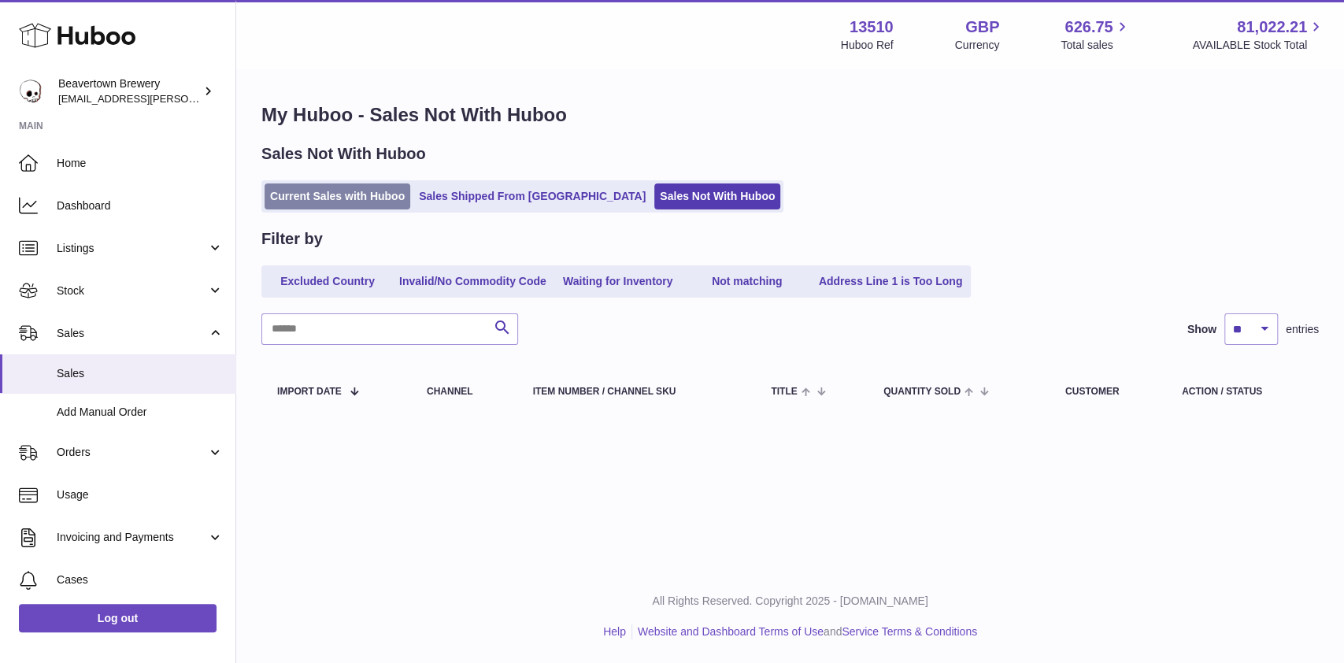
click at [350, 202] on link "Current Sales with Huboo" at bounding box center [338, 197] width 146 height 26
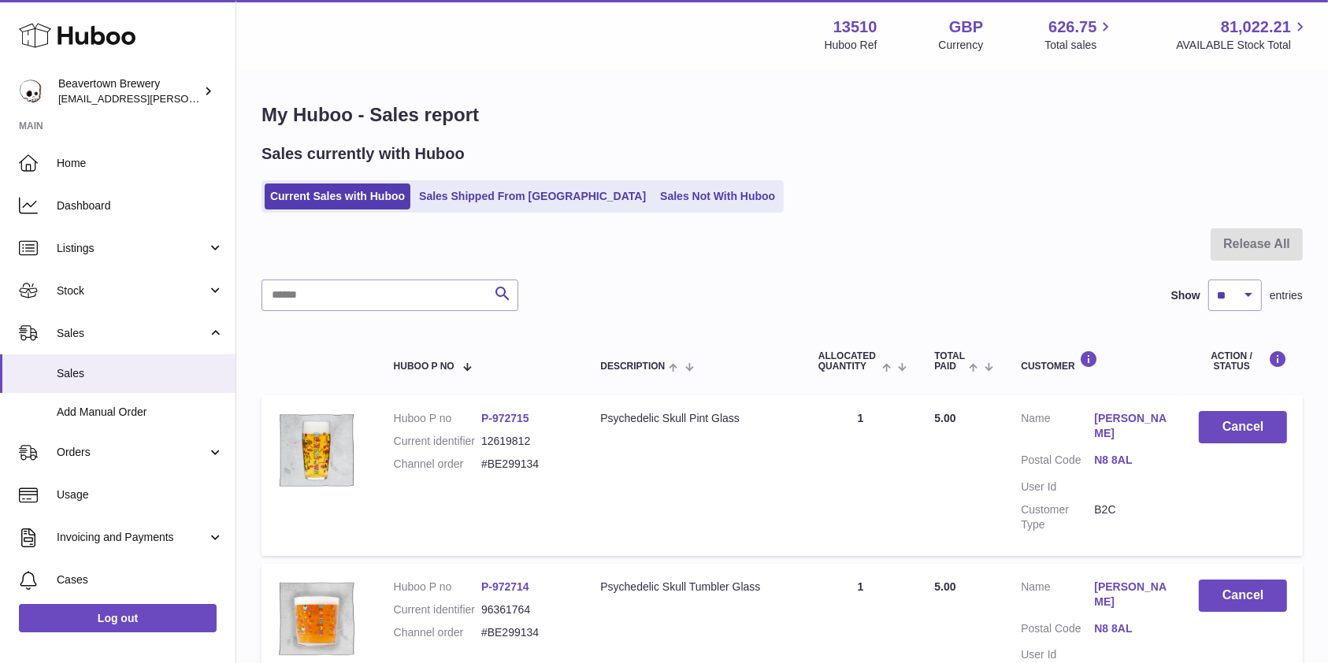
click at [671, 209] on ul "Current Sales with Huboo Sales Shipped From [GEOGRAPHIC_DATA] Sales Not With Hu…" at bounding box center [522, 196] width 522 height 32
click at [668, 198] on link "Sales Not With Huboo" at bounding box center [717, 197] width 126 height 26
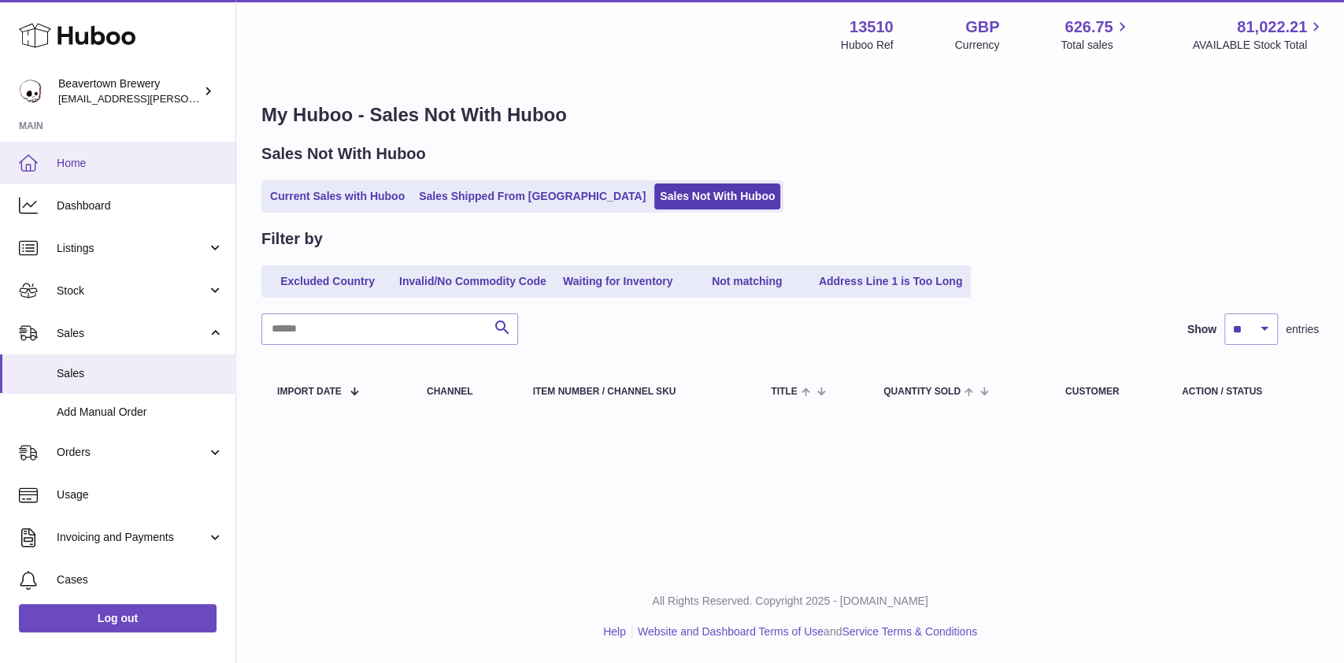
click at [103, 168] on span "Home" at bounding box center [140, 163] width 167 height 15
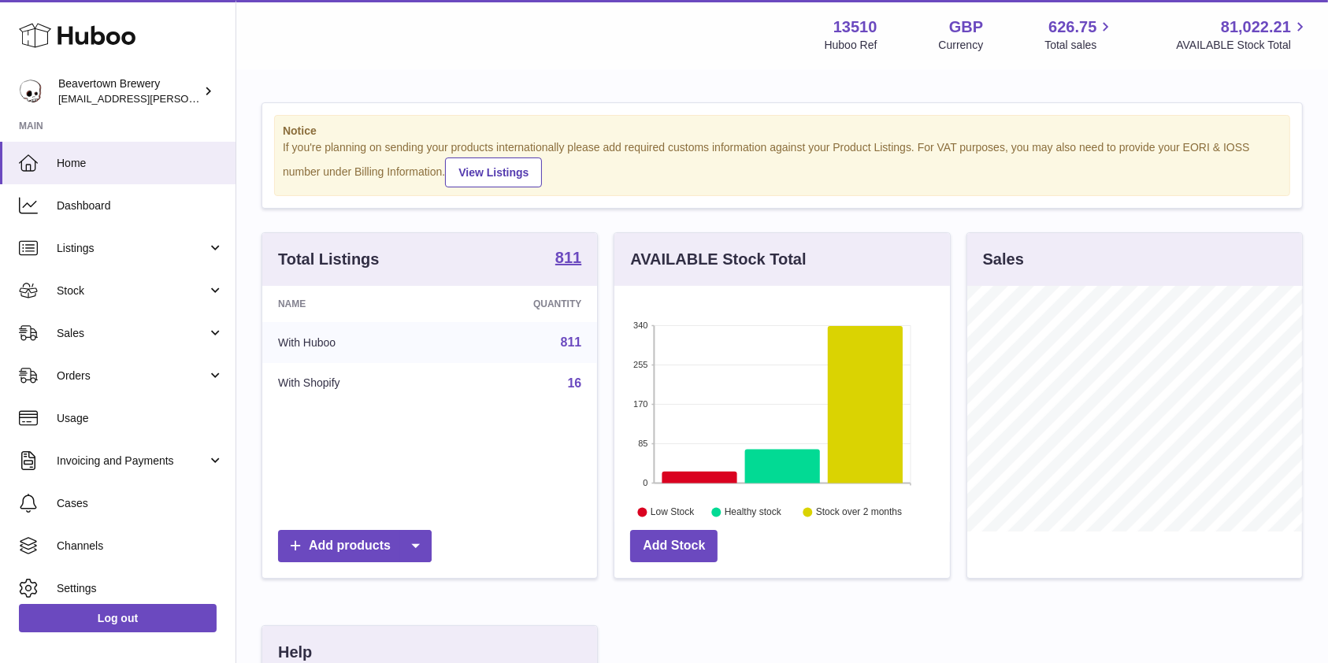
scroll to position [246, 335]
click at [151, 332] on span "Sales" at bounding box center [132, 333] width 150 height 15
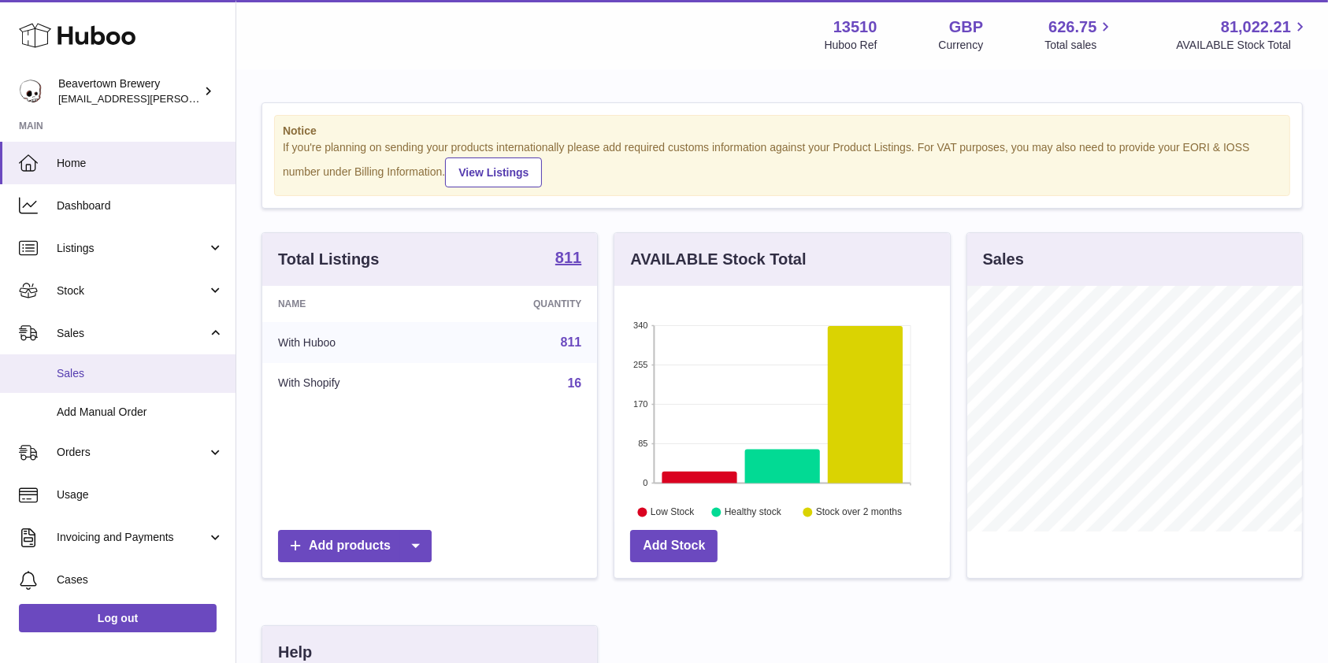
click at [126, 364] on link "Sales" at bounding box center [117, 373] width 235 height 39
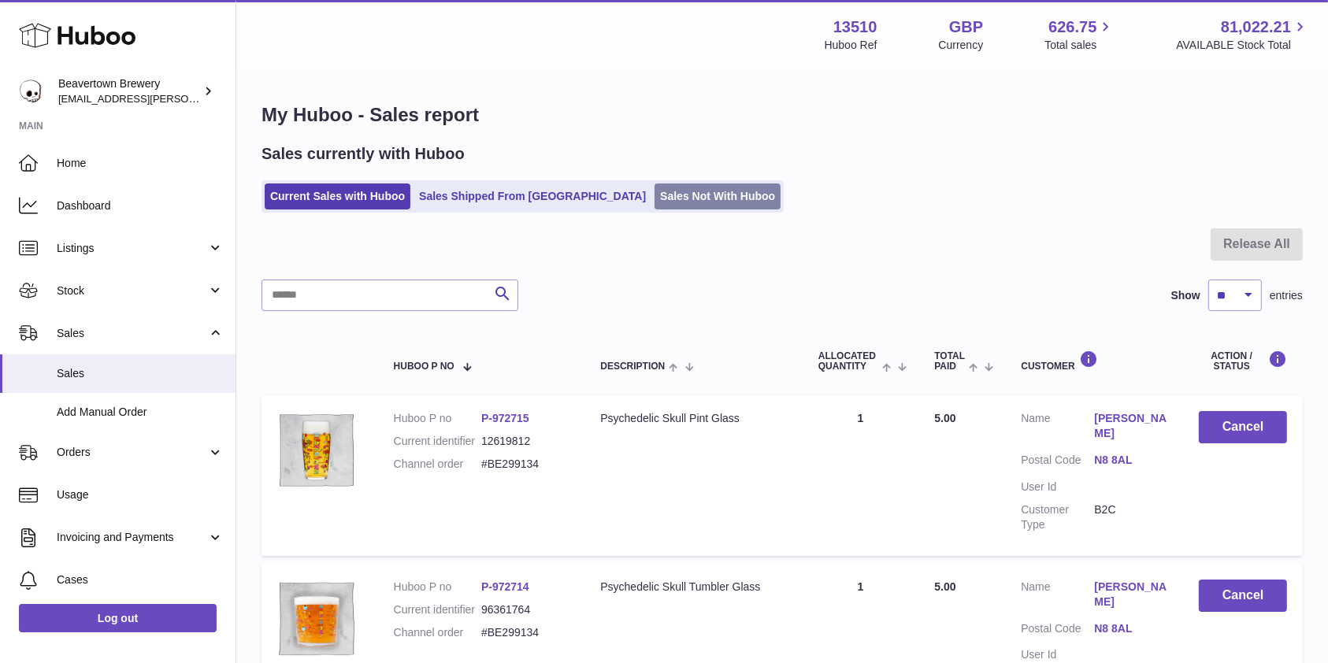
click at [659, 187] on link "Sales Not With Huboo" at bounding box center [717, 197] width 126 height 26
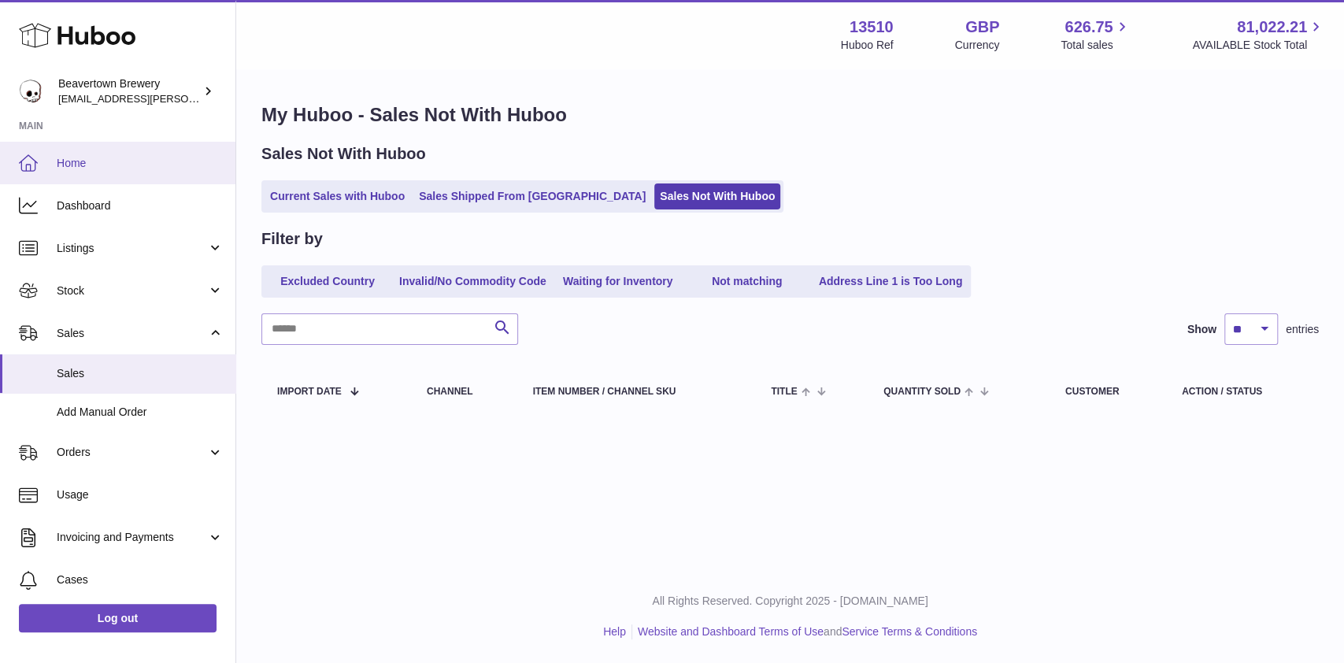
click at [134, 169] on span "Home" at bounding box center [140, 163] width 167 height 15
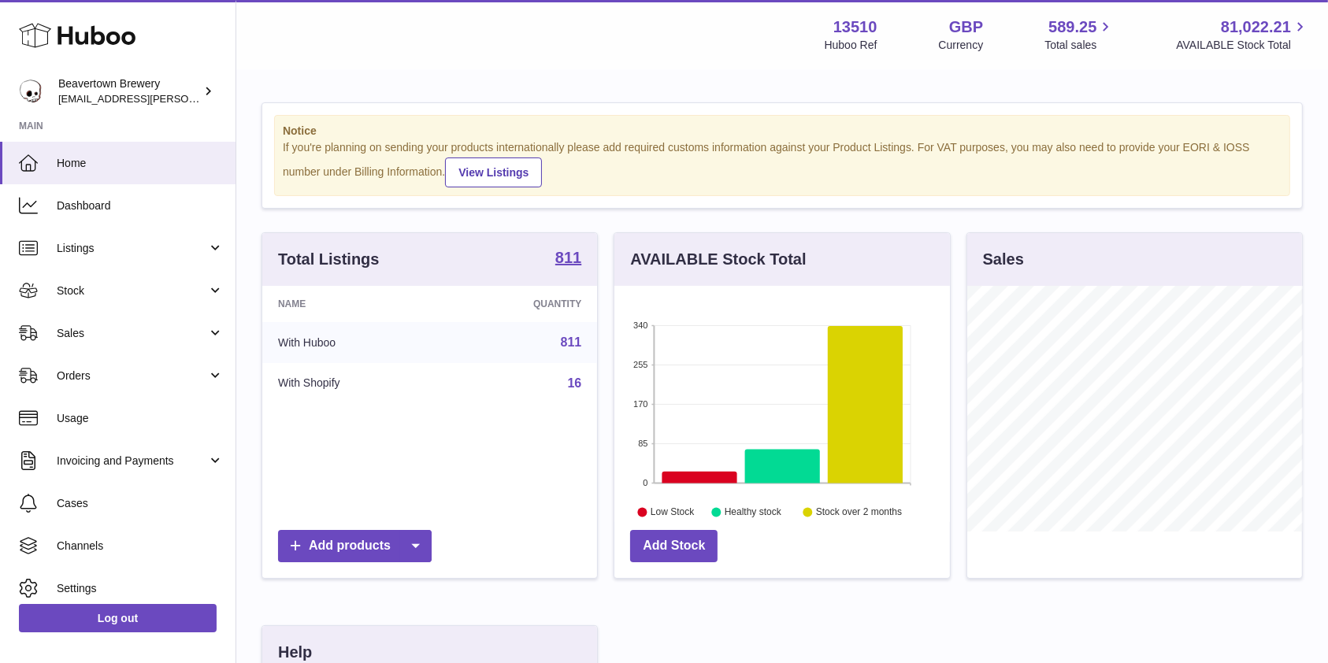
scroll to position [246, 335]
click at [152, 328] on span "Sales" at bounding box center [132, 333] width 150 height 15
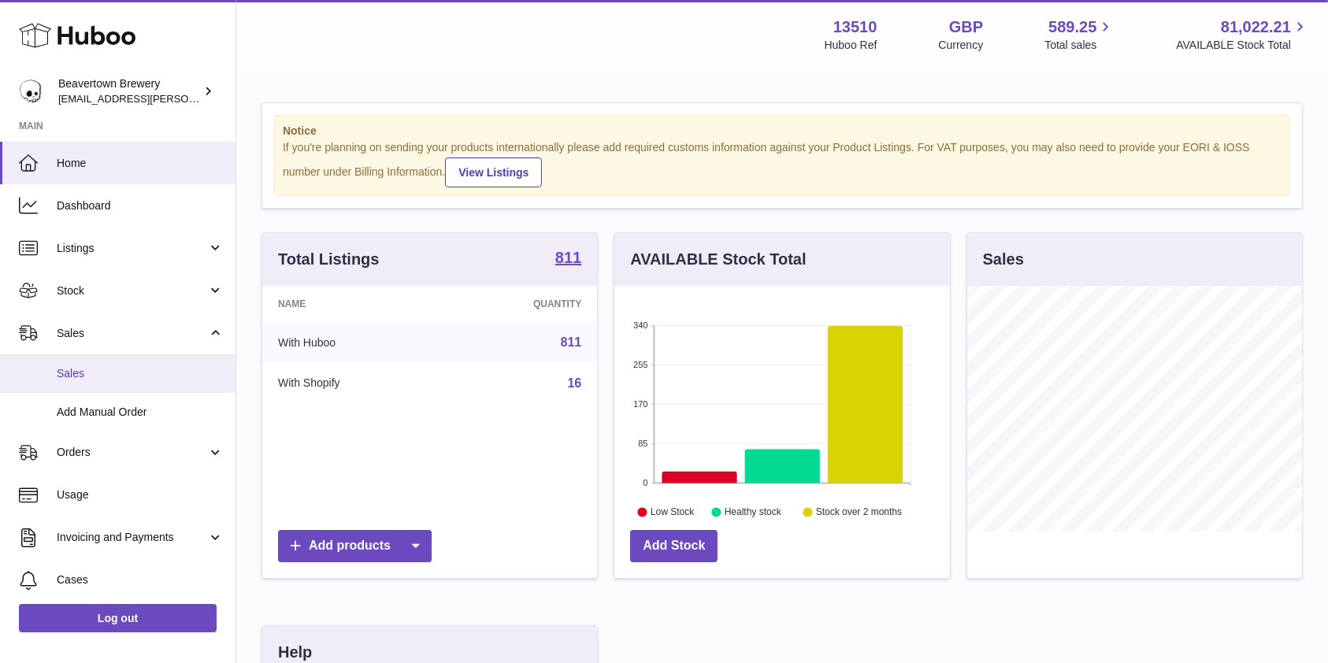
click at [127, 381] on link "Sales" at bounding box center [117, 373] width 235 height 39
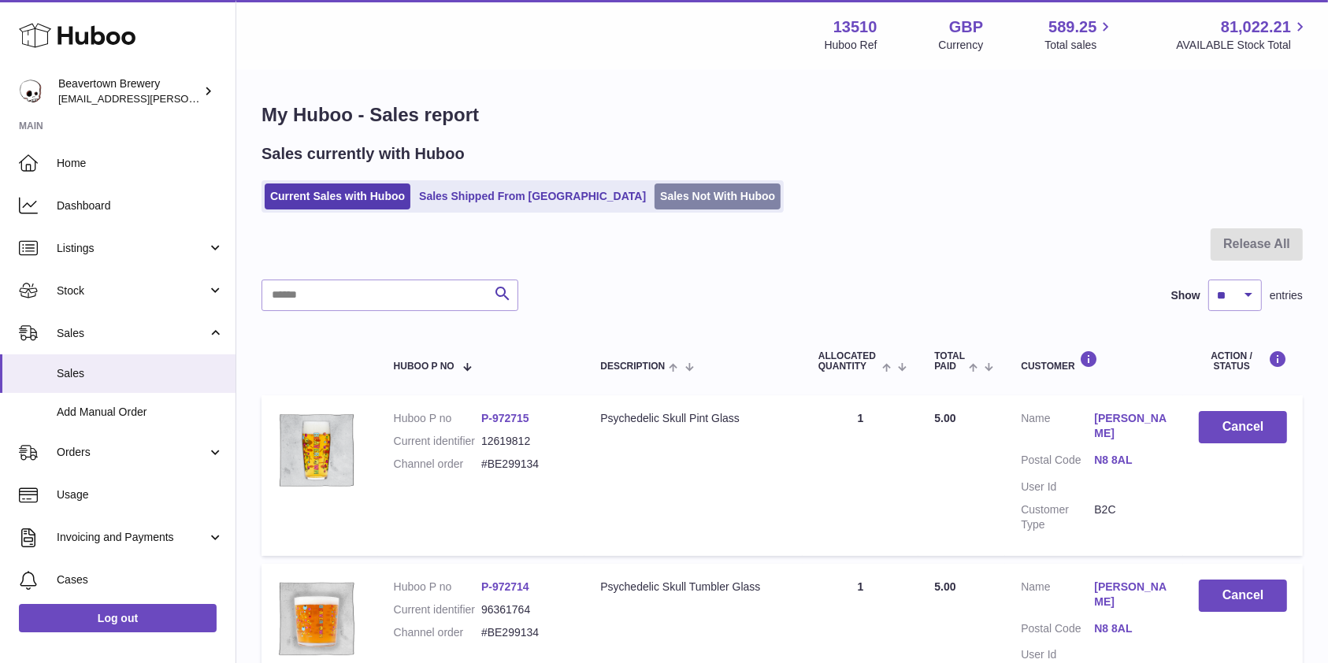
click at [654, 187] on link "Sales Not With Huboo" at bounding box center [717, 197] width 126 height 26
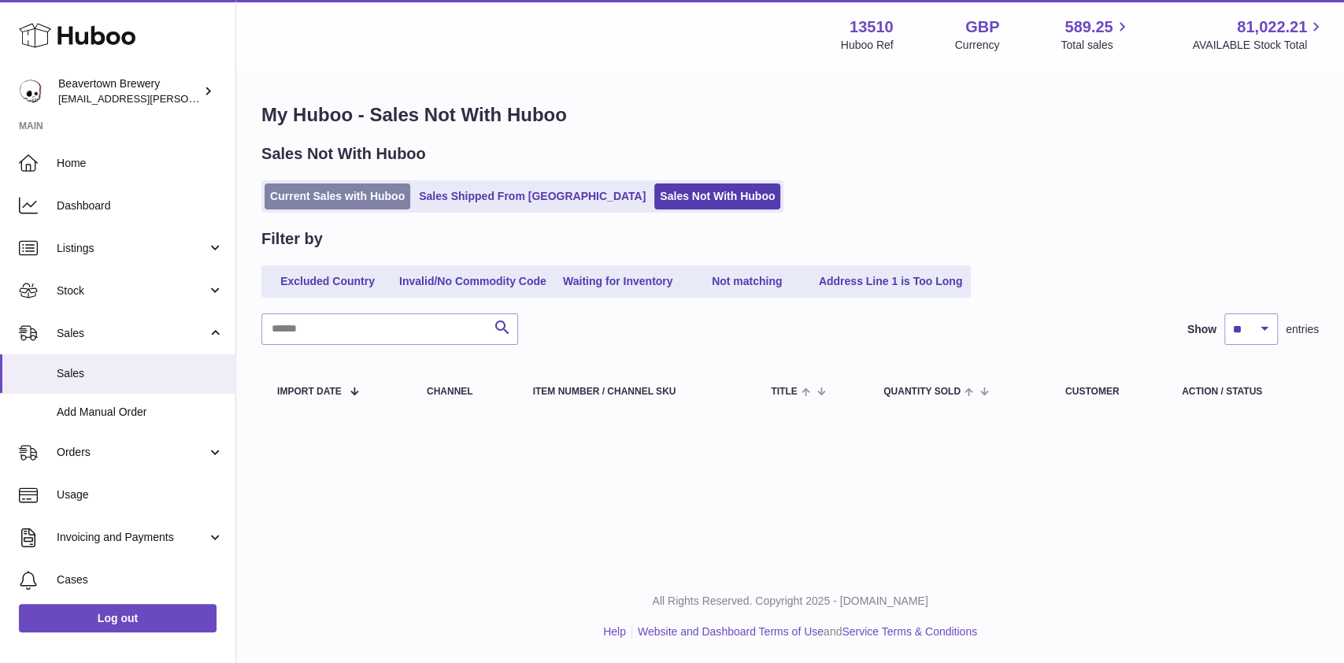
click at [304, 196] on link "Current Sales with Huboo" at bounding box center [338, 197] width 146 height 26
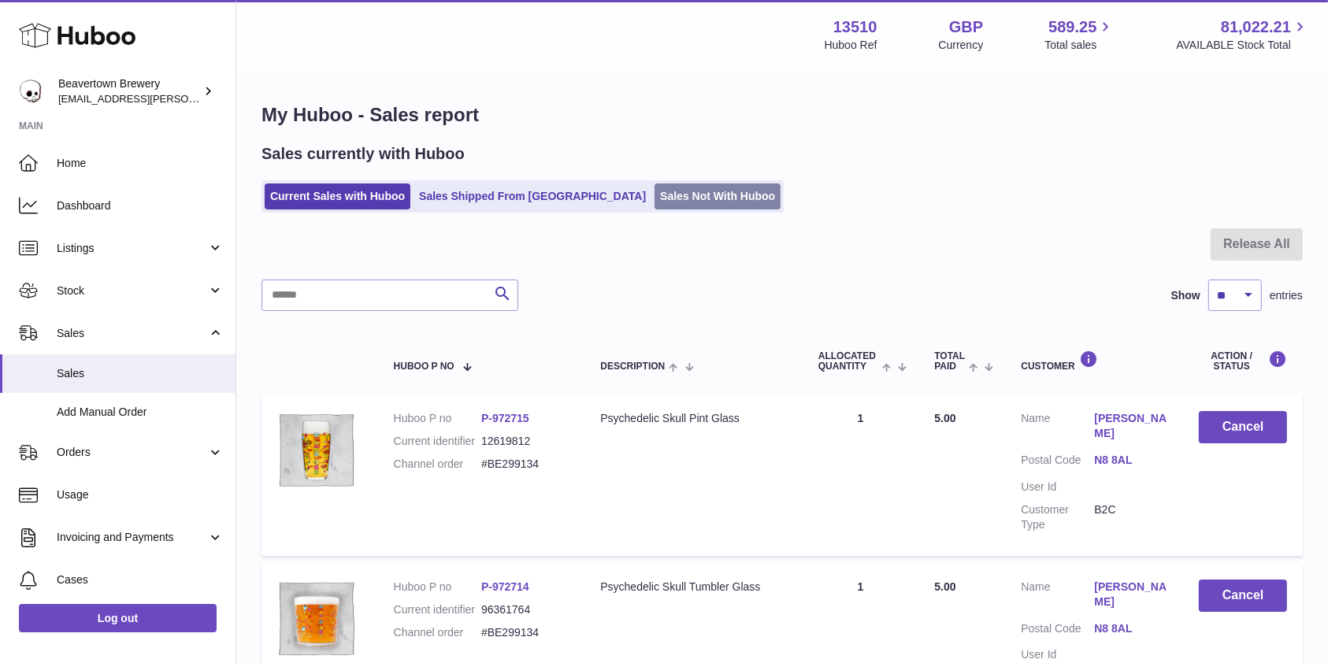
click at [654, 192] on link "Sales Not With Huboo" at bounding box center [717, 197] width 126 height 26
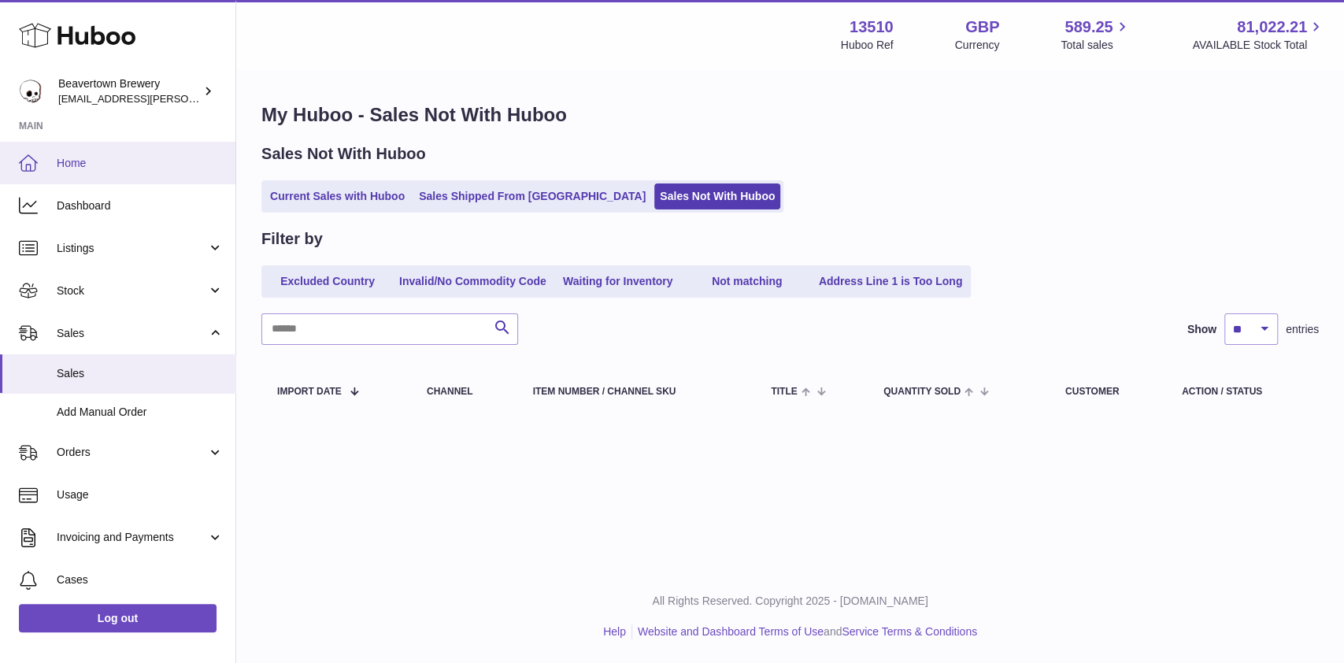
click at [128, 180] on link "Home" at bounding box center [117, 163] width 235 height 43
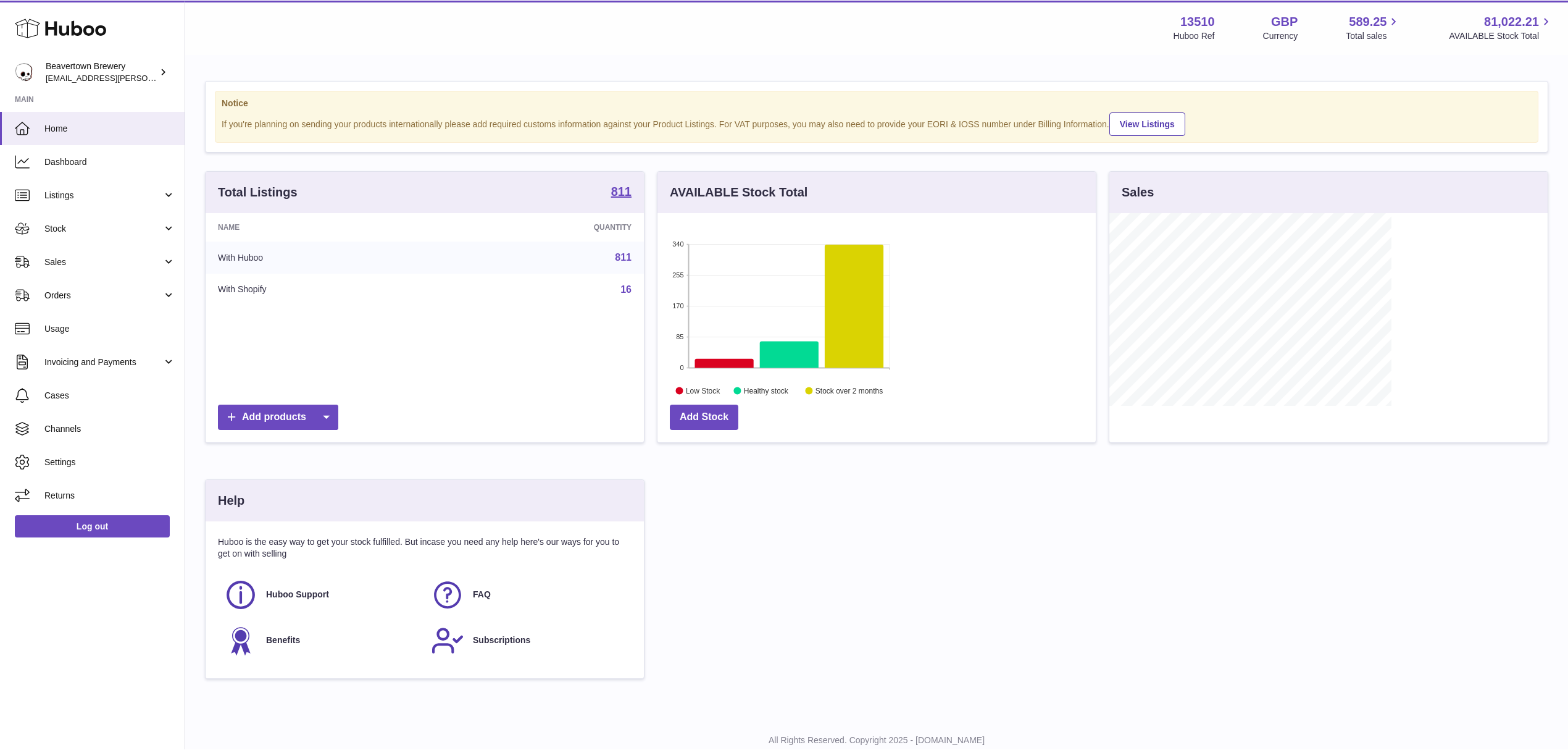
scroll to position [193, 437]
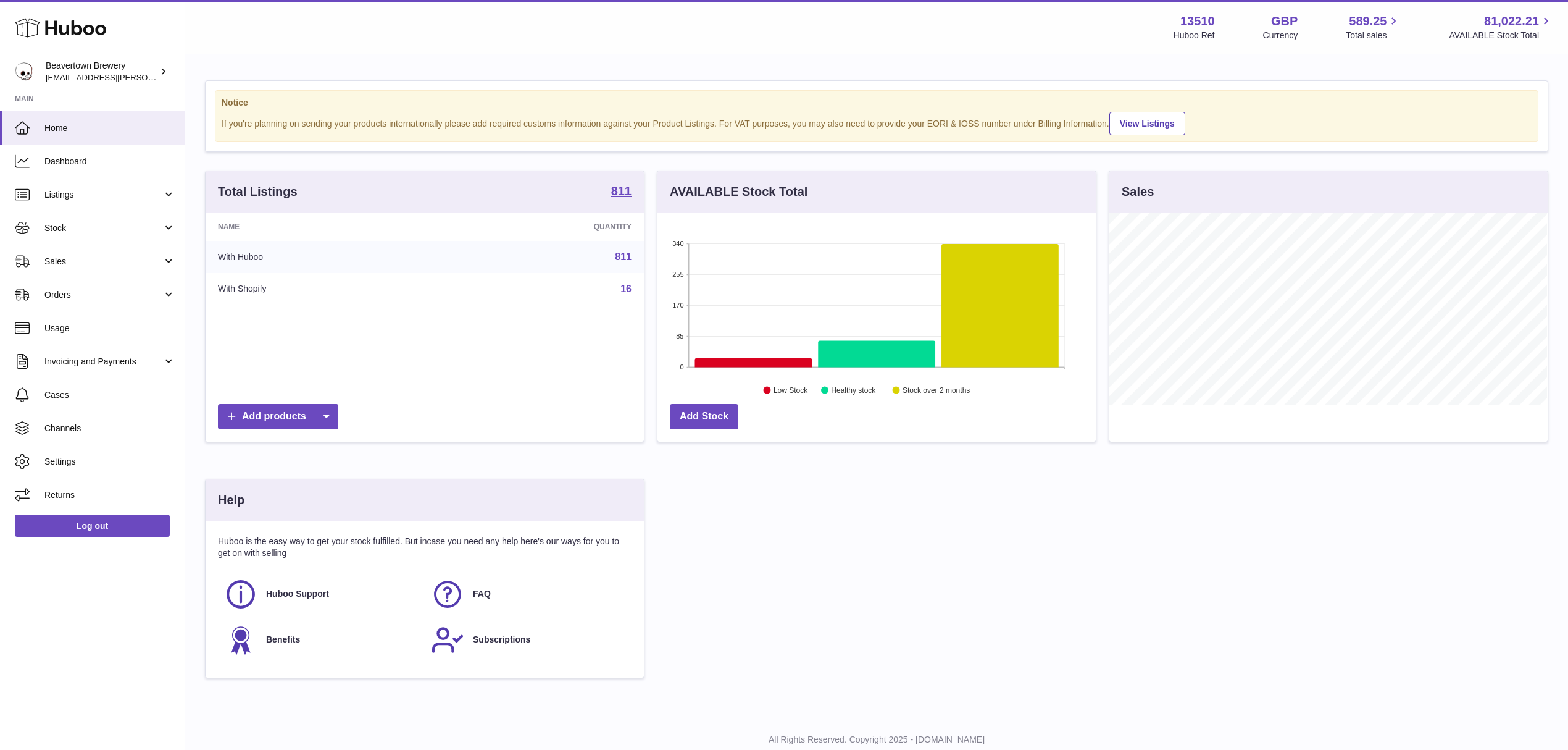
click at [82, 252] on link "Sales" at bounding box center [92, 261] width 184 height 34
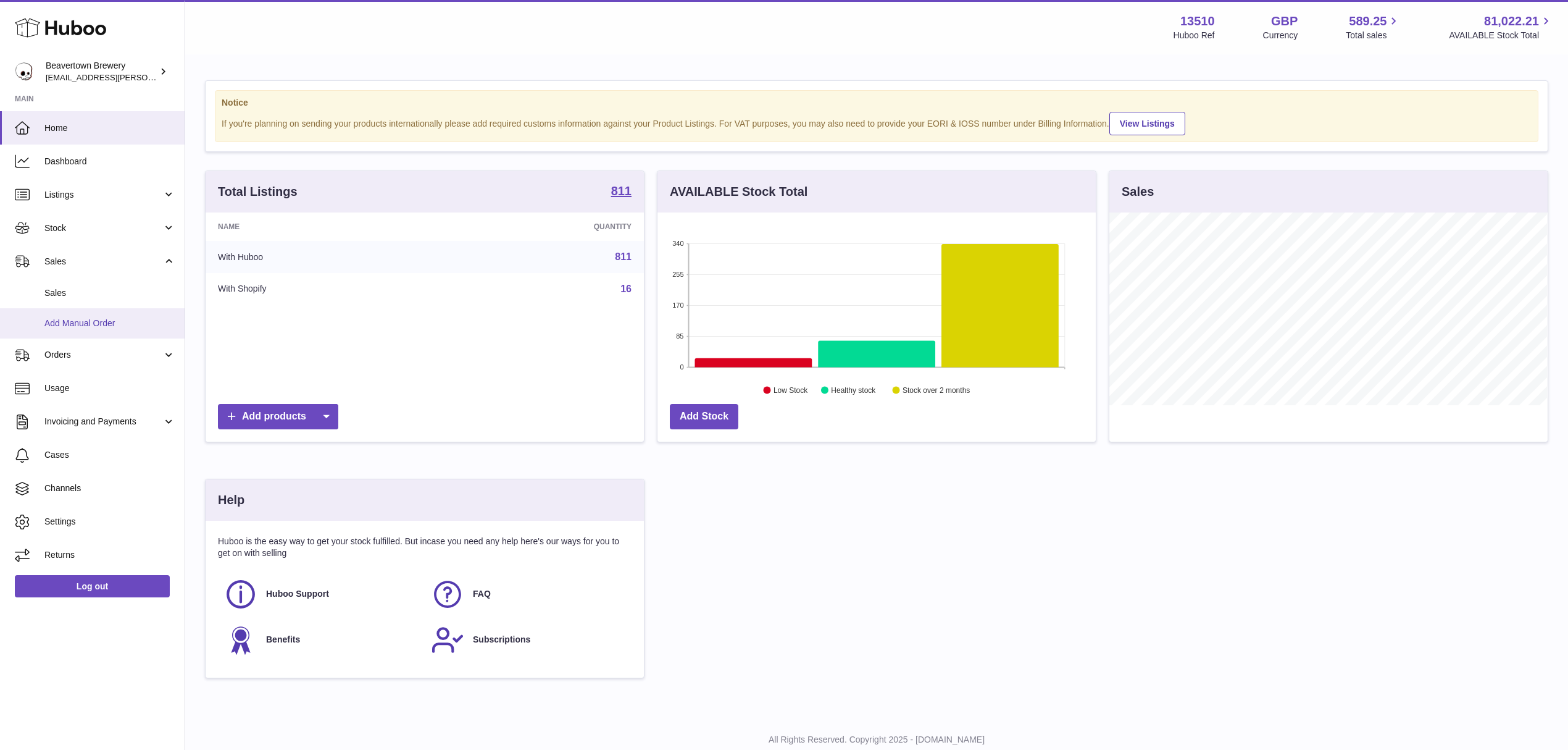
click at [75, 312] on link "Add Manual Order" at bounding box center [92, 323] width 184 height 31
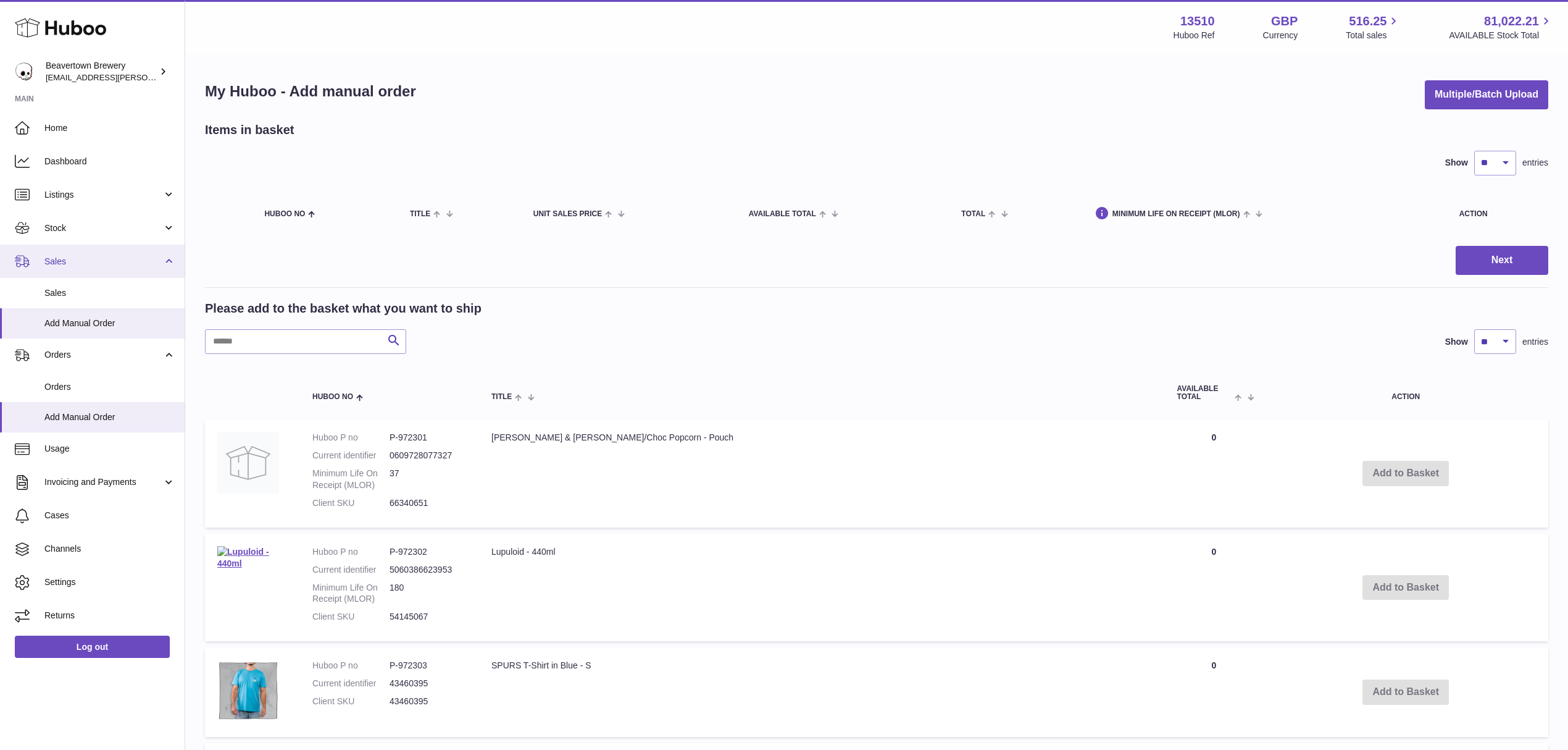
click at [77, 260] on span "Sales" at bounding box center [103, 261] width 118 height 12
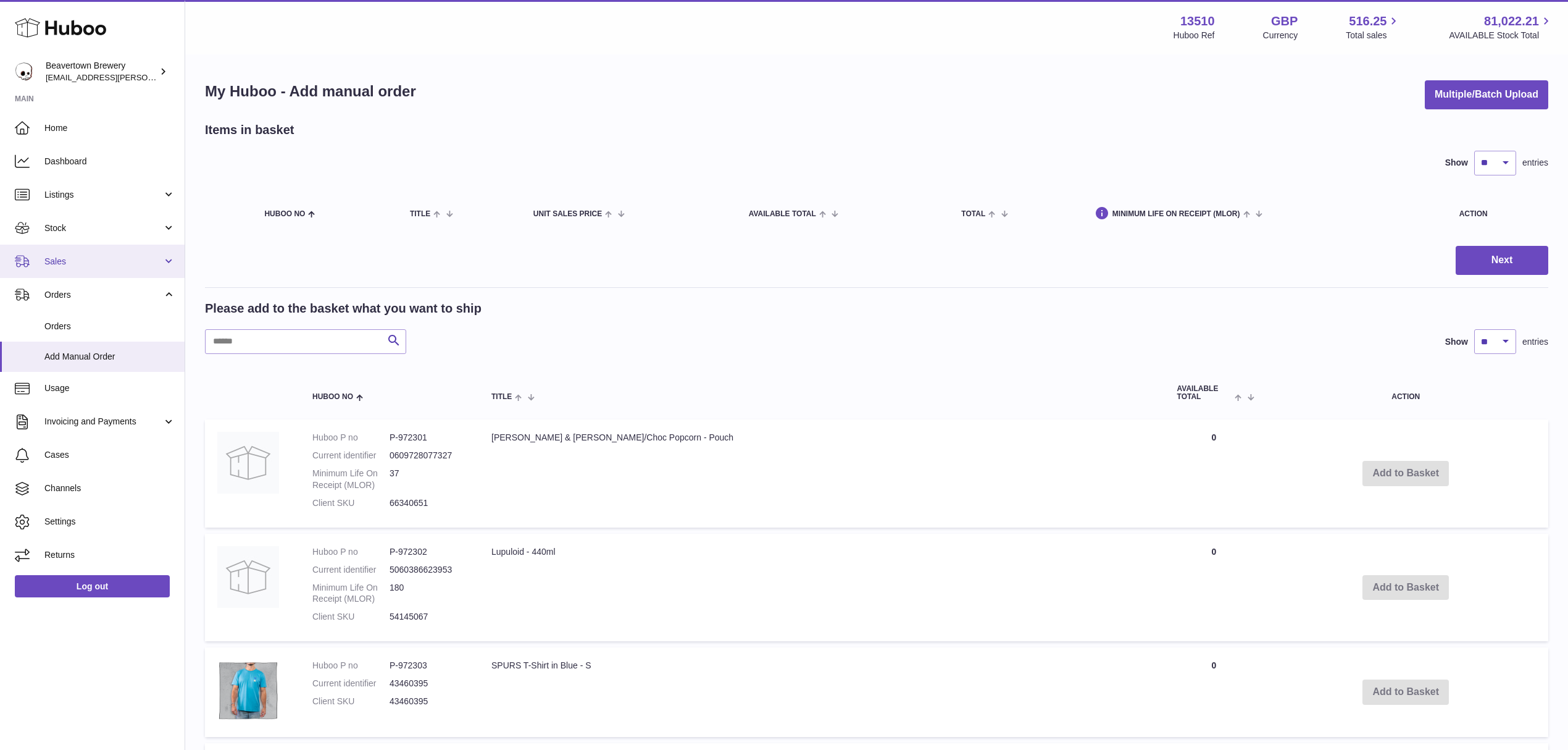
click at [74, 272] on link "Sales" at bounding box center [92, 261] width 184 height 34
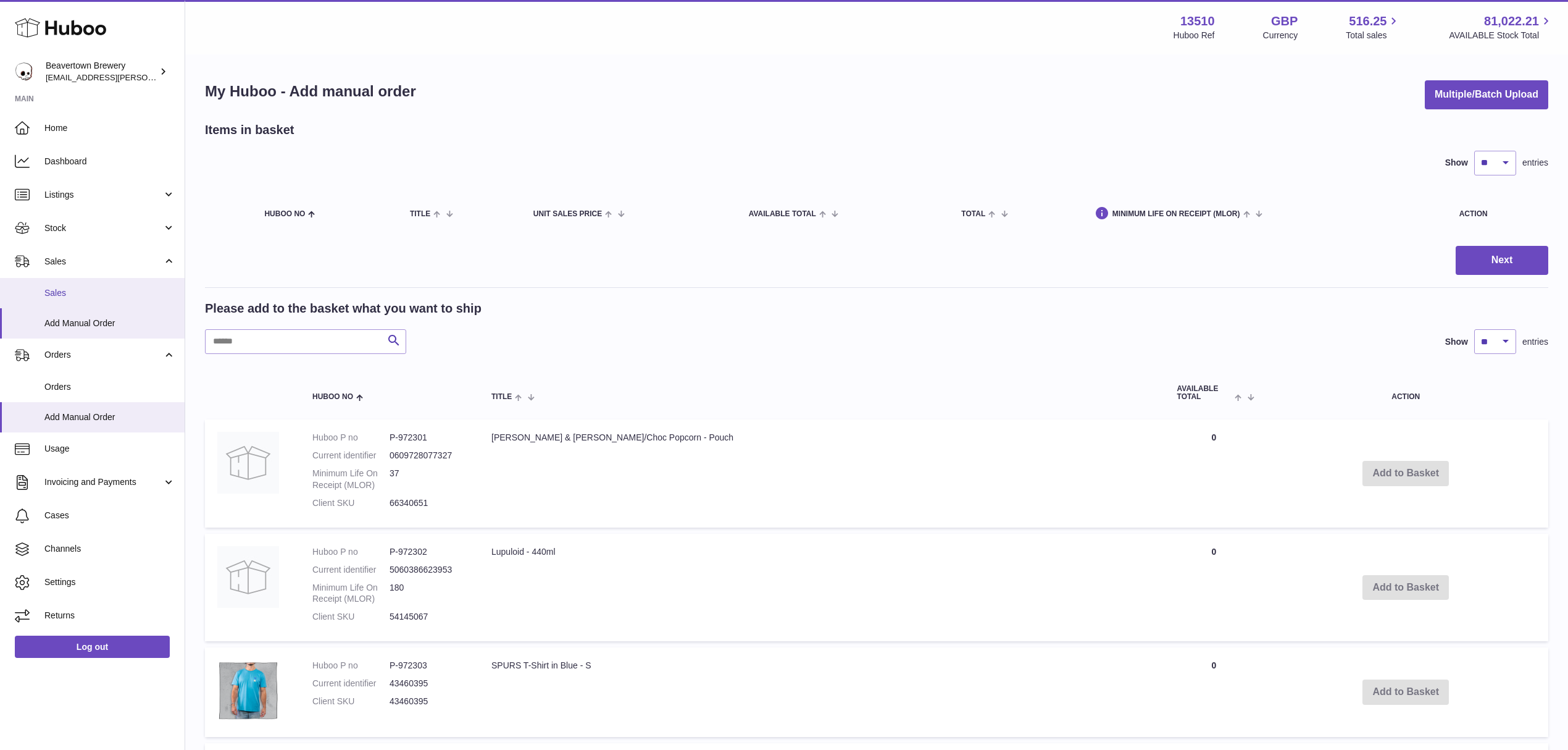
click at [72, 284] on link "Sales" at bounding box center [92, 293] width 184 height 31
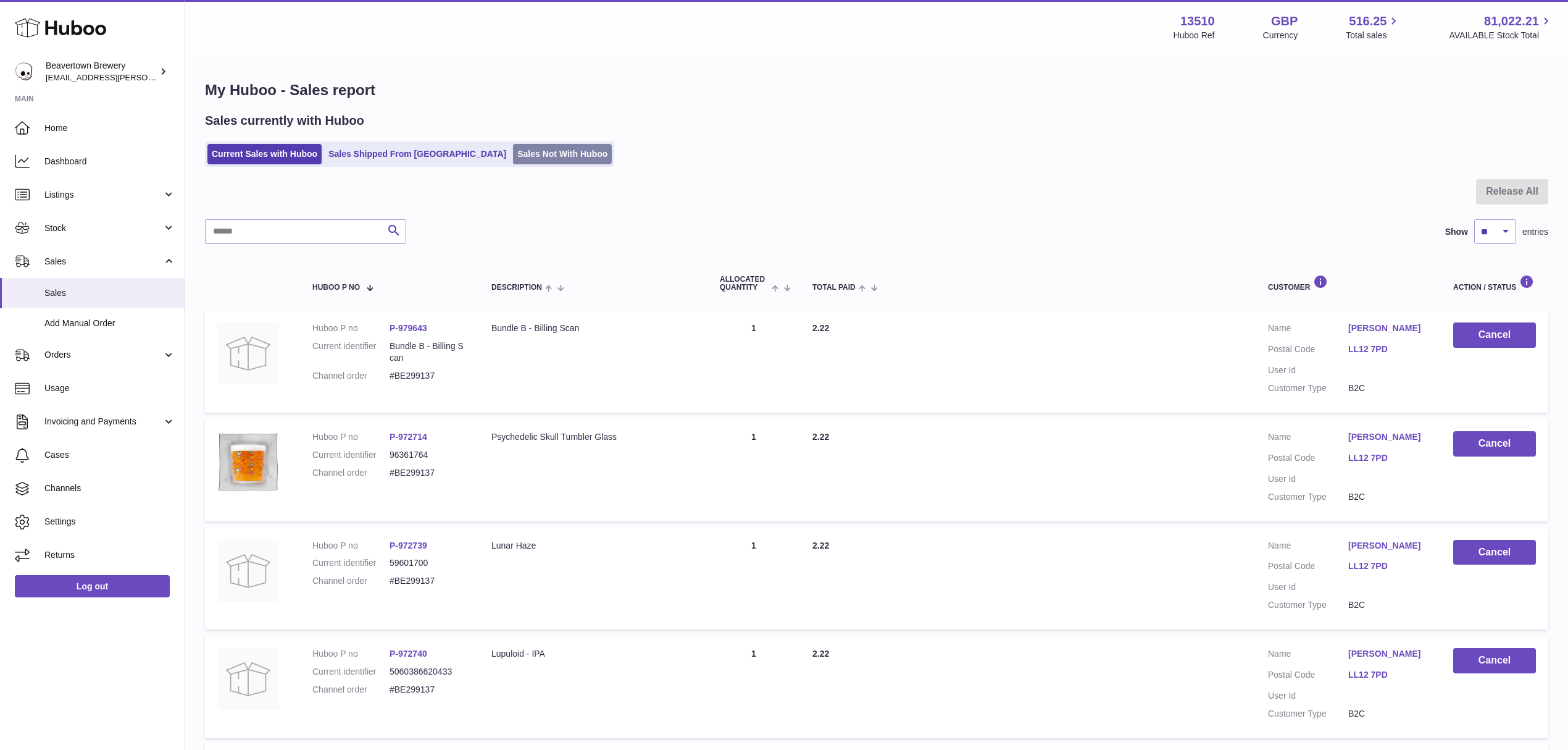
click at [539, 155] on link "Sales Not With Huboo" at bounding box center [562, 155] width 99 height 20
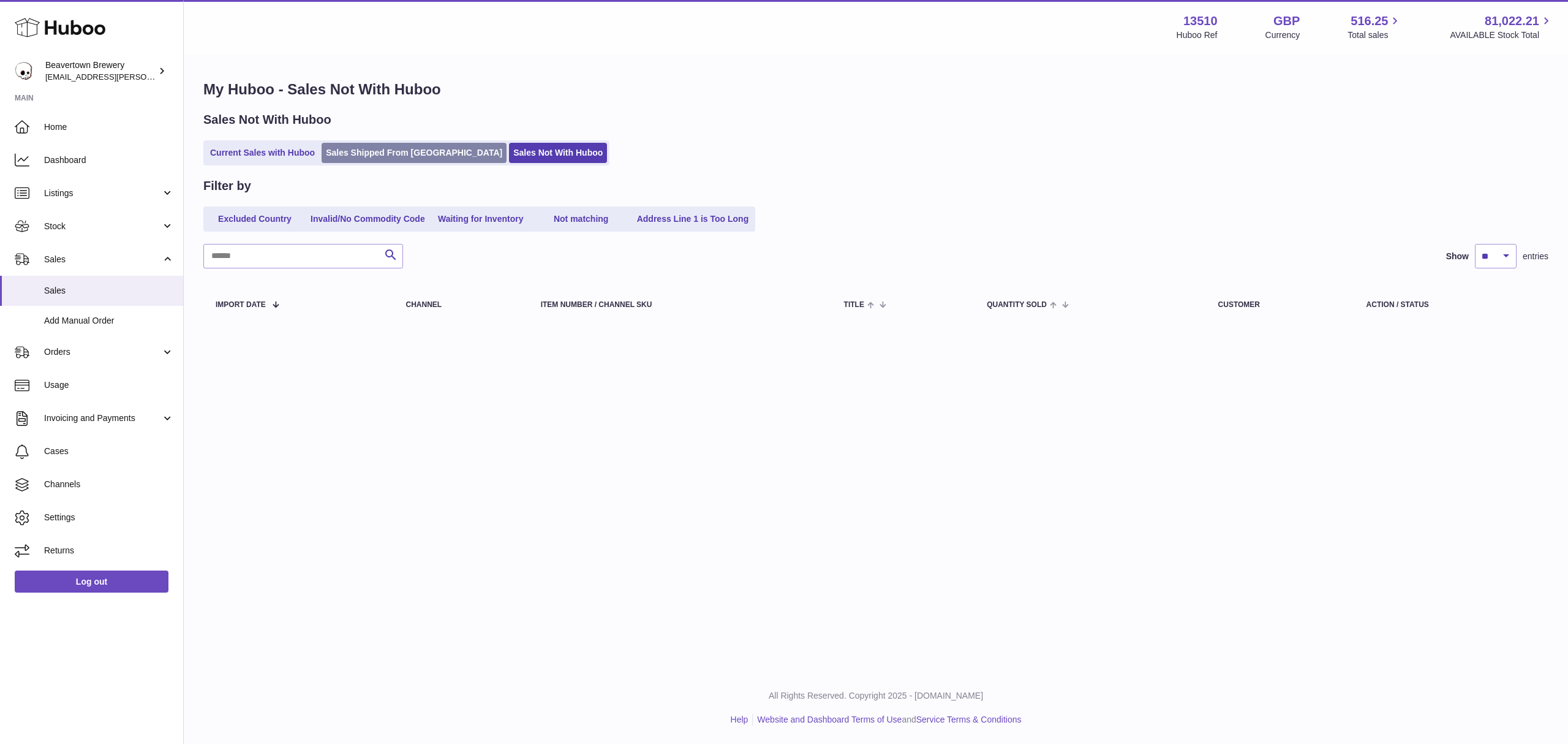
click at [425, 151] on link "Sales Shipped From [GEOGRAPHIC_DATA]" at bounding box center [414, 153] width 185 height 20
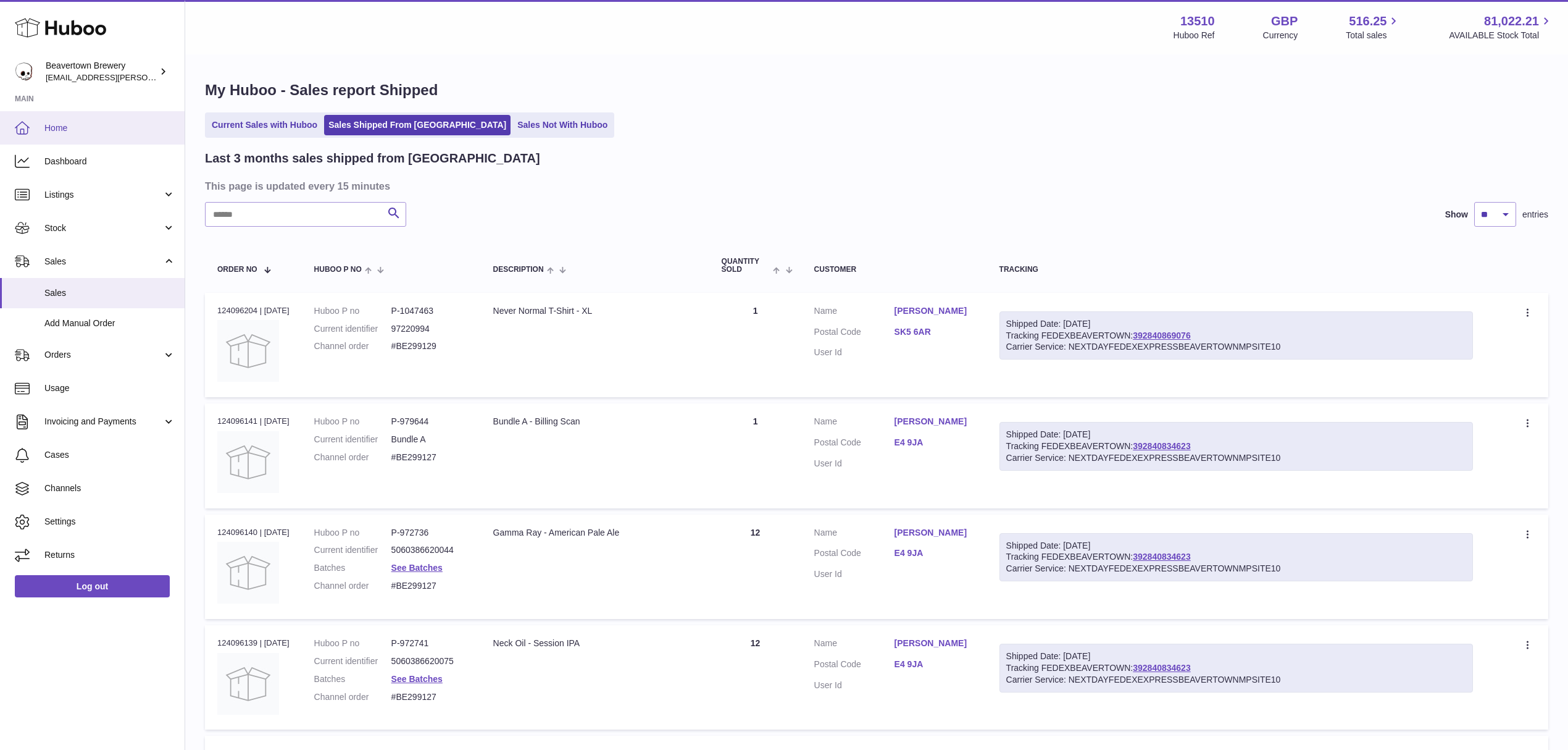
click at [101, 122] on span "Home" at bounding box center [110, 128] width 131 height 12
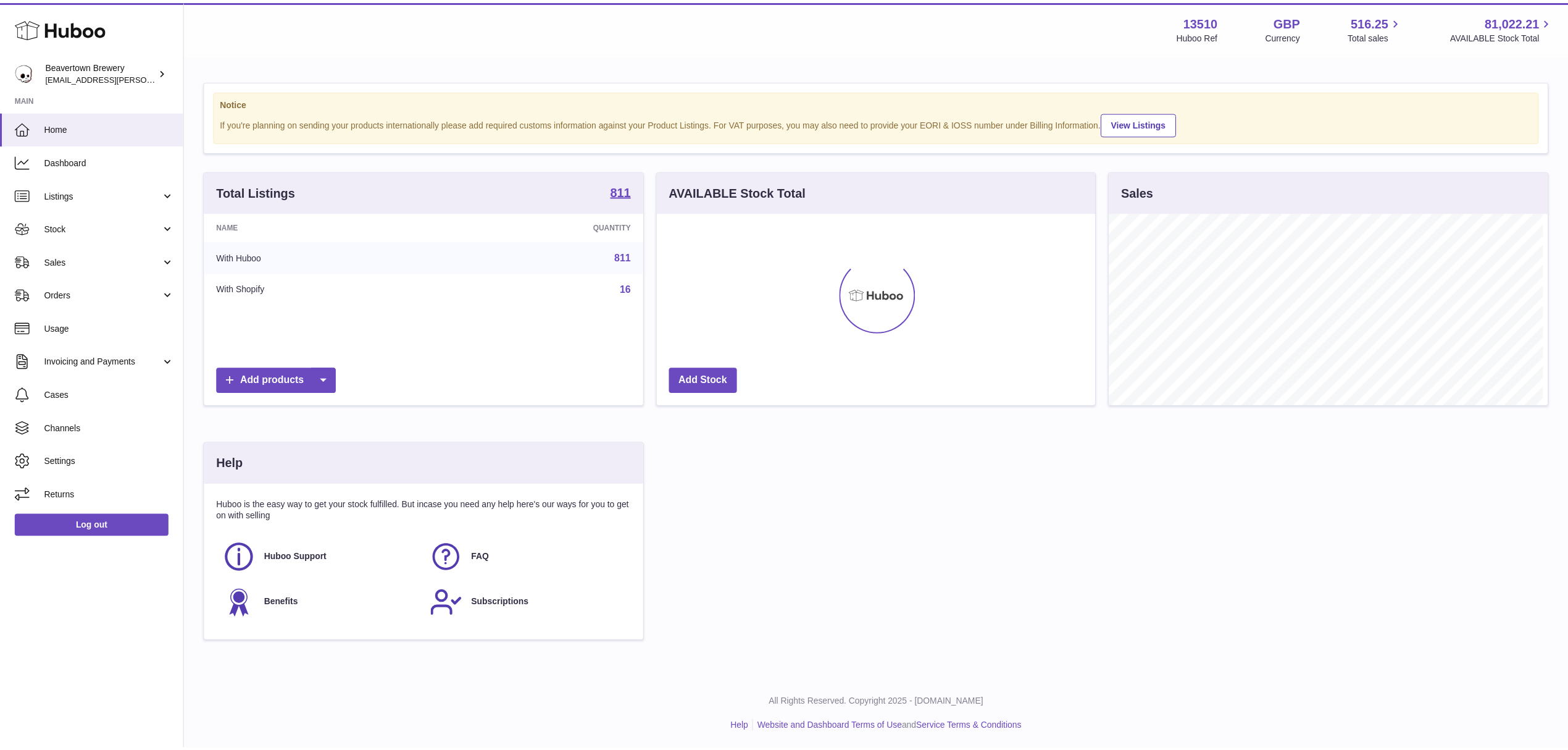
scroll to position [617685, 617032]
